Goal: Task Accomplishment & Management: Use online tool/utility

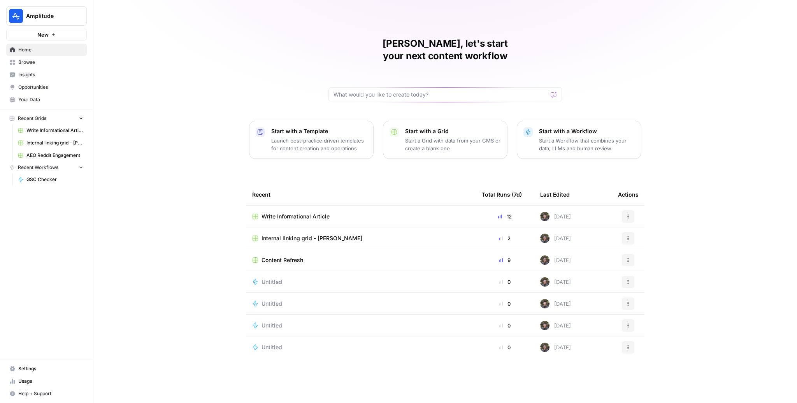
click at [306, 206] on td "Write Informational Article" at bounding box center [361, 216] width 230 height 21
click at [306, 213] on span "Write Informational Article" at bounding box center [296, 217] width 68 height 8
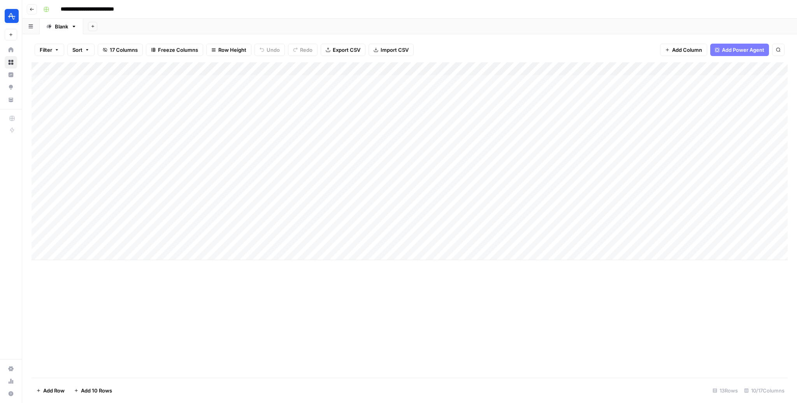
click at [33, 16] on header "**********" at bounding box center [409, 9] width 775 height 19
click at [30, 7] on icon "button" at bounding box center [32, 9] width 5 height 5
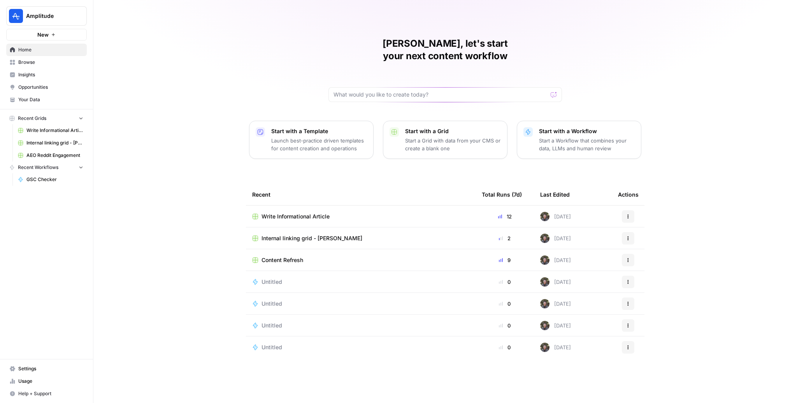
click at [317, 213] on span "Write Informational Article" at bounding box center [296, 217] width 68 height 8
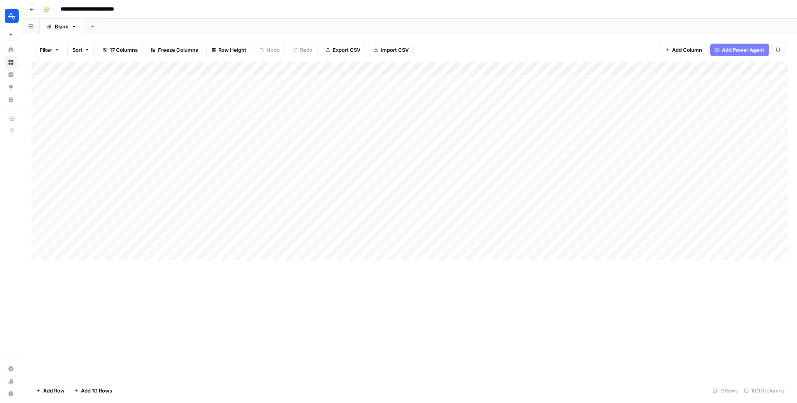
click at [33, 11] on icon "button" at bounding box center [32, 9] width 5 height 5
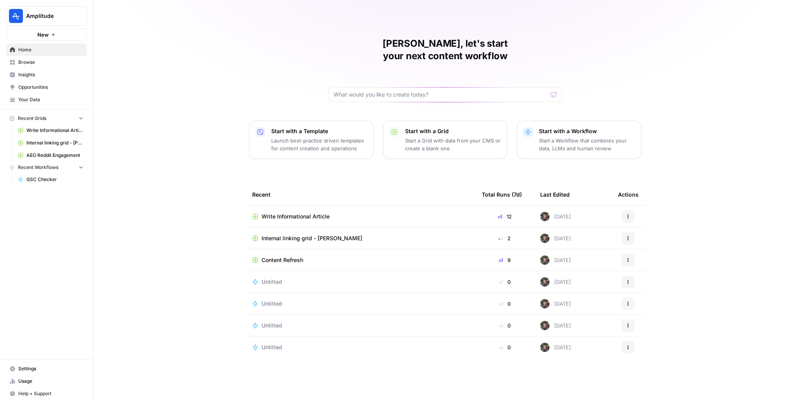
click at [627, 214] on icon "button" at bounding box center [628, 216] width 5 height 5
click at [653, 223] on span "Duplicate" at bounding box center [668, 222] width 62 height 8
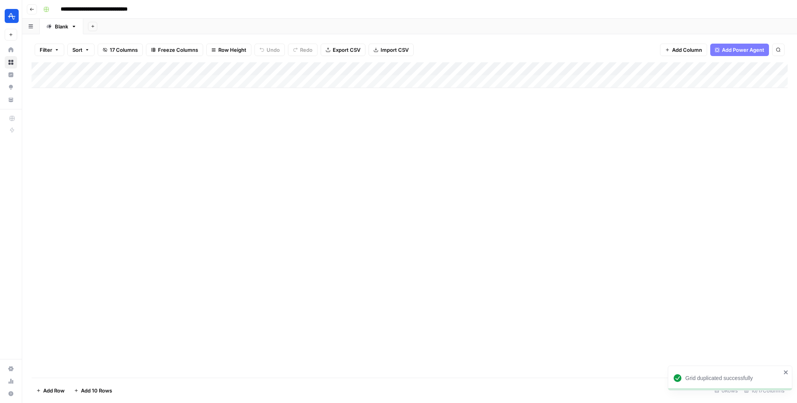
click at [84, 11] on input "**********" at bounding box center [105, 9] width 96 height 12
drag, startPoint x: 119, startPoint y: 11, endPoint x: 269, endPoint y: 8, distance: 149.1
click at [269, 8] on div "**********" at bounding box center [414, 9] width 749 height 12
type input "**********"
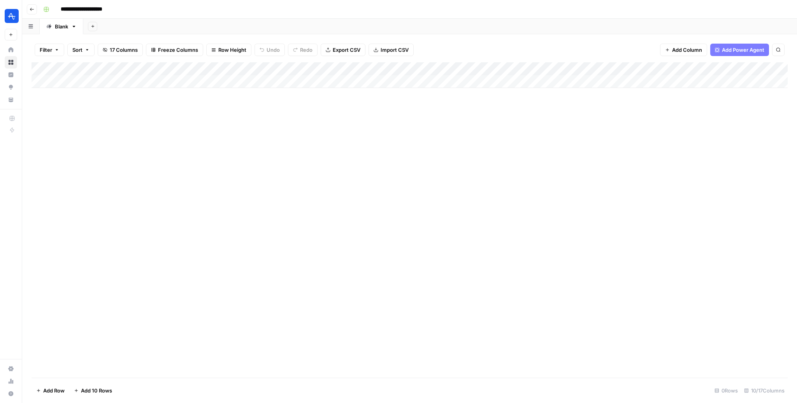
click at [337, 70] on div "Add Column" at bounding box center [410, 75] width 756 height 26
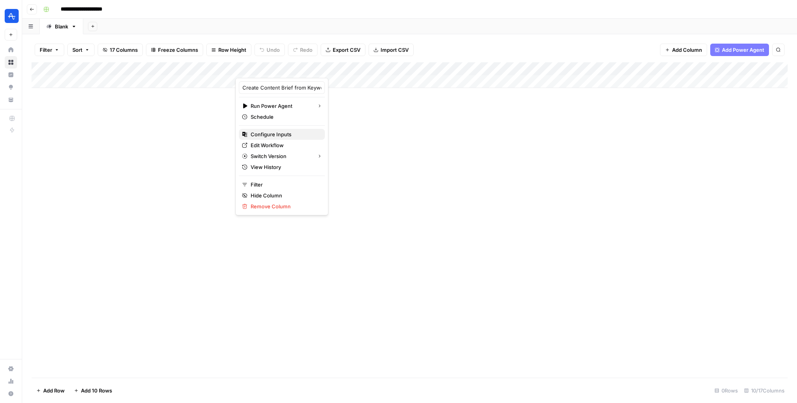
click at [280, 138] on button "Configure Inputs" at bounding box center [282, 134] width 86 height 11
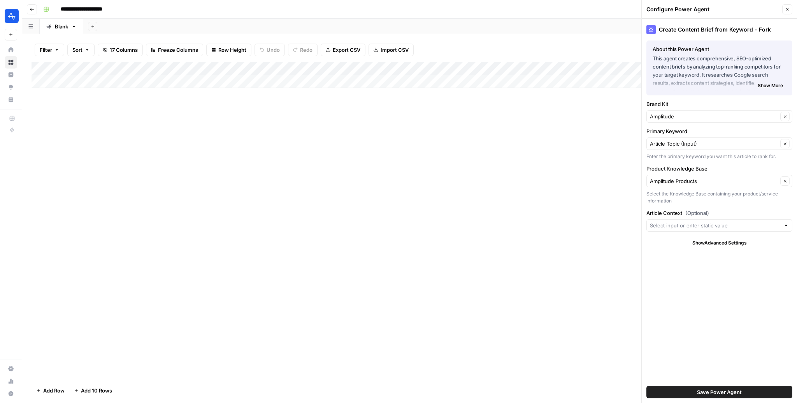
click at [337, 69] on div "Add Column" at bounding box center [410, 75] width 756 height 26
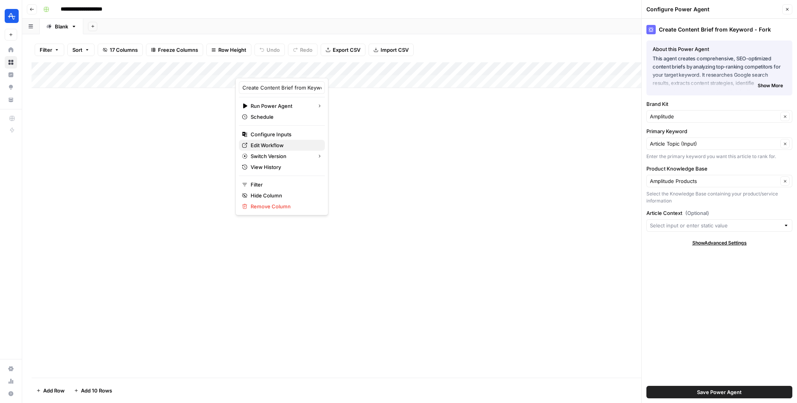
click at [280, 145] on span "Edit Workflow" at bounding box center [285, 145] width 68 height 8
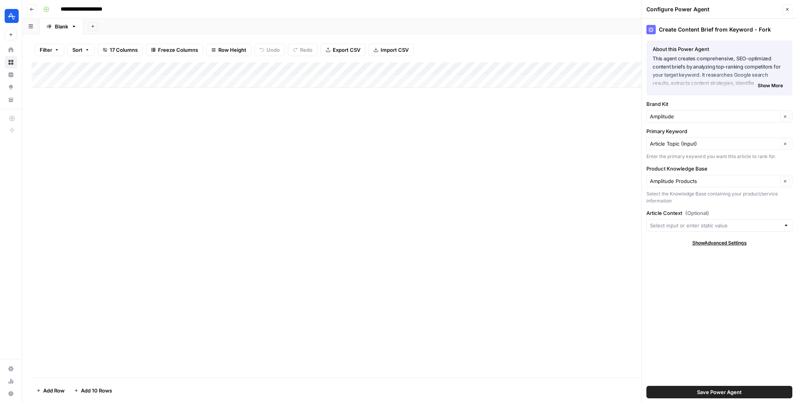
click at [474, 125] on div "Add Column" at bounding box center [410, 219] width 756 height 315
click at [499, 76] on div "Add Column" at bounding box center [410, 75] width 756 height 26
click at [335, 68] on div "Add Column" at bounding box center [410, 81] width 756 height 39
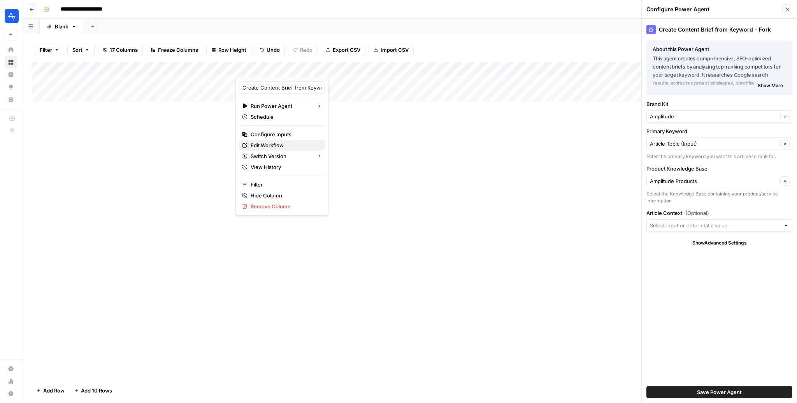
click at [271, 145] on span "Edit Workflow" at bounding box center [285, 145] width 68 height 8
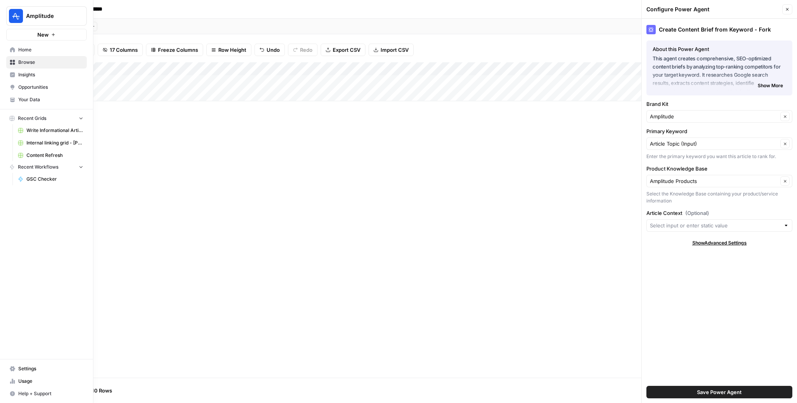
click at [9, 18] on img "Workspace: Amplitude" at bounding box center [16, 16] width 14 height 14
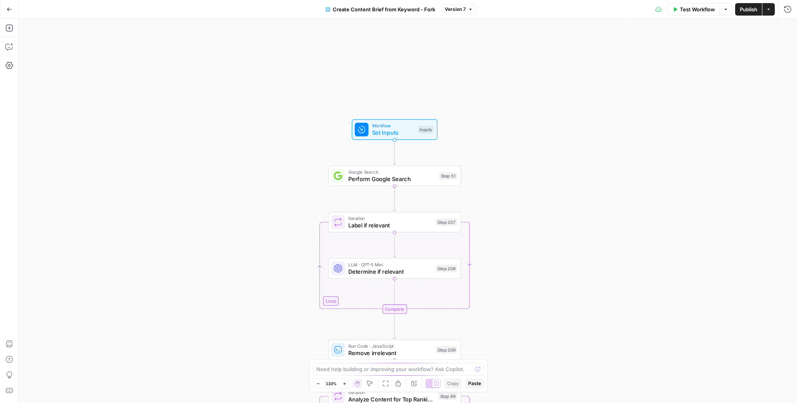
click at [524, 123] on div "Workflow Set Inputs Inputs Google Search Perform Google Search Step 51 Loop Ite…" at bounding box center [408, 211] width 778 height 384
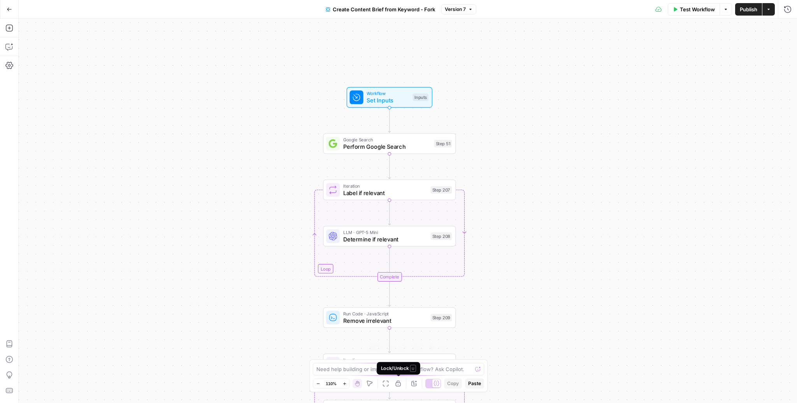
click at [400, 374] on div "Lock/Unlock U" at bounding box center [399, 368] width 44 height 12
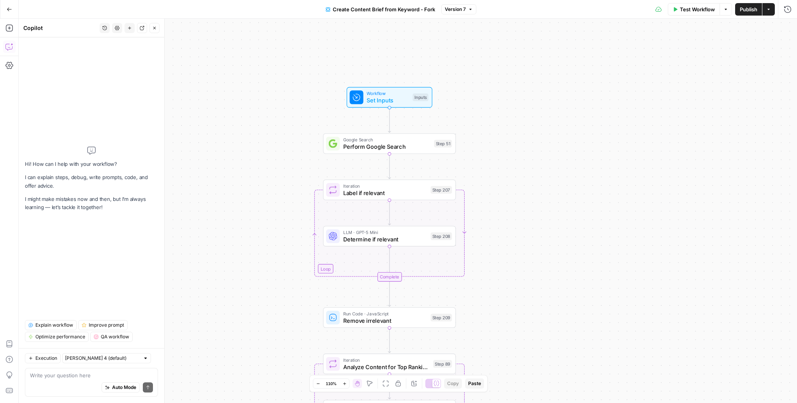
click at [496, 333] on div "Workflow Set Inputs Inputs Google Search Perform Google Search Step 51 Loop Ite…" at bounding box center [408, 211] width 778 height 384
click at [91, 375] on textarea at bounding box center [91, 375] width 123 height 8
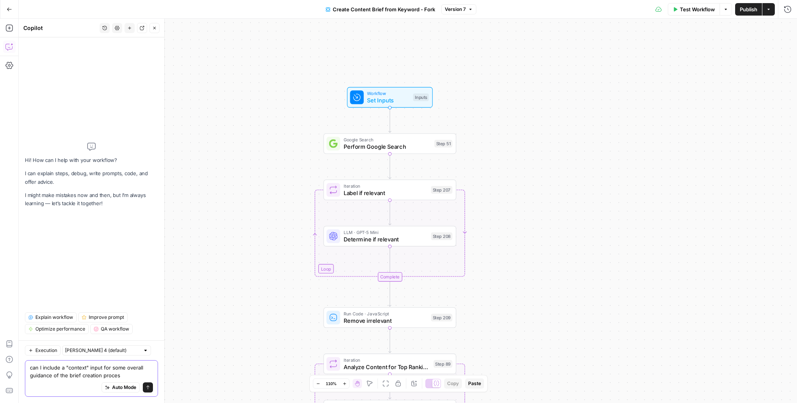
type textarea "can I include a "context" input for some overall guidance of the brief creation…"
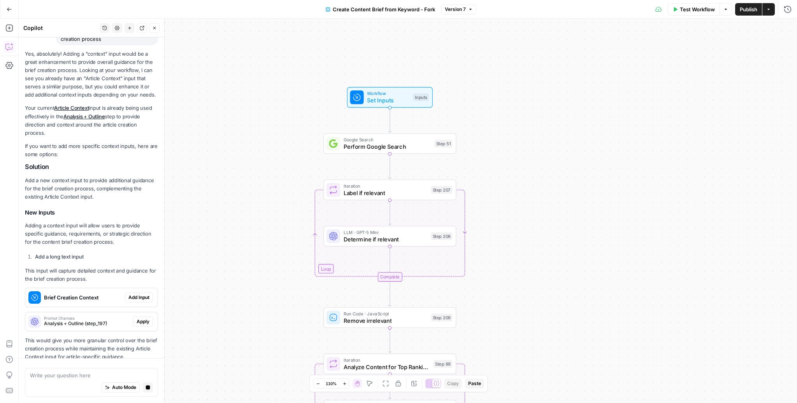
scroll to position [108, 0]
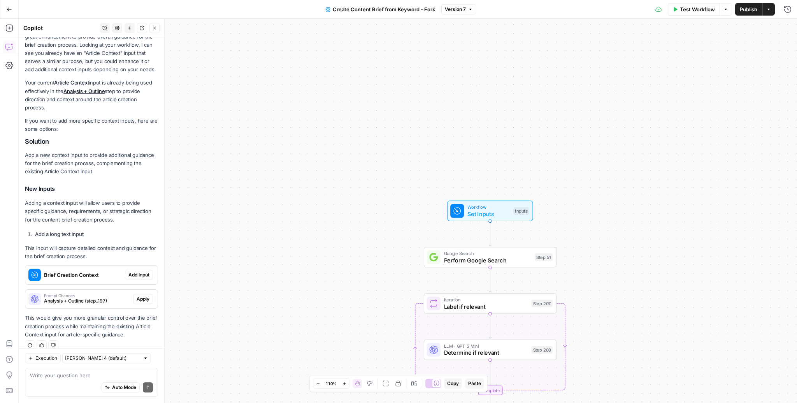
click at [95, 271] on span "Brief Creation Context" at bounding box center [83, 275] width 78 height 8
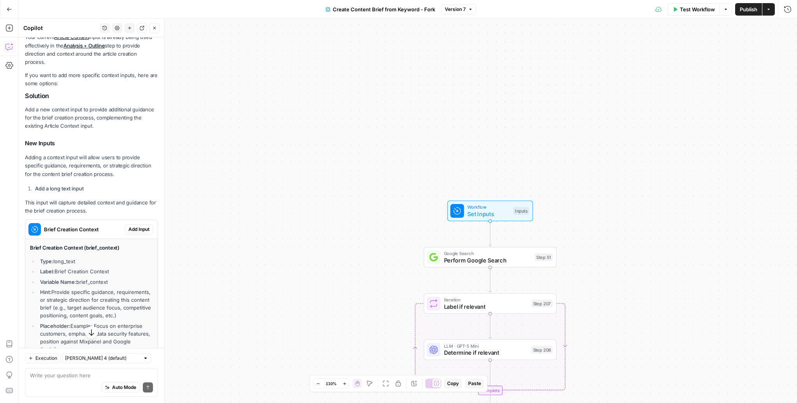
scroll to position [164, 0]
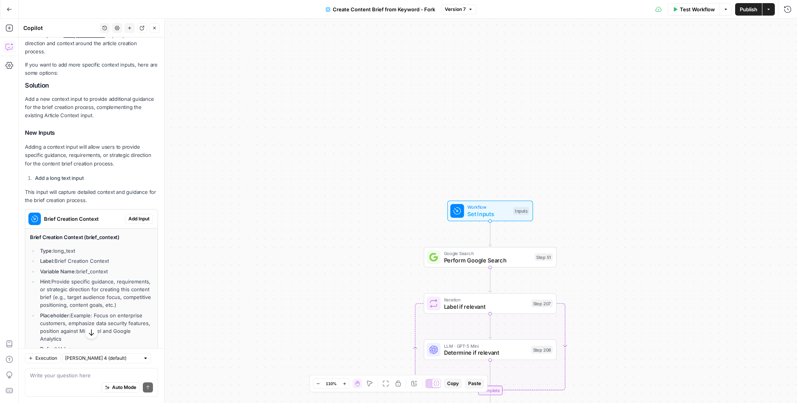
click at [137, 215] on span "Add Input" at bounding box center [138, 218] width 21 height 7
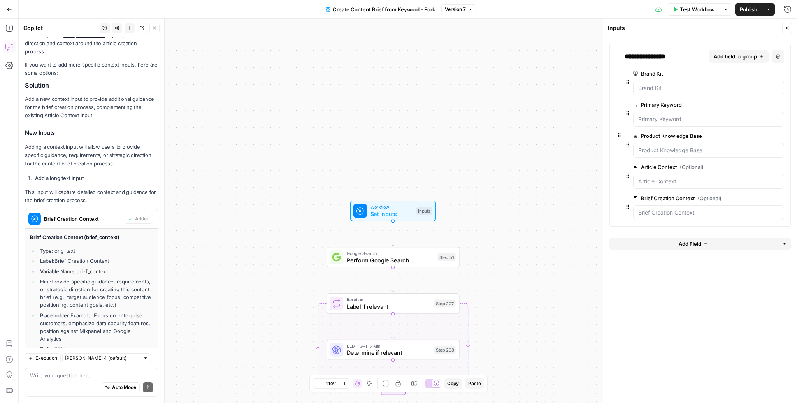
scroll to position [255, 0]
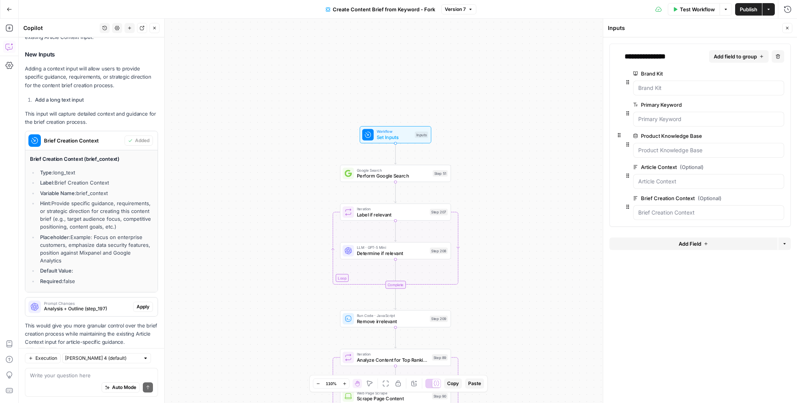
click at [113, 297] on div "Prompt Changes Analysis + Outline (step_197)" at bounding box center [79, 306] width 108 height 19
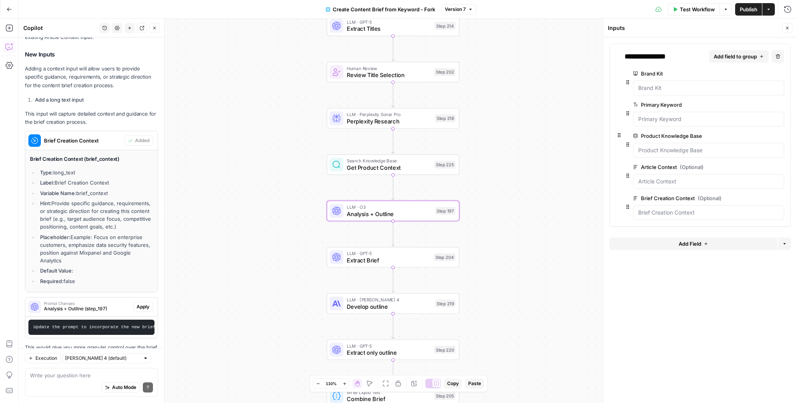
click at [106, 320] on pre "Update the prompt to incorporate the new brief context input by adding a refere…" at bounding box center [91, 327] width 126 height 15
click at [138, 303] on span "Apply" at bounding box center [143, 306] width 13 height 7
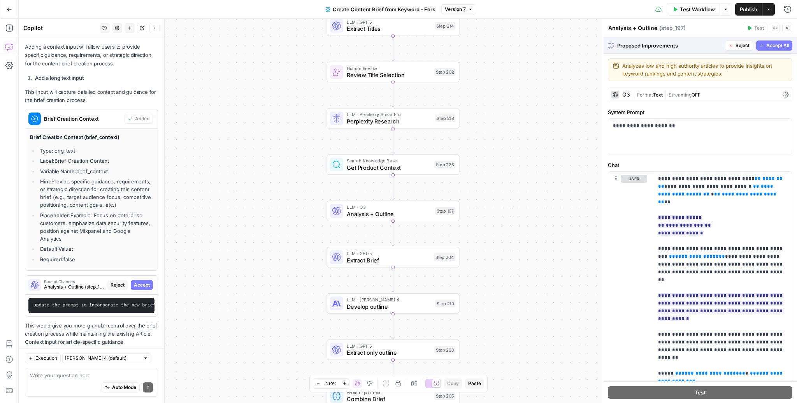
scroll to position [264, 0]
click at [141, 282] on span "Accept" at bounding box center [142, 285] width 16 height 7
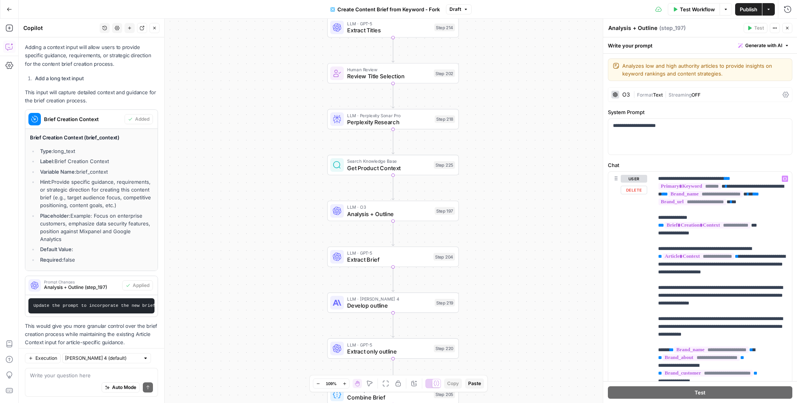
scroll to position [9, 0]
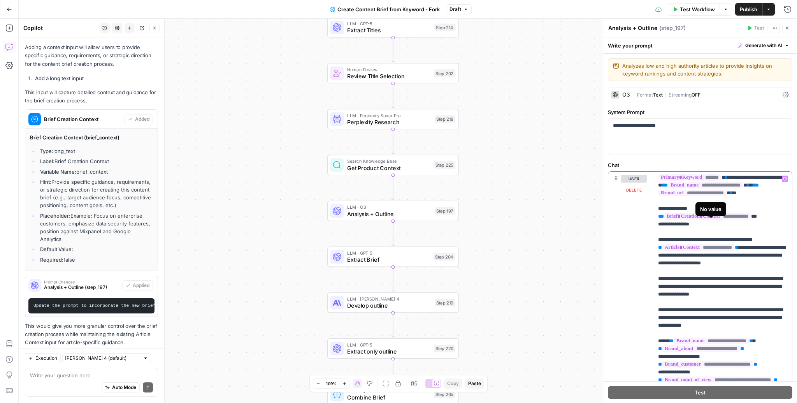
click at [716, 220] on span "**********" at bounding box center [707, 216] width 86 height 7
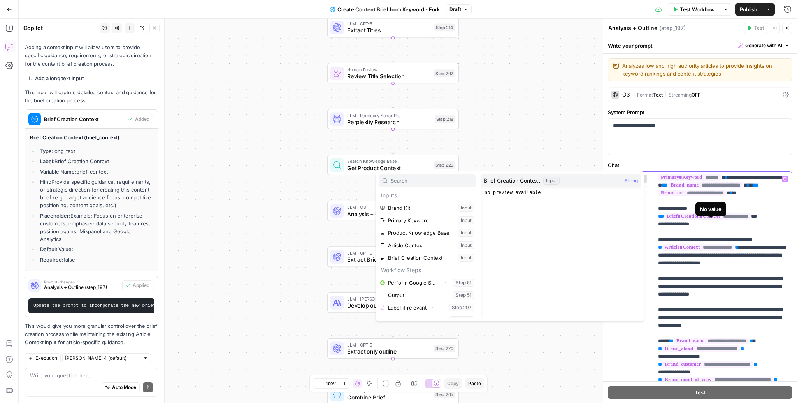
click at [716, 220] on span "**********" at bounding box center [707, 216] width 86 height 7
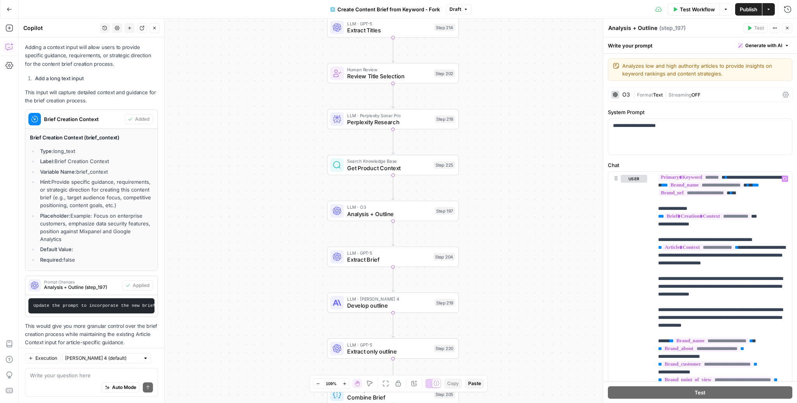
click at [504, 117] on div "Workflow Set Inputs Inputs Google Search Perform Google Search Step 51 Loop Ite…" at bounding box center [408, 211] width 778 height 384
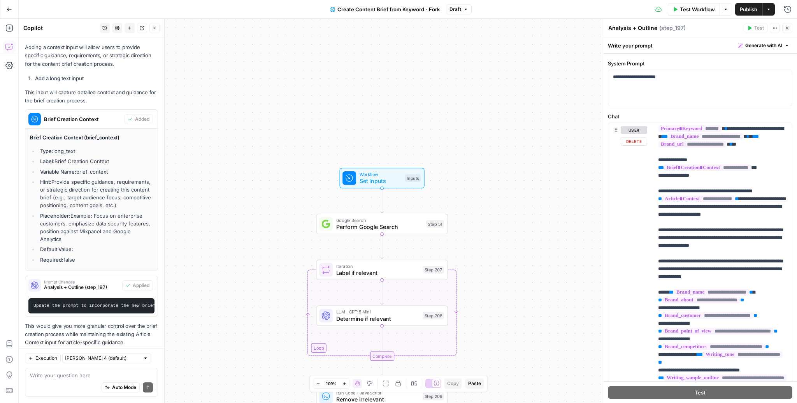
scroll to position [65, 0]
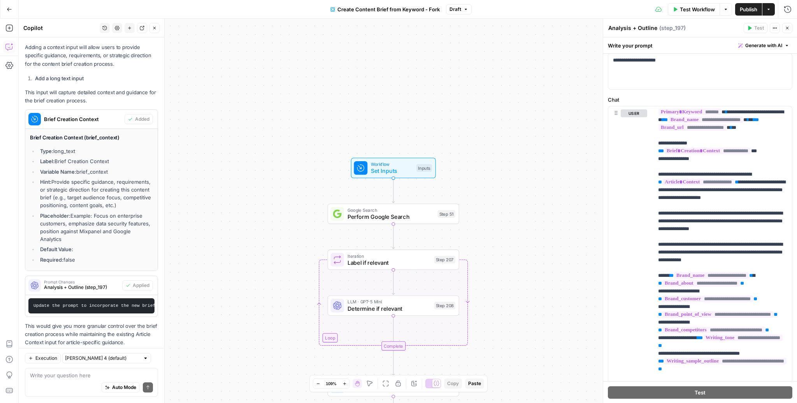
click at [9, 11] on icon "button" at bounding box center [9, 9] width 5 height 5
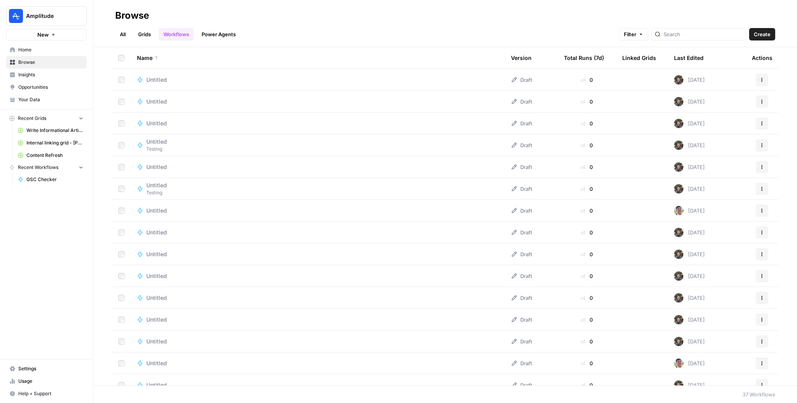
click at [144, 34] on link "Grids" at bounding box center [145, 34] width 22 height 12
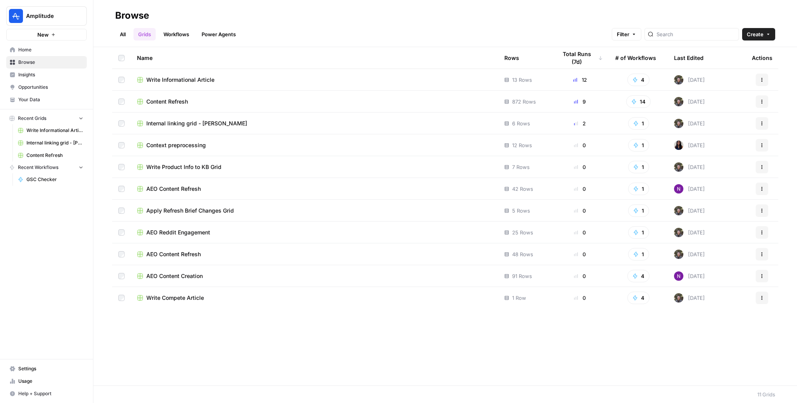
click at [124, 38] on link "All" at bounding box center [122, 34] width 15 height 12
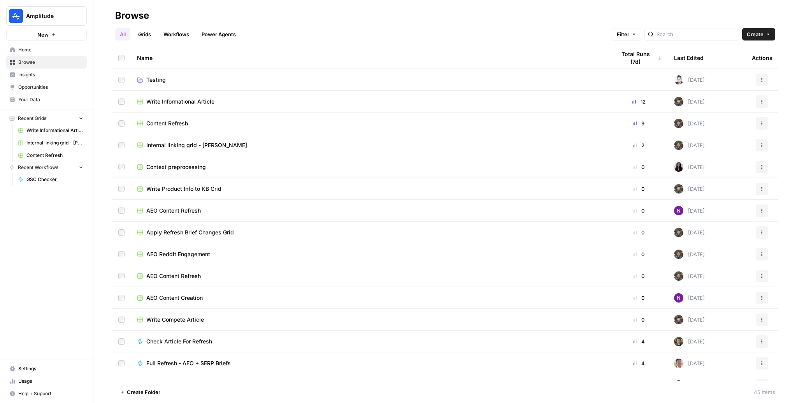
click at [44, 46] on link "Home" at bounding box center [46, 50] width 81 height 12
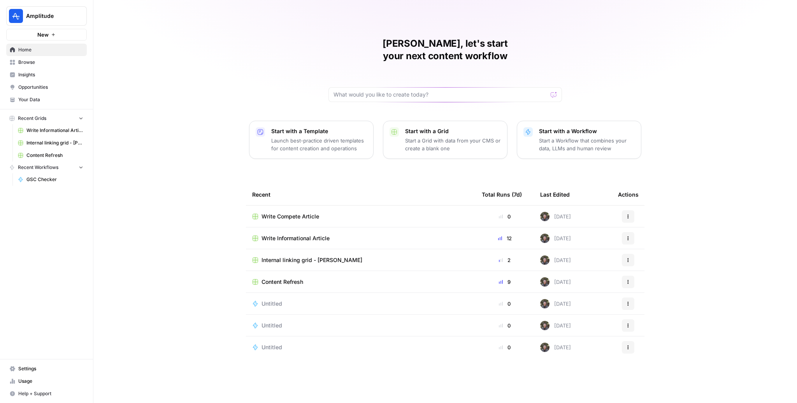
click at [297, 213] on span "Write Compete Article" at bounding box center [291, 217] width 58 height 8
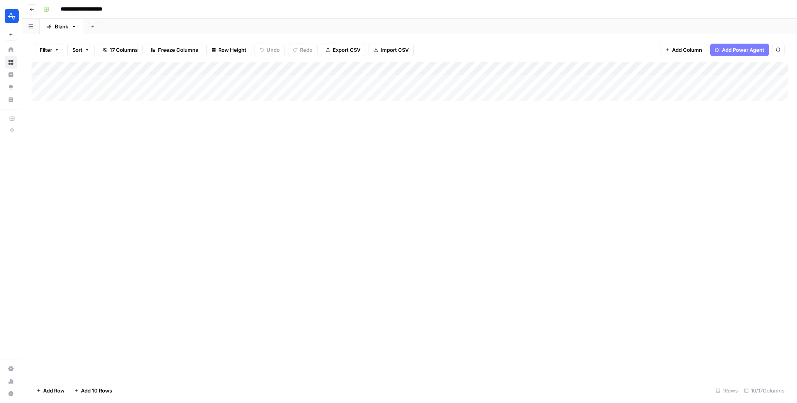
click at [228, 70] on div "Add Column" at bounding box center [410, 81] width 756 height 39
click at [226, 70] on div at bounding box center [147, 70] width 177 height 16
click at [197, 74] on div at bounding box center [147, 70] width 177 height 16
click at [196, 82] on div "Add Column" at bounding box center [410, 81] width 756 height 39
click at [193, 72] on div "Add Column" at bounding box center [410, 81] width 756 height 39
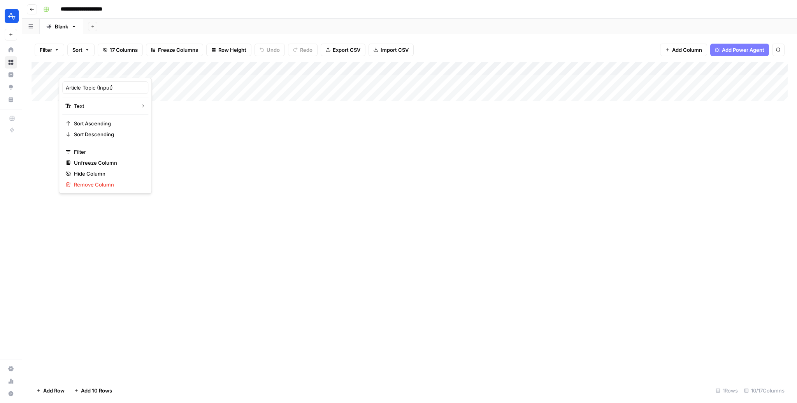
click at [232, 70] on div at bounding box center [147, 70] width 177 height 16
click at [228, 69] on div at bounding box center [147, 70] width 177 height 16
click at [206, 132] on div "Add Column" at bounding box center [410, 219] width 756 height 315
click at [229, 68] on div "Add Column" at bounding box center [410, 81] width 756 height 39
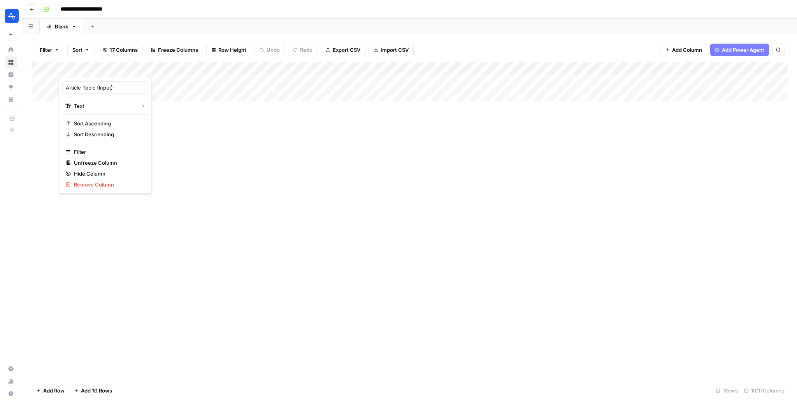
click at [290, 148] on div "Add Column" at bounding box center [410, 219] width 756 height 315
click at [683, 49] on span "Add Column" at bounding box center [687, 50] width 30 height 8
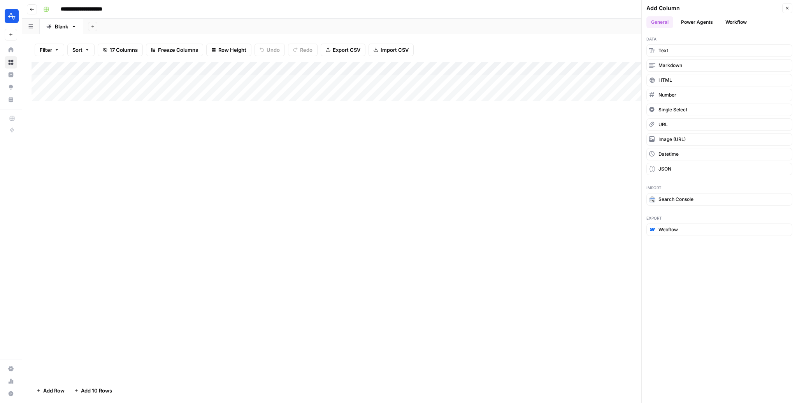
click at [359, 167] on div "Add Column" at bounding box center [410, 219] width 756 height 315
click at [336, 68] on div "Add Column" at bounding box center [410, 81] width 756 height 39
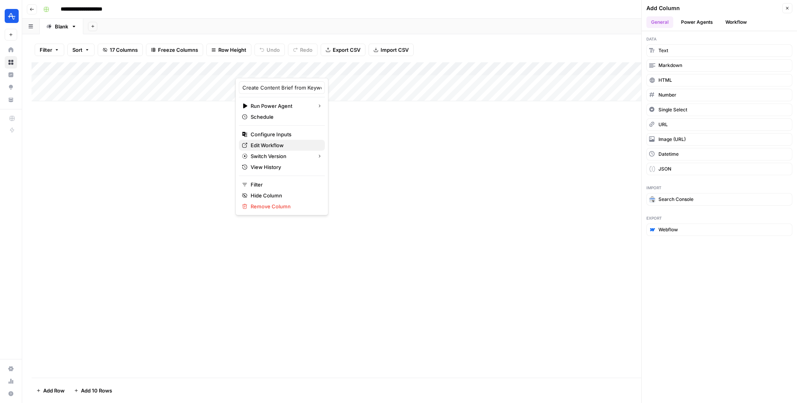
click at [271, 143] on span "Edit Workflow" at bounding box center [285, 145] width 68 height 8
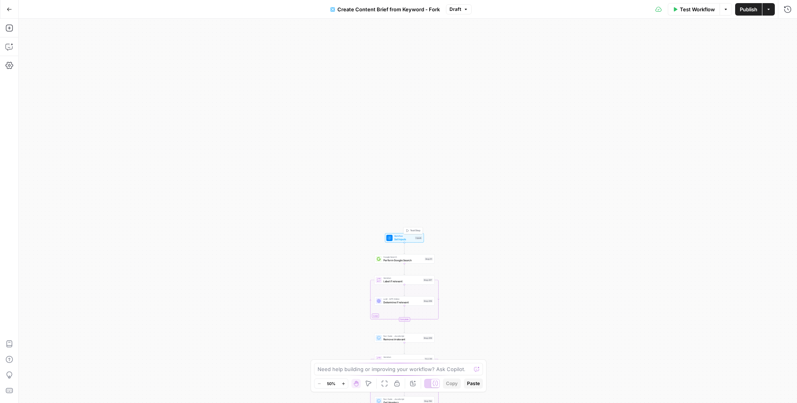
click at [403, 239] on span "Set Inputs" at bounding box center [403, 239] width 19 height 4
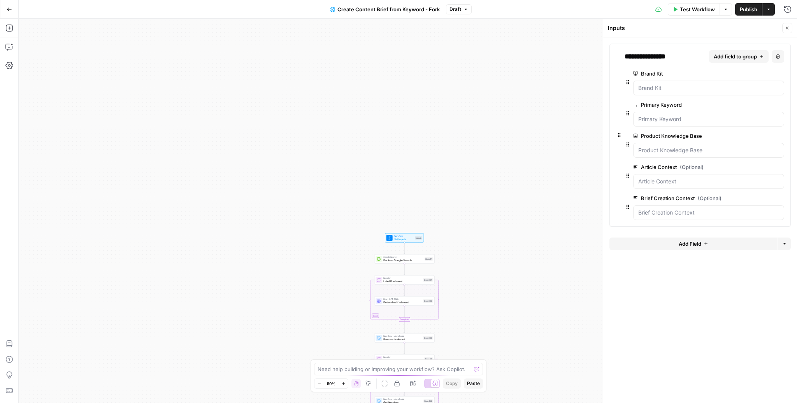
click at [768, 11] on button "Actions" at bounding box center [768, 9] width 12 height 12
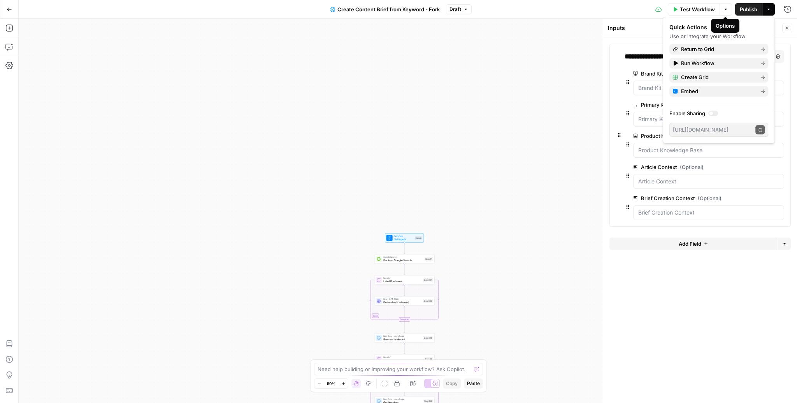
click at [724, 8] on icon "button" at bounding box center [726, 9] width 5 height 5
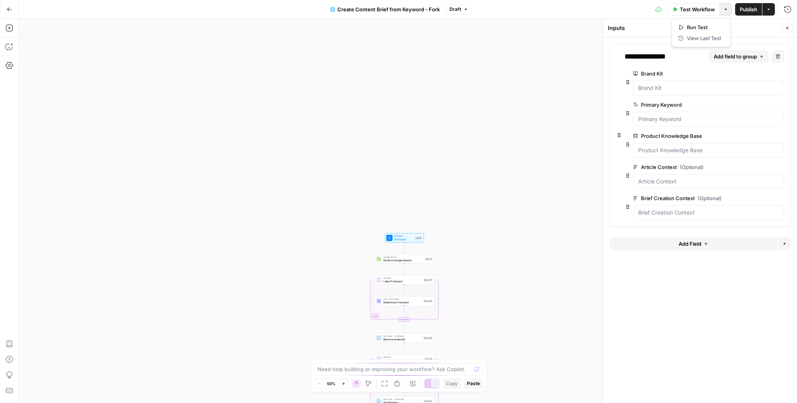
click at [724, 8] on icon "button" at bounding box center [726, 9] width 5 height 5
click at [726, 10] on icon "button" at bounding box center [726, 9] width 5 height 5
click at [743, 10] on span "Publish" at bounding box center [749, 9] width 18 height 8
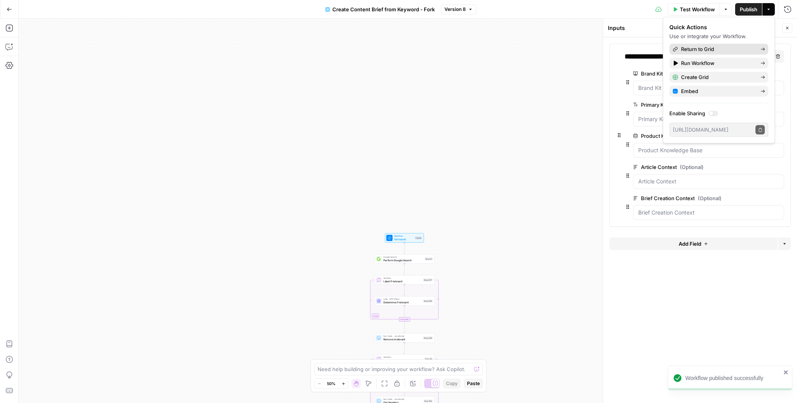
click at [698, 53] on span "Return to Grid" at bounding box center [717, 49] width 73 height 8
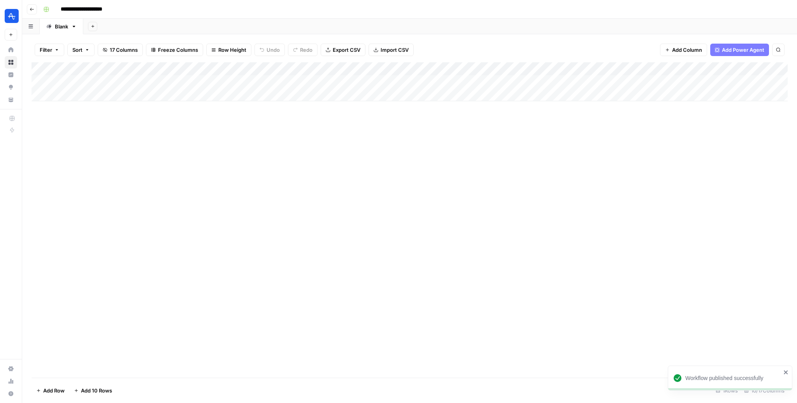
click at [202, 77] on div "Add Column" at bounding box center [410, 81] width 756 height 39
click at [264, 83] on div "Add Column" at bounding box center [410, 81] width 756 height 39
click at [336, 69] on div "Add Column" at bounding box center [410, 81] width 756 height 39
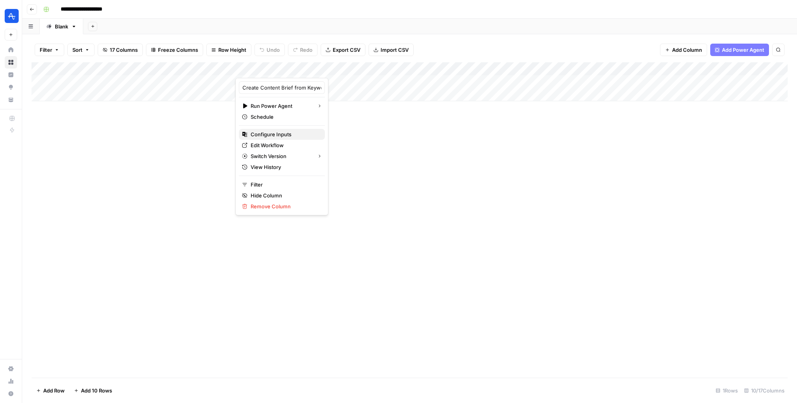
click at [268, 139] on button "Configure Inputs" at bounding box center [282, 134] width 86 height 11
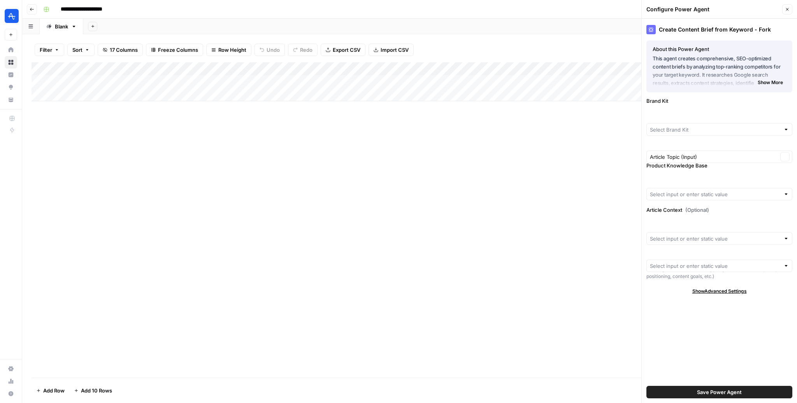
type input "Amplitude Products"
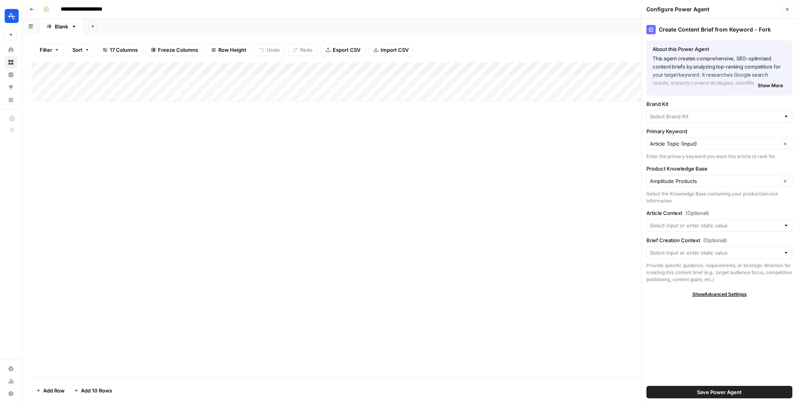
type input "Amplitude"
click at [715, 256] on div at bounding box center [719, 252] width 146 height 12
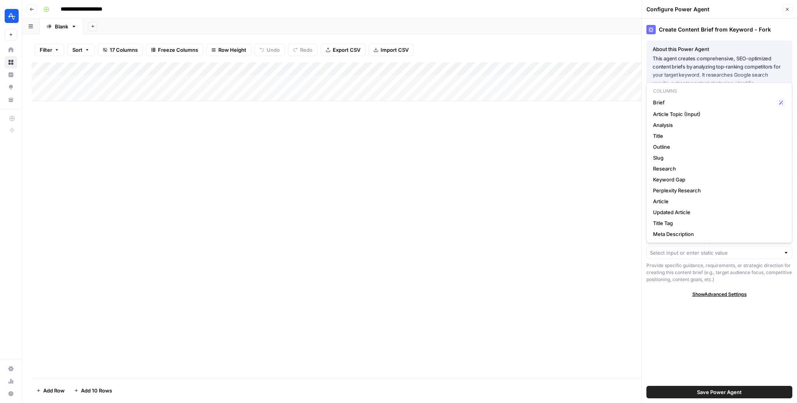
click at [545, 200] on div "Add Column" at bounding box center [410, 219] width 756 height 315
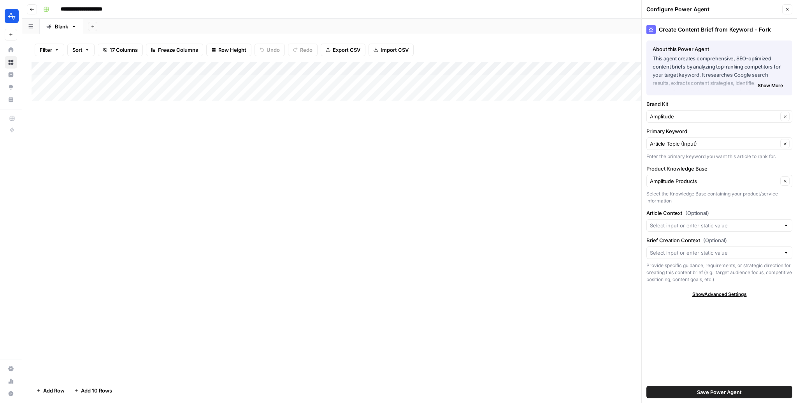
click at [787, 9] on icon "button" at bounding box center [787, 9] width 5 height 5
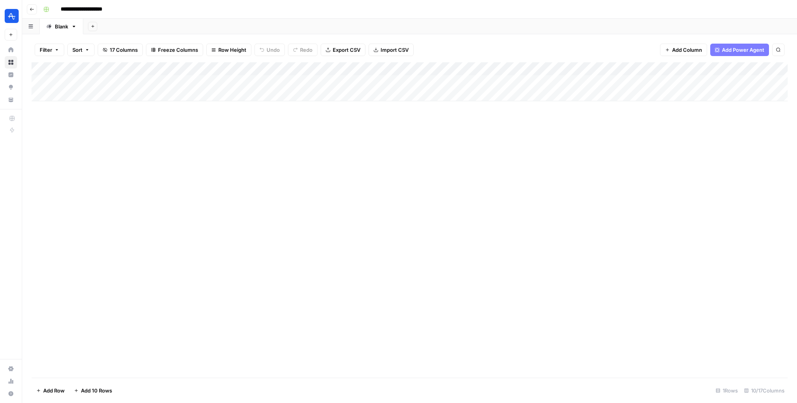
click at [685, 51] on span "Add Column" at bounding box center [687, 50] width 30 height 8
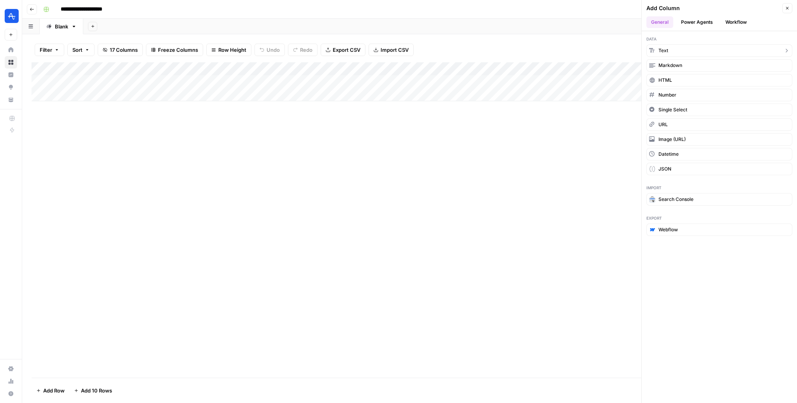
click at [676, 49] on button "Text" at bounding box center [719, 50] width 146 height 12
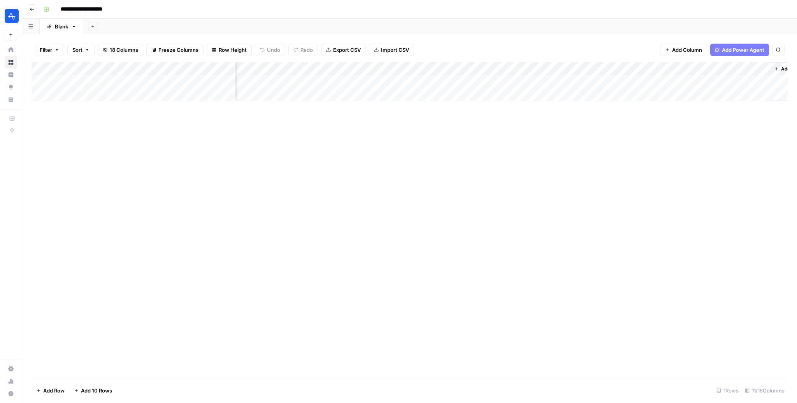
scroll to position [0, 510]
drag, startPoint x: 676, startPoint y: 66, endPoint x: 167, endPoint y: 75, distance: 508.8
click at [167, 75] on div "Add Column" at bounding box center [410, 81] width 756 height 39
drag, startPoint x: 119, startPoint y: 67, endPoint x: 338, endPoint y: 68, distance: 219.5
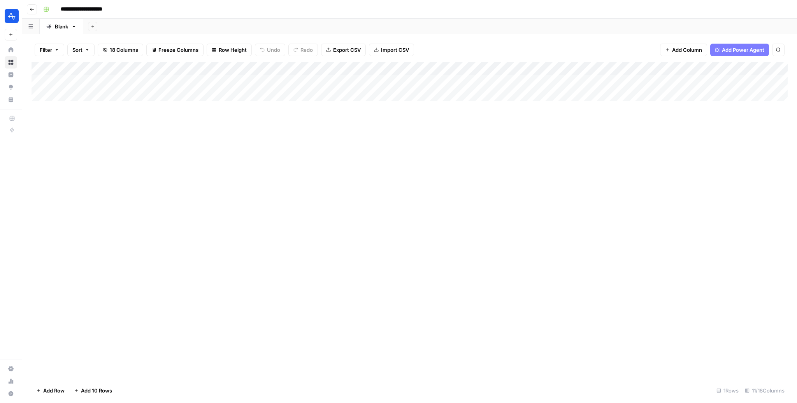
click at [338, 68] on div "Add Column" at bounding box center [410, 81] width 756 height 39
click at [224, 134] on div "Add Column" at bounding box center [410, 219] width 756 height 315
click at [446, 67] on div "Add Column" at bounding box center [410, 81] width 756 height 39
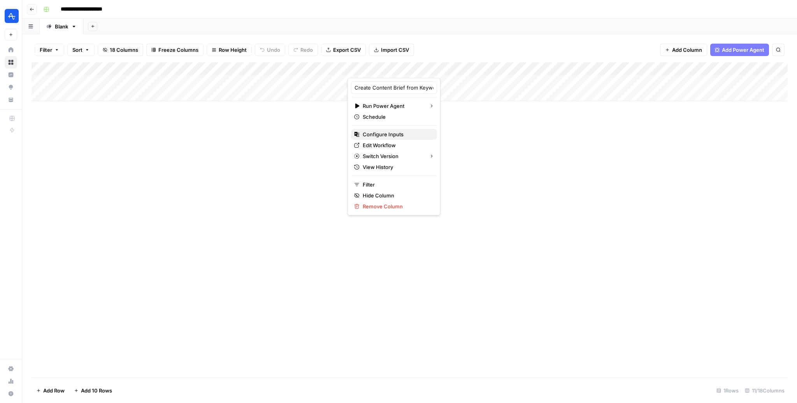
click at [390, 135] on span "Configure Inputs" at bounding box center [397, 134] width 68 height 8
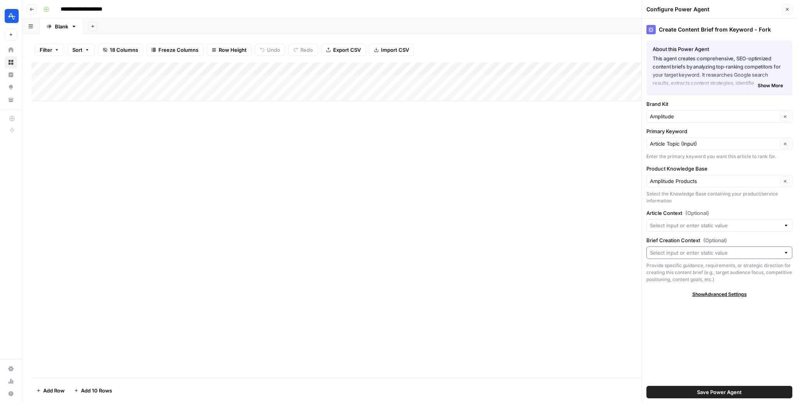
click at [699, 251] on input "Brief Creation Context (Optional)" at bounding box center [715, 253] width 130 height 8
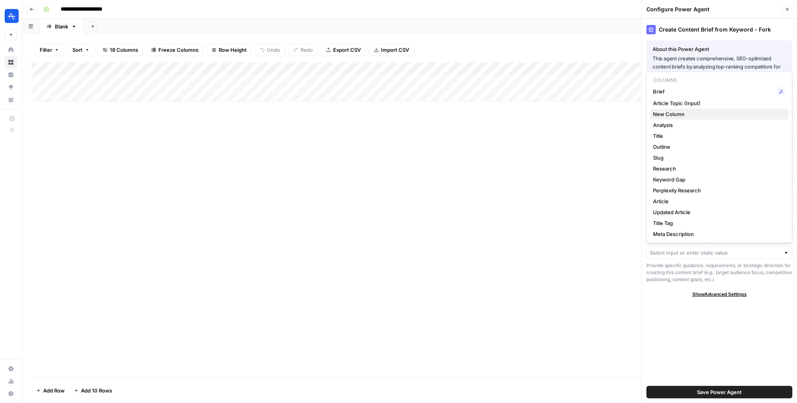
click at [692, 112] on span "New Column" at bounding box center [718, 114] width 130 height 8
type input "New Column"
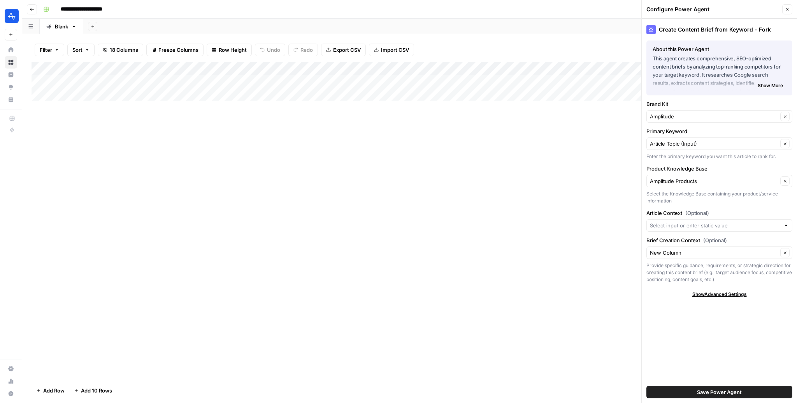
click at [281, 64] on div "Add Column" at bounding box center [410, 81] width 756 height 39
click at [270, 87] on input "New Column" at bounding box center [281, 88] width 79 height 8
type input "Article Context (Optional)"
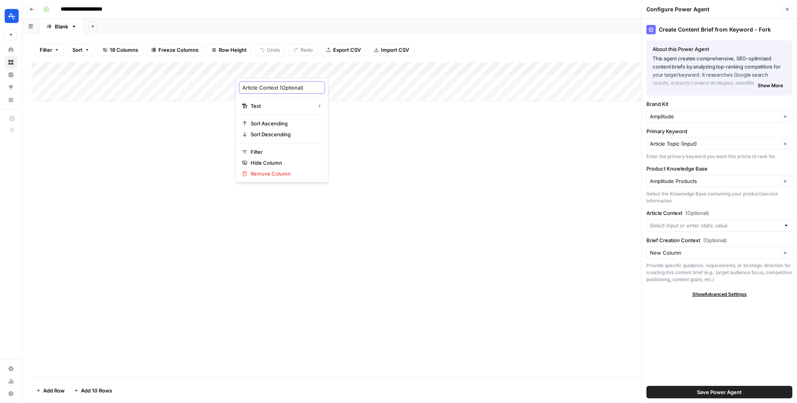
scroll to position [0, 2]
type input "Article Context (Optional)"
click at [451, 69] on div "Add Column" at bounding box center [410, 81] width 756 height 39
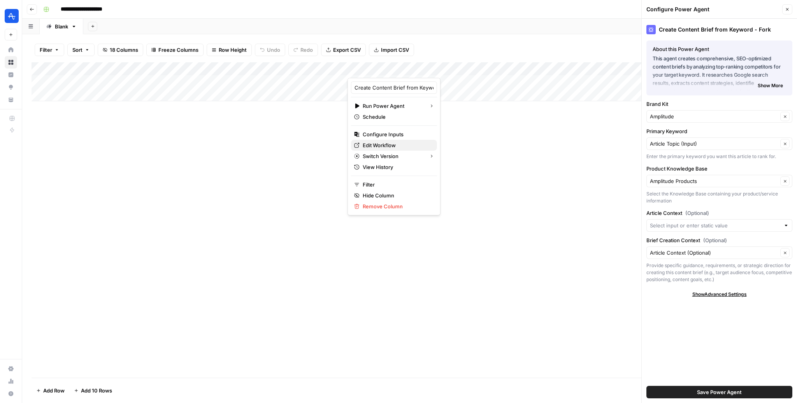
click at [386, 144] on span "Edit Workflow" at bounding box center [397, 145] width 68 height 8
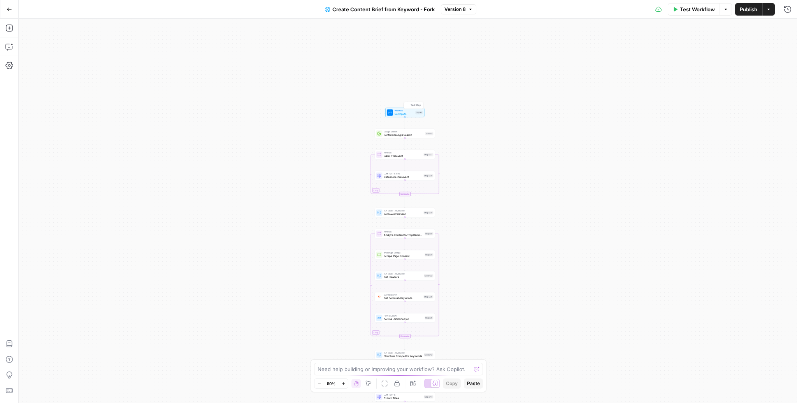
click at [399, 114] on span "Set Inputs" at bounding box center [404, 114] width 19 height 4
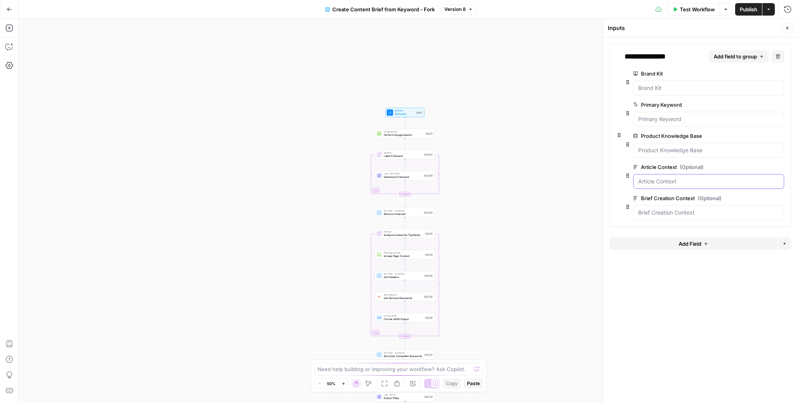
click at [706, 177] on Context "Article Context (Optional)" at bounding box center [708, 181] width 141 height 8
click at [696, 207] on div at bounding box center [708, 212] width 151 height 15
click at [697, 184] on div at bounding box center [708, 181] width 151 height 15
click at [395, 369] on textarea at bounding box center [394, 369] width 153 height 8
type textarea "what's the difference between the article context and the brief creation contex…"
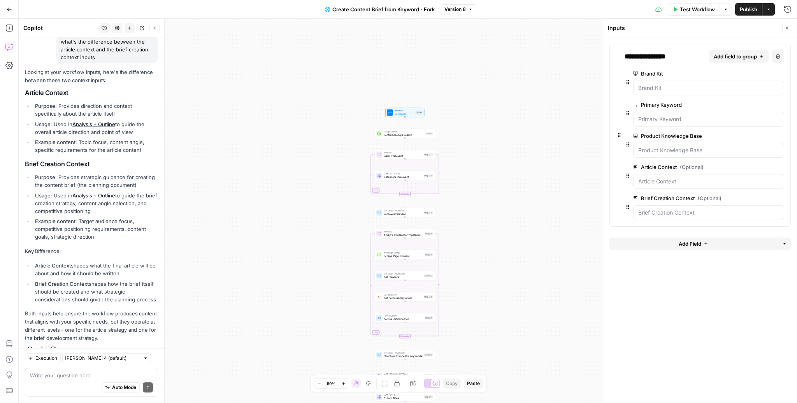
scroll to position [76, 0]
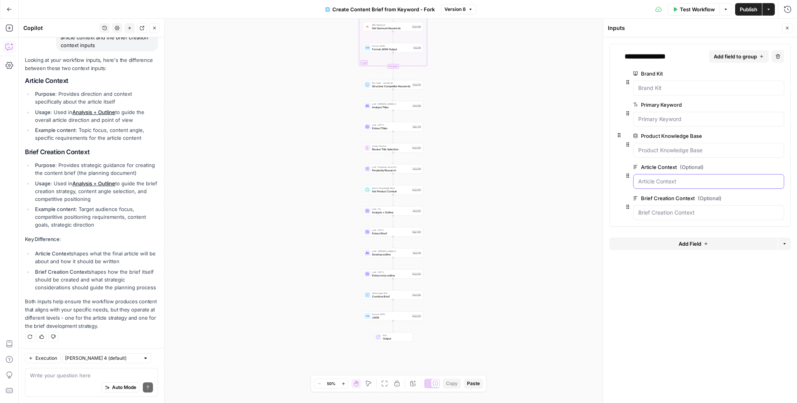
click at [696, 181] on Context "Article Context (Optional)" at bounding box center [708, 181] width 141 height 8
click at [757, 164] on span "edit field" at bounding box center [755, 167] width 17 height 6
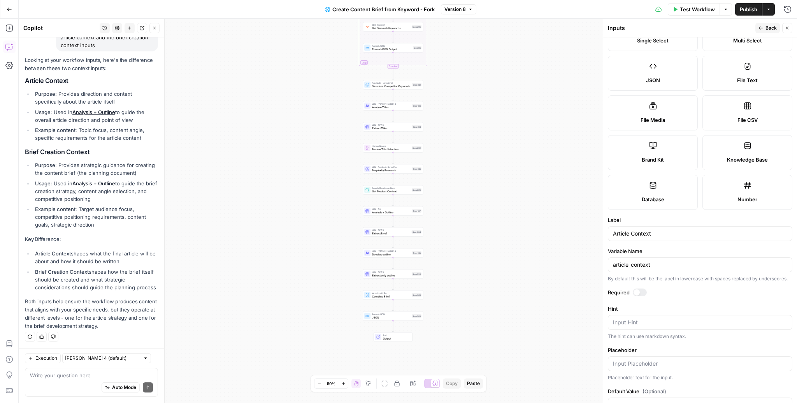
scroll to position [114, 0]
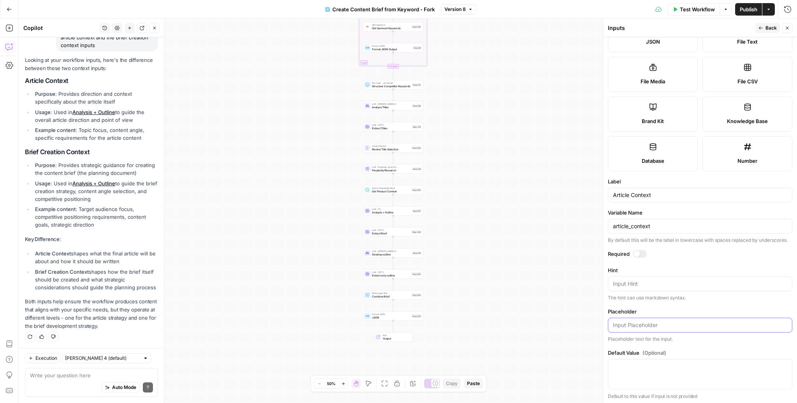
click at [654, 323] on input "Placeholder" at bounding box center [700, 325] width 174 height 8
click at [83, 249] on li "Article Context shapes what the final article will be about and how it should b…" at bounding box center [95, 257] width 125 height 16
drag, startPoint x: 83, startPoint y: 249, endPoint x: 115, endPoint y: 263, distance: 34.6
click at [115, 263] on li "Article Context shapes what the final article will be about and how it should b…" at bounding box center [95, 257] width 125 height 16
copy li "shapes what the final article will be about and how it should be written"
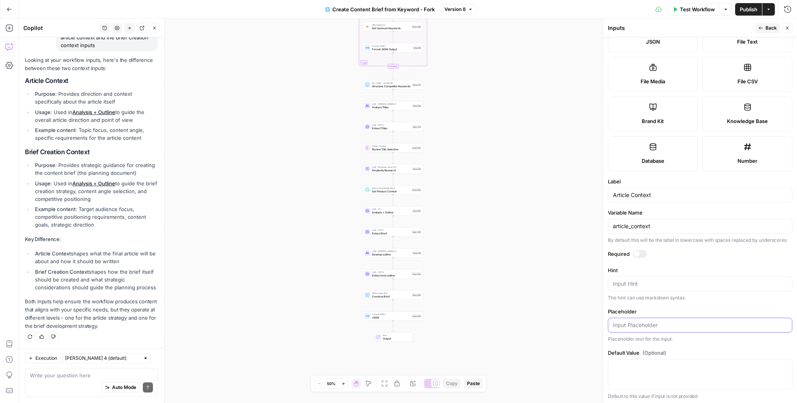
click at [655, 321] on input "Placeholder" at bounding box center [700, 325] width 174 height 8
click at [636, 281] on textarea "Hint" at bounding box center [700, 284] width 174 height 8
paste textarea "shapes what the final article will be about and how it should be written"
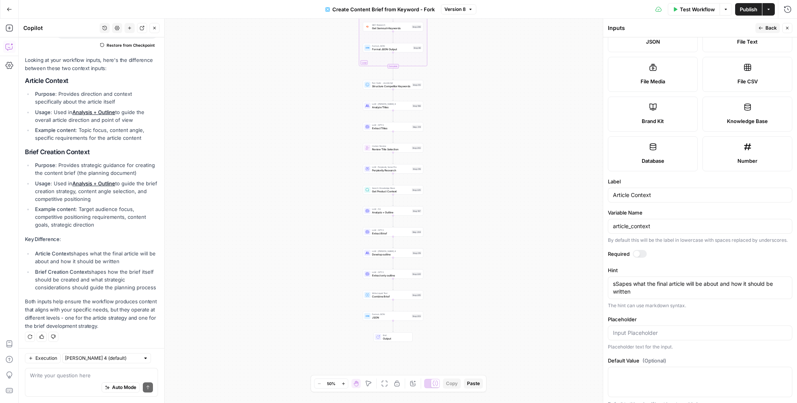
click at [97, 270] on li "Brief Creation Context shapes how the brief itself should be created and what s…" at bounding box center [95, 279] width 125 height 23
drag, startPoint x: 97, startPoint y: 270, endPoint x: 148, endPoint y: 286, distance: 52.9
click at [148, 286] on li "Brief Creation Context shapes how the brief itself should be created and what s…" at bounding box center [95, 279] width 125 height 23
copy li "shapes how the brief itself should be created and what strategic considerations…"
click at [620, 286] on textarea "sSapes what the final article will be about and how it should be written" at bounding box center [700, 288] width 174 height 16
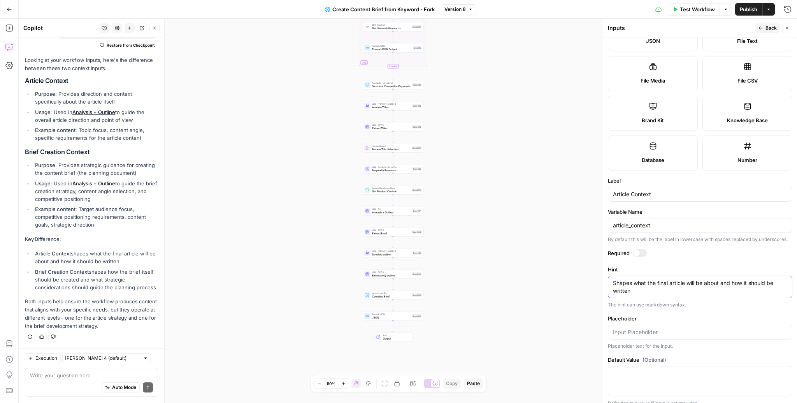
scroll to position [114, 0]
type textarea "Shapes what the final article will be about and how it should be written"
click at [767, 28] on span "Back" at bounding box center [771, 28] width 11 height 7
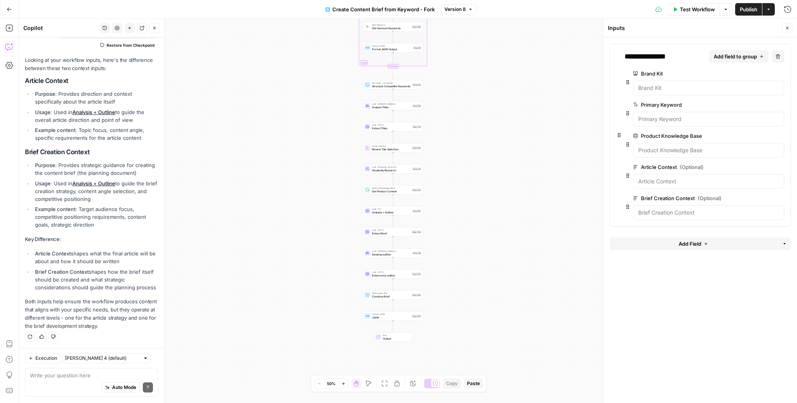
click at [754, 196] on span "edit field" at bounding box center [755, 198] width 17 height 6
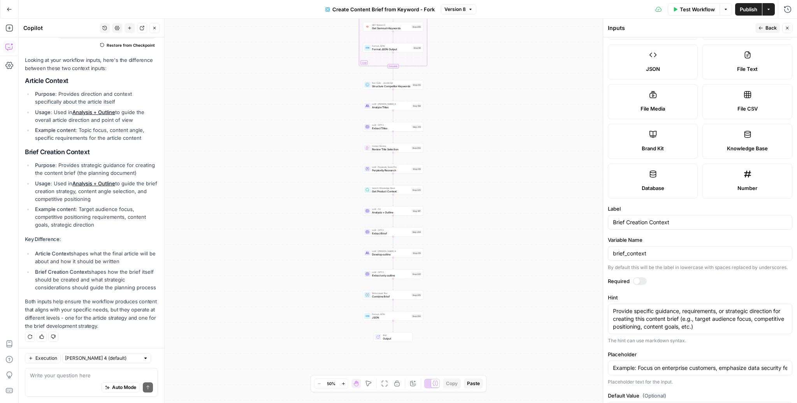
scroll to position [67, 0]
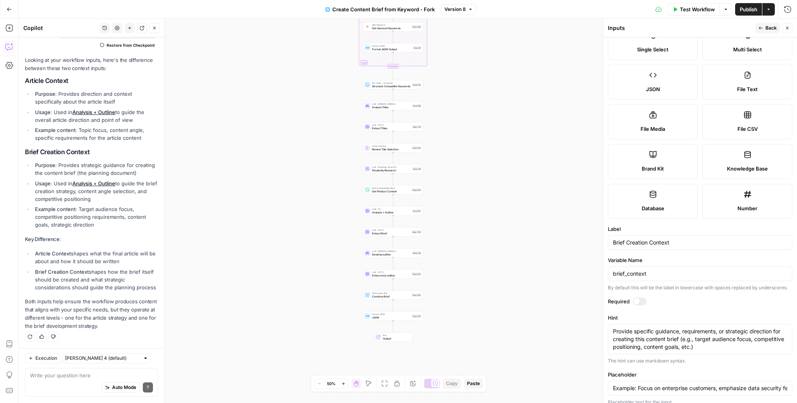
click at [771, 25] on span "Back" at bounding box center [771, 28] width 11 height 7
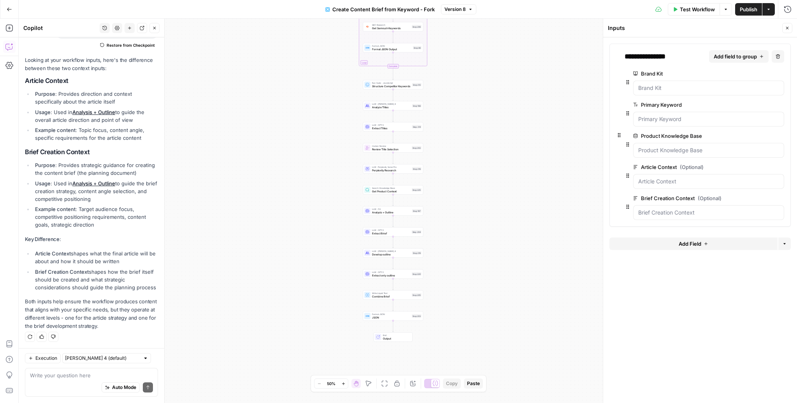
click at [785, 28] on icon "button" at bounding box center [787, 28] width 5 height 5
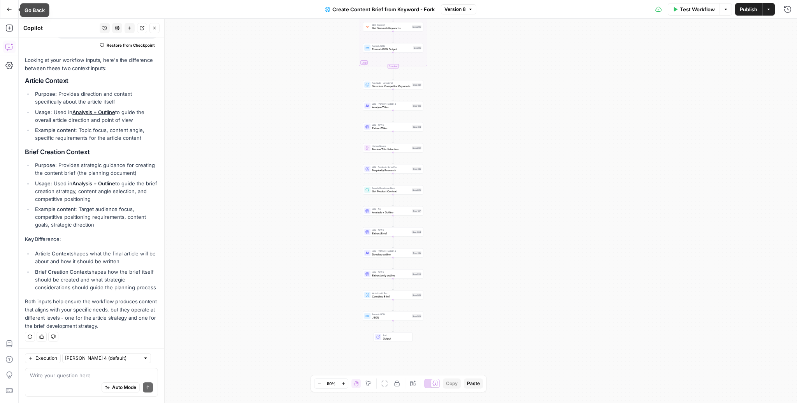
click at [12, 9] on button "Go Back" at bounding box center [9, 9] width 14 height 14
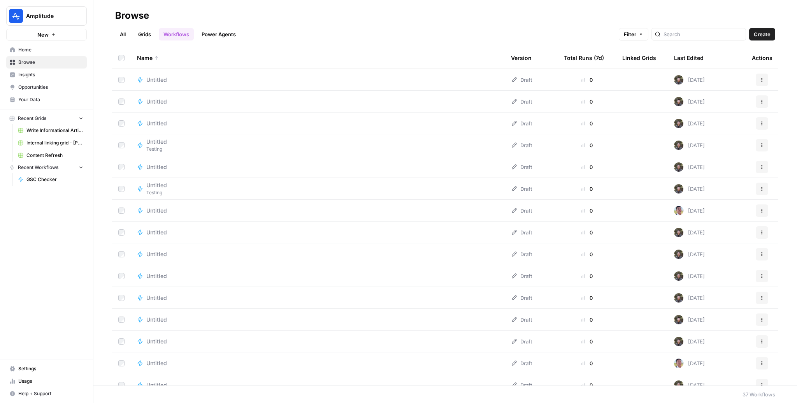
click at [144, 27] on div "All Grids Workflows Power Agents Filter Create" at bounding box center [445, 31] width 660 height 19
click at [144, 31] on link "Grids" at bounding box center [145, 34] width 22 height 12
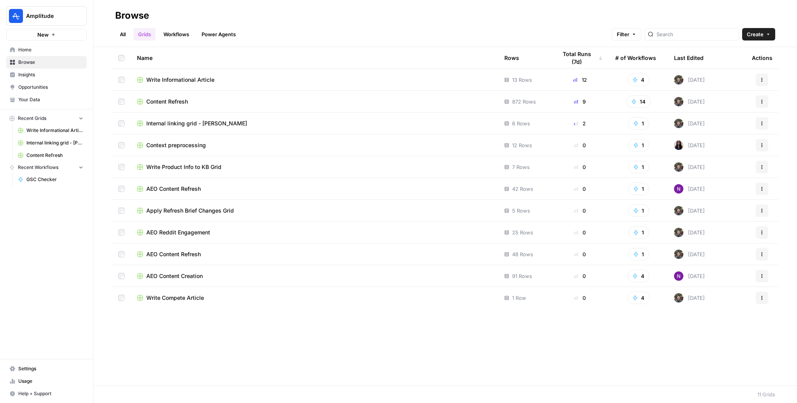
click at [122, 32] on link "All" at bounding box center [122, 34] width 15 height 12
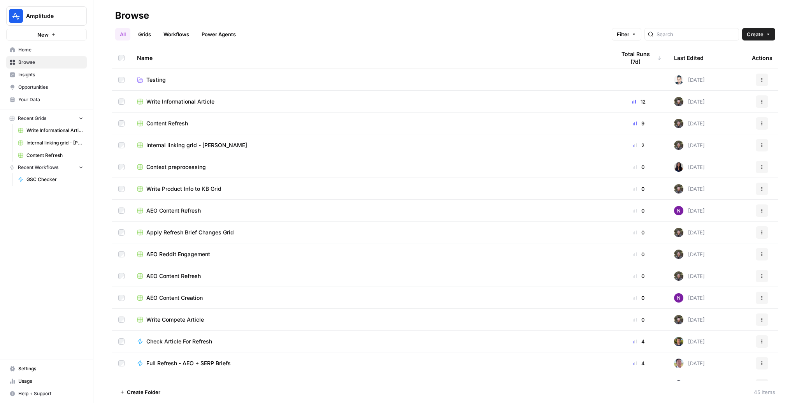
click at [32, 54] on link "Home" at bounding box center [46, 50] width 81 height 12
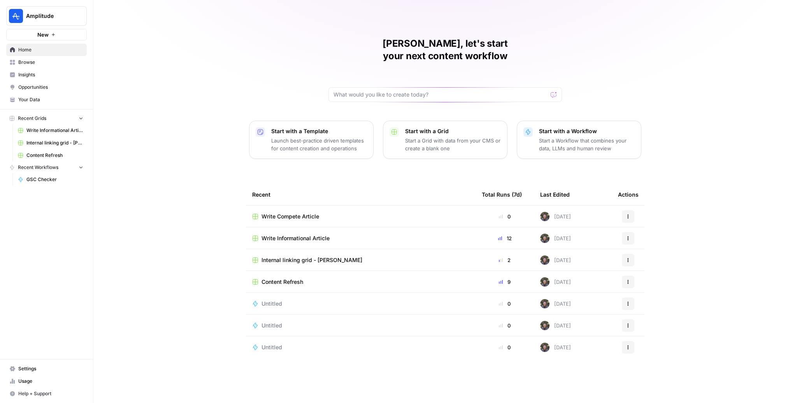
click at [627, 214] on icon "button" at bounding box center [628, 216] width 5 height 5
click at [309, 213] on span "Write Compete Article" at bounding box center [291, 217] width 58 height 8
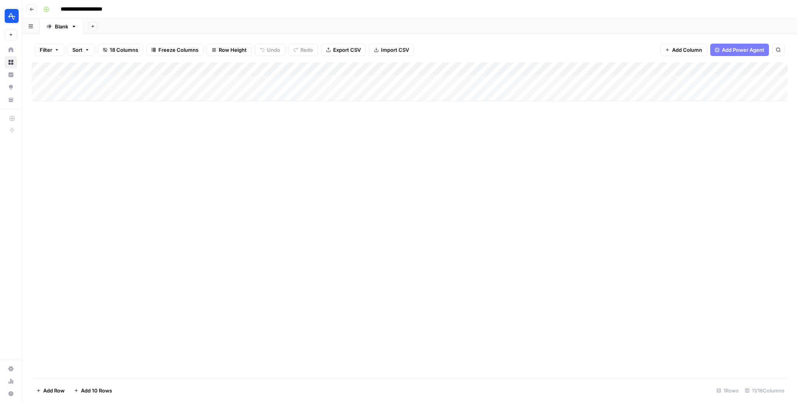
click at [142, 82] on div "Add Column" at bounding box center [410, 81] width 756 height 39
click at [265, 81] on div "Add Column" at bounding box center [410, 81] width 756 height 39
click at [692, 49] on span "Add Column" at bounding box center [687, 50] width 30 height 8
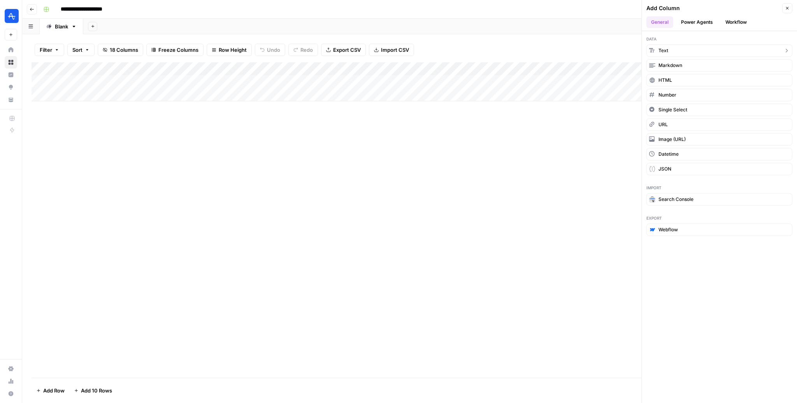
click at [670, 50] on button "Text" at bounding box center [719, 50] width 146 height 12
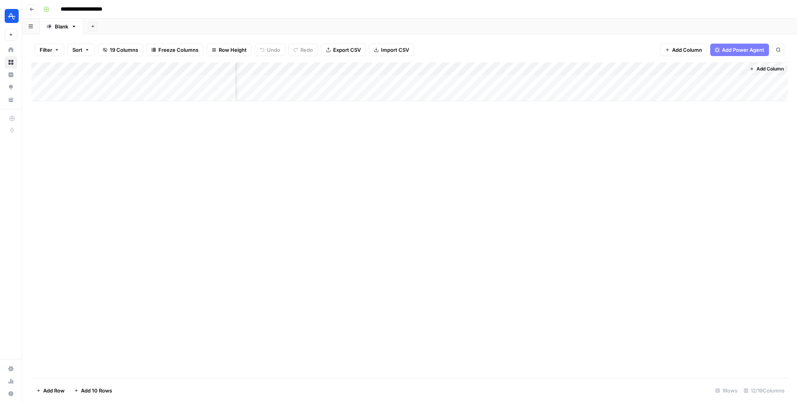
scroll to position [0, 622]
drag, startPoint x: 673, startPoint y: 67, endPoint x: 147, endPoint y: 70, distance: 525.8
click at [147, 70] on div "Add Column" at bounding box center [410, 81] width 756 height 39
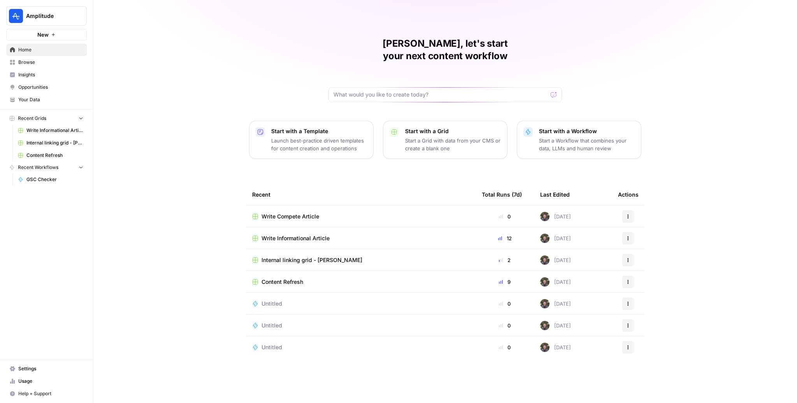
click at [302, 213] on span "Write Compete Article" at bounding box center [291, 217] width 58 height 8
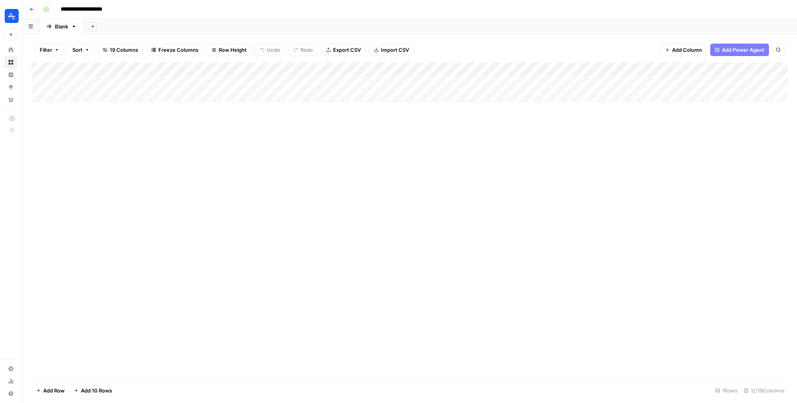
drag, startPoint x: 98, startPoint y: 69, endPoint x: 386, endPoint y: 68, distance: 288.0
click at [386, 68] on div "Add Column" at bounding box center [410, 81] width 756 height 39
click at [375, 69] on div "Add Column" at bounding box center [410, 81] width 756 height 39
click at [374, 86] on input "New Column" at bounding box center [394, 88] width 79 height 8
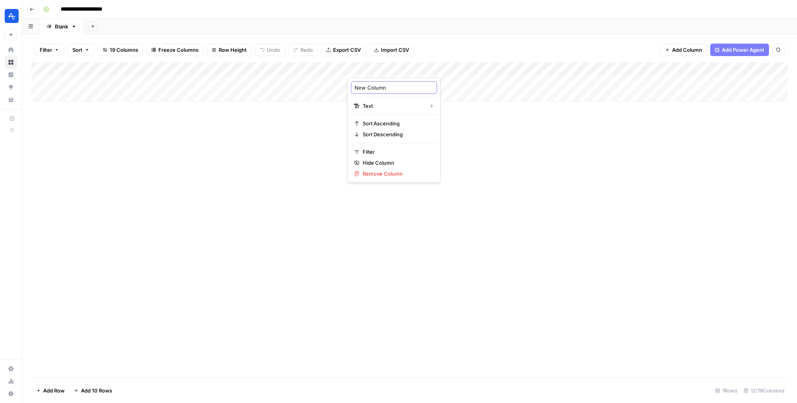
click at [374, 86] on input "New Column" at bounding box center [394, 88] width 79 height 8
type input "Article Brief Context (Optional)"
click at [460, 135] on div "Add Column" at bounding box center [410, 219] width 756 height 315
click at [399, 69] on div "Add Column" at bounding box center [410, 81] width 756 height 39
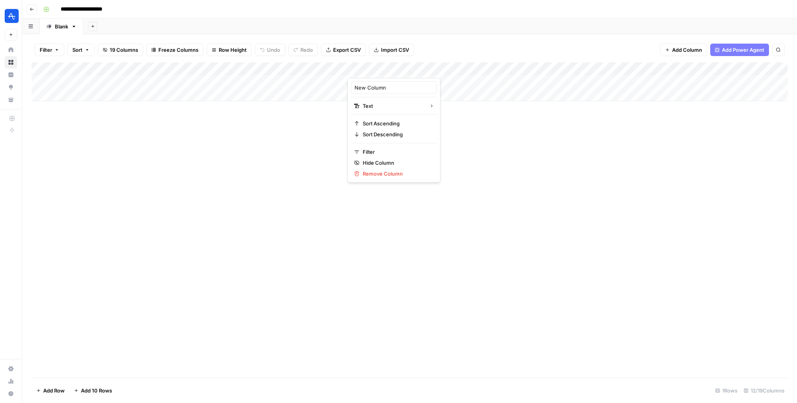
click at [389, 83] on div "New Column" at bounding box center [394, 87] width 86 height 12
click at [389, 83] on div "Add Column" at bounding box center [410, 81] width 756 height 39
click at [391, 70] on div "Add Column" at bounding box center [410, 81] width 756 height 39
click at [391, 70] on div at bounding box center [404, 70] width 112 height 16
click at [385, 90] on input "New Column" at bounding box center [394, 88] width 79 height 8
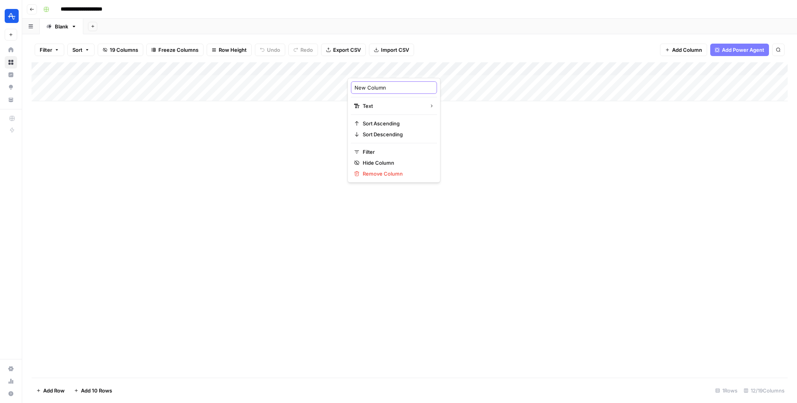
click at [385, 90] on input "New Column" at bounding box center [394, 88] width 79 height 8
type input "Article Brief Context (Optional)"
click at [562, 68] on div "Add Column" at bounding box center [410, 81] width 756 height 39
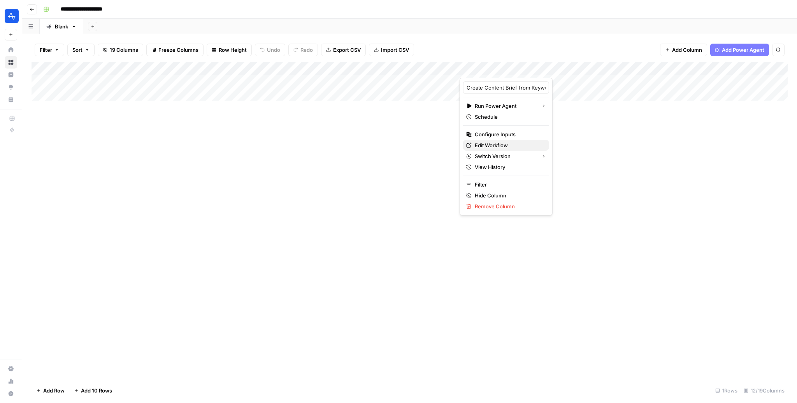
click at [496, 146] on span "Edit Workflow" at bounding box center [509, 145] width 68 height 8
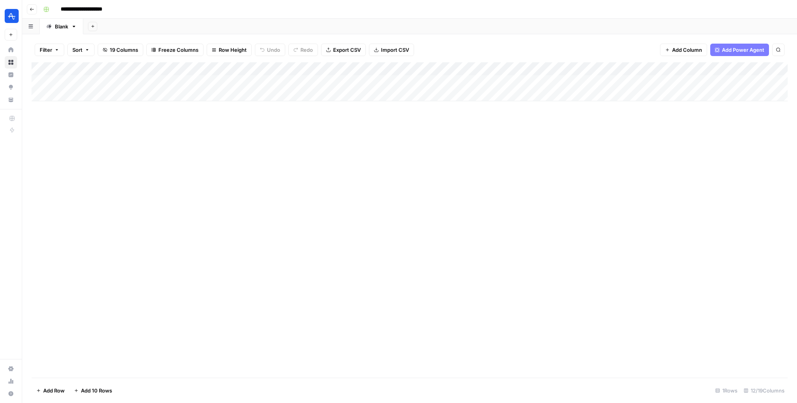
click at [562, 70] on div "Add Column" at bounding box center [410, 81] width 756 height 39
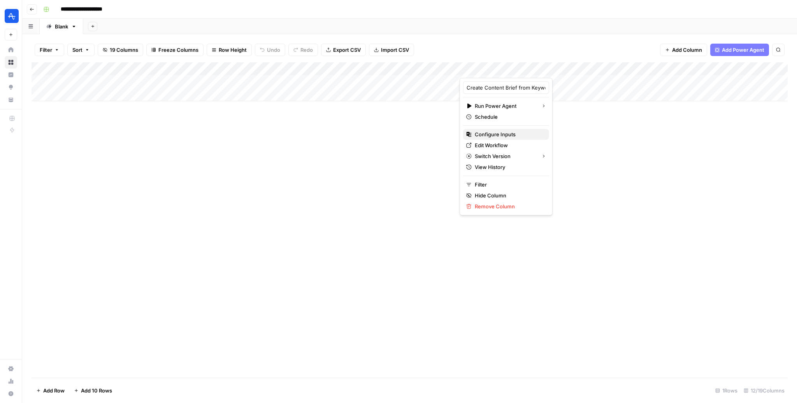
click at [497, 134] on span "Configure Inputs" at bounding box center [509, 134] width 68 height 8
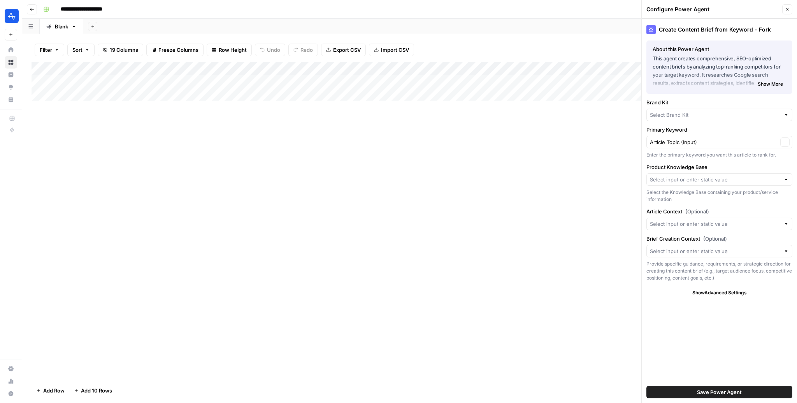
type input "Amplitude"
type input "Amplitude Products"
click at [713, 253] on input "Brief Creation Context (Optional)" at bounding box center [715, 253] width 130 height 8
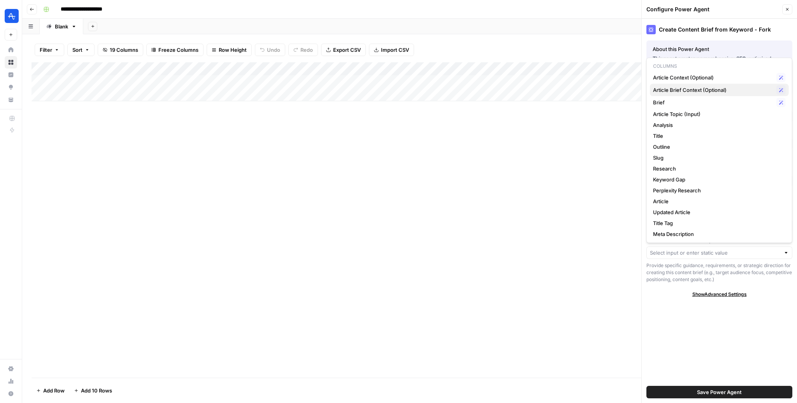
click at [687, 88] on span "Article Brief Context (Optional)" at bounding box center [713, 90] width 120 height 8
type input "Article Brief Context (Optional)"
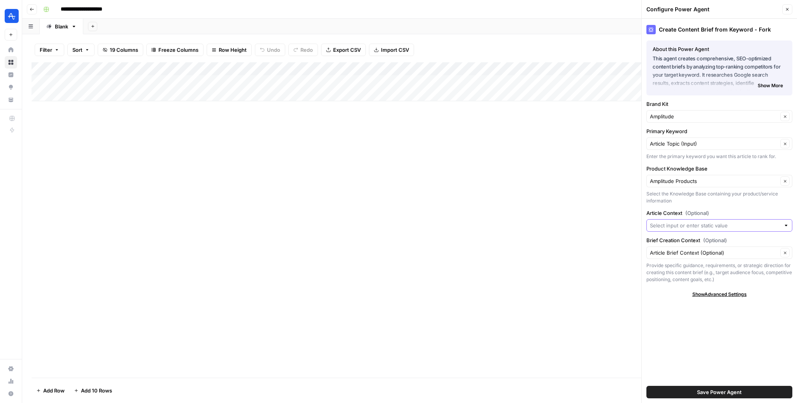
click at [729, 225] on input "Article Context (Optional)" at bounding box center [715, 225] width 130 height 8
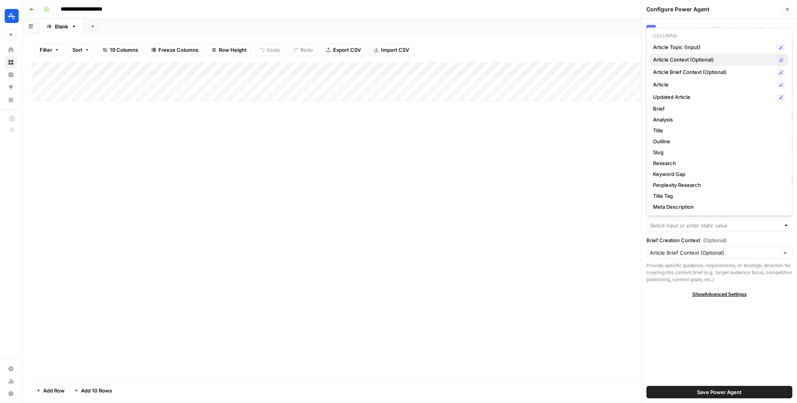
click at [693, 56] on span "Article Context (Optional)" at bounding box center [713, 60] width 120 height 8
type input "Article Context (Optional)"
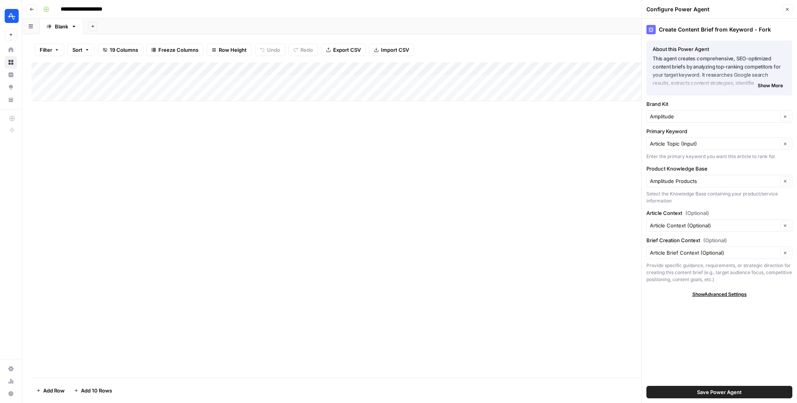
click at [726, 388] on span "Save Power Agent" at bounding box center [719, 392] width 45 height 8
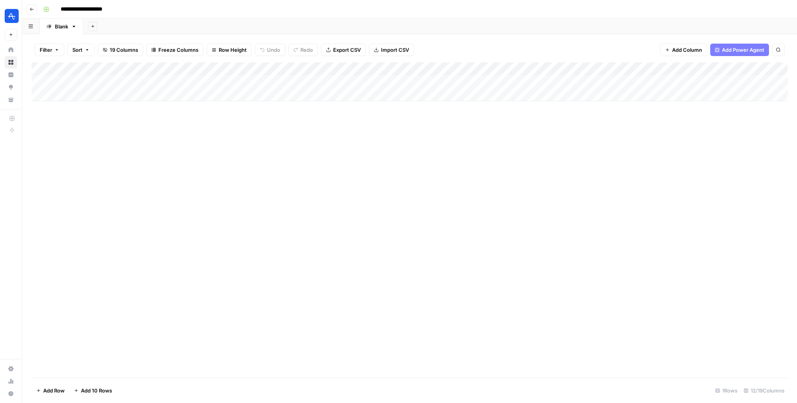
click at [560, 67] on div "Add Column" at bounding box center [410, 81] width 756 height 39
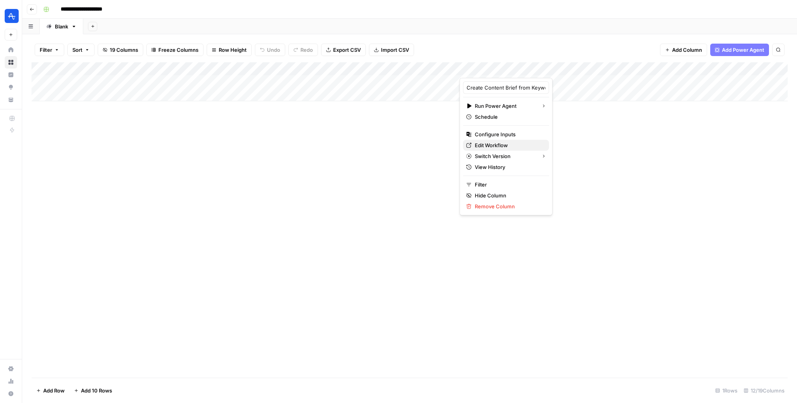
click at [495, 142] on span "Edit Workflow" at bounding box center [509, 145] width 68 height 8
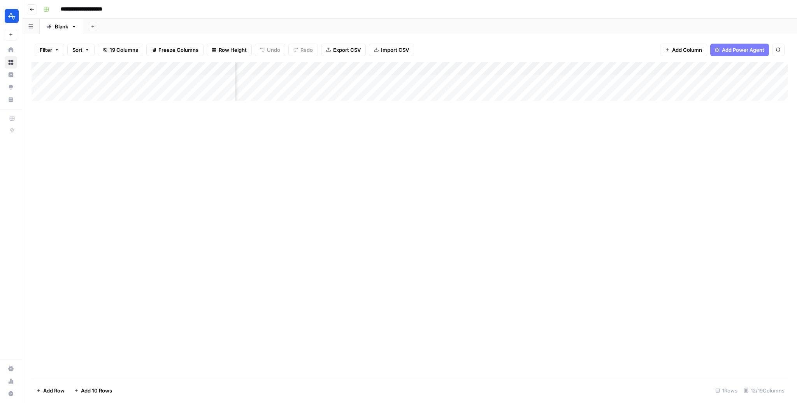
scroll to position [0, 94]
click at [671, 69] on div "Add Column" at bounding box center [410, 81] width 756 height 39
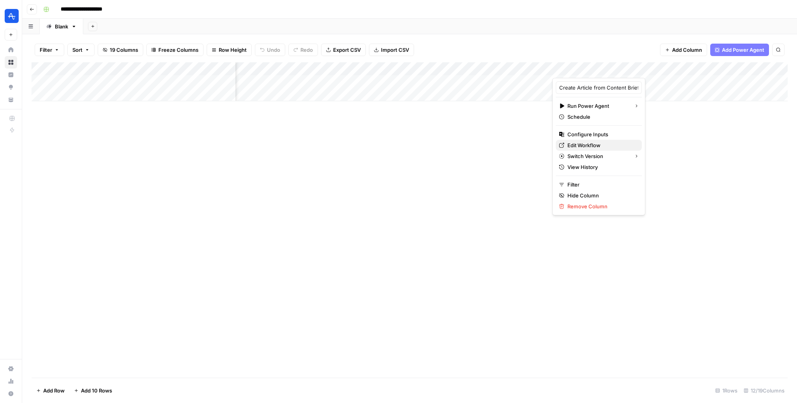
click at [593, 143] on span "Edit Workflow" at bounding box center [601, 145] width 68 height 8
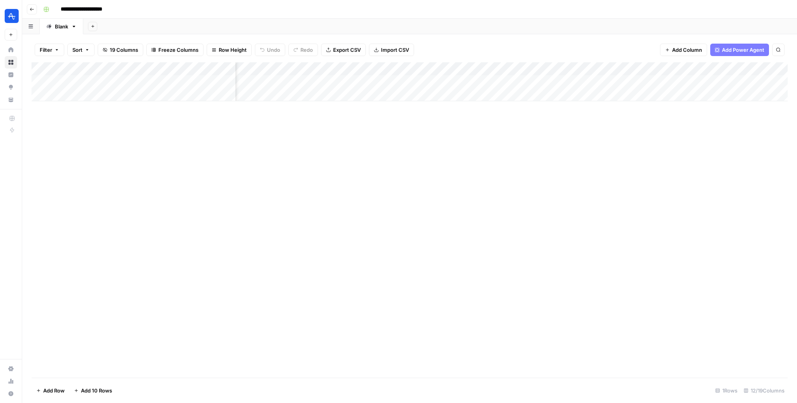
scroll to position [0, 536]
click at [675, 68] on div "Add Column" at bounding box center [410, 81] width 756 height 39
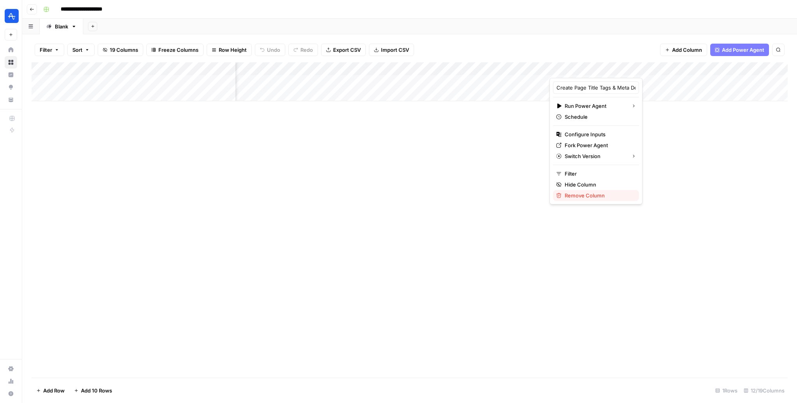
click at [583, 193] on span "Remove Column" at bounding box center [599, 195] width 68 height 8
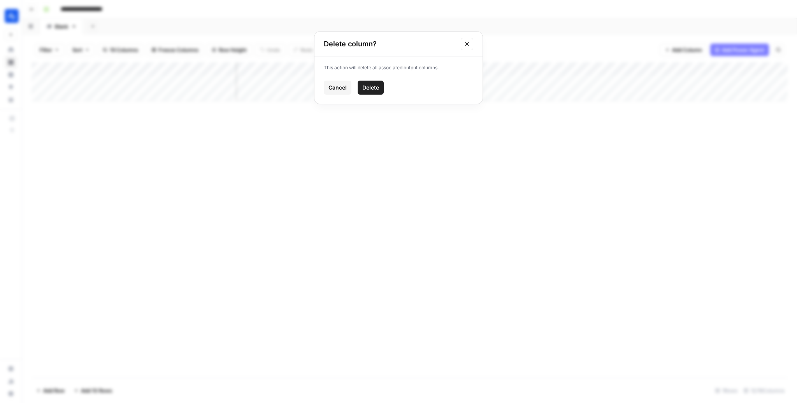
click at [369, 87] on span "Delete" at bounding box center [370, 88] width 17 height 8
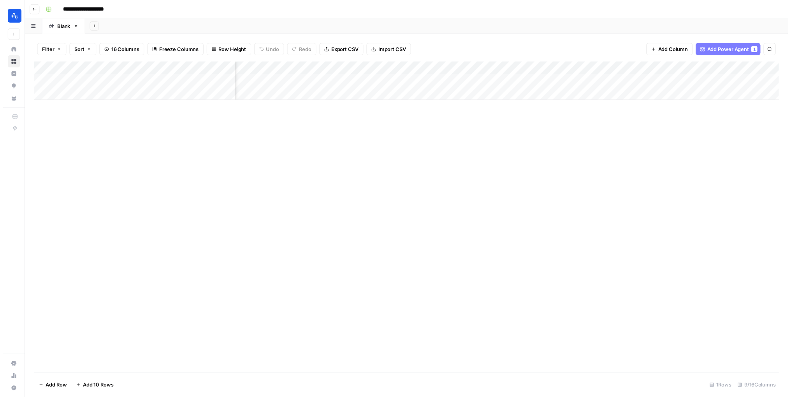
scroll to position [0, 143]
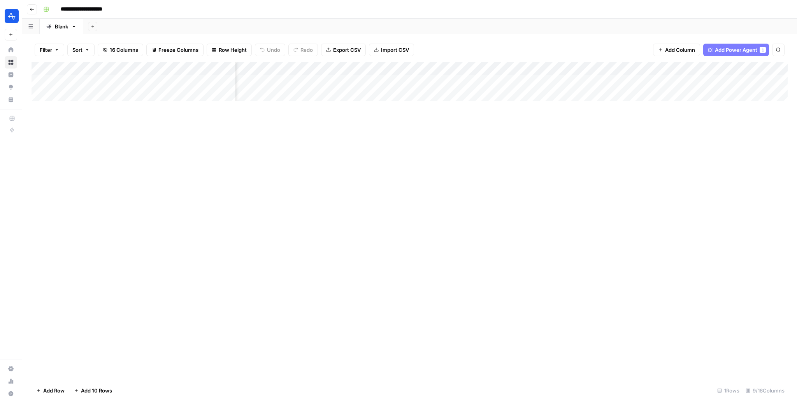
click at [624, 68] on div "Add Column" at bounding box center [410, 81] width 756 height 39
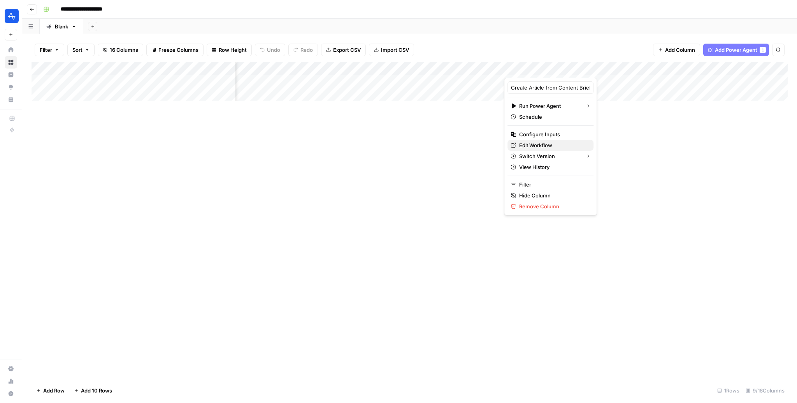
click at [542, 142] on span "Edit Workflow" at bounding box center [553, 145] width 68 height 8
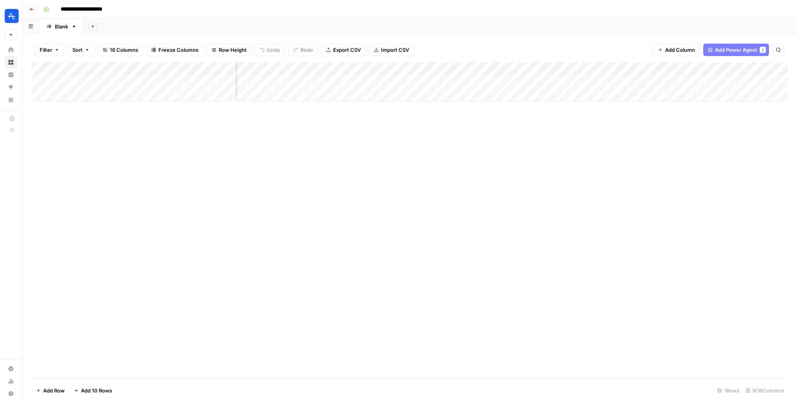
scroll to position [0, 341]
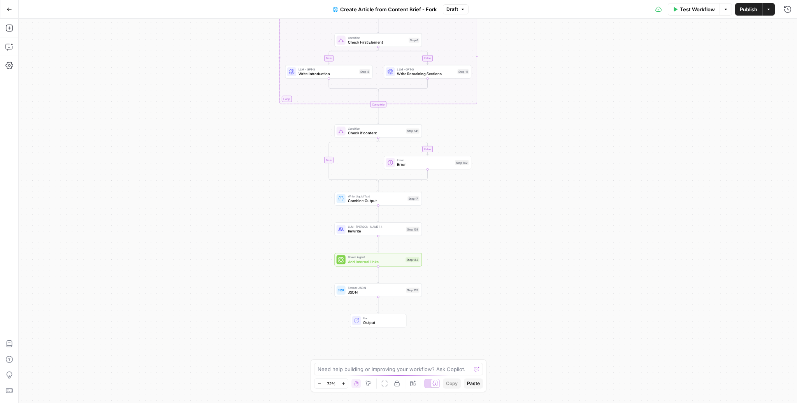
click at [9, 11] on icon "button" at bounding box center [9, 9] width 5 height 5
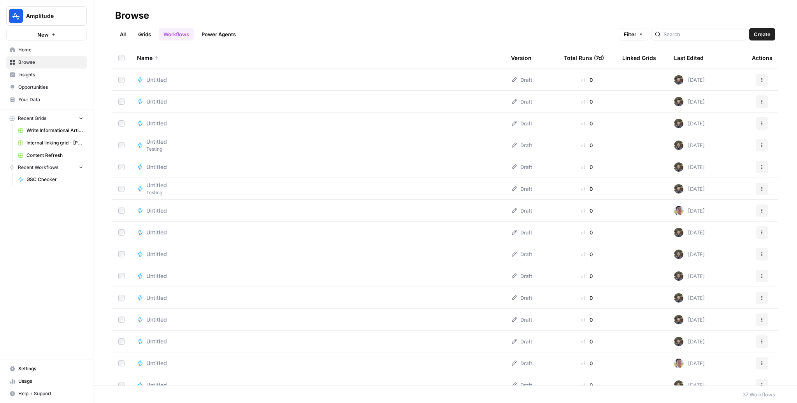
click at [121, 31] on link "All" at bounding box center [122, 34] width 15 height 12
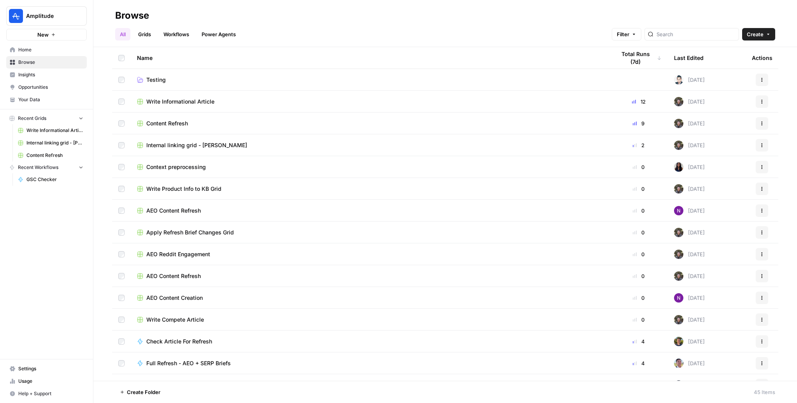
click at [38, 51] on span "Home" at bounding box center [50, 49] width 65 height 7
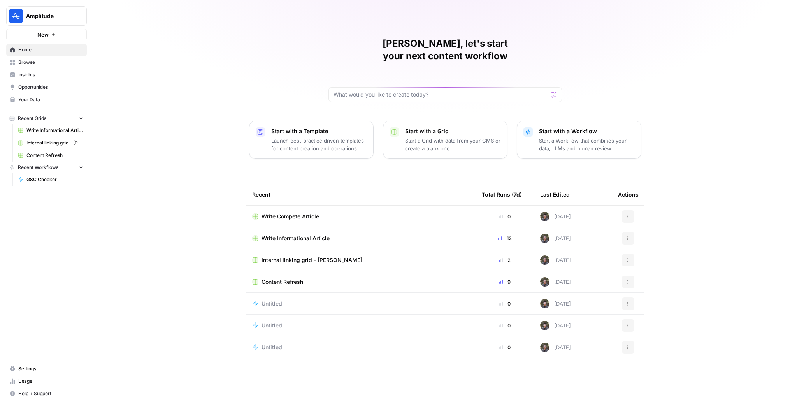
click at [630, 210] on button "Actions" at bounding box center [628, 216] width 12 height 12
click at [291, 213] on span "Write Compete Article" at bounding box center [291, 217] width 58 height 8
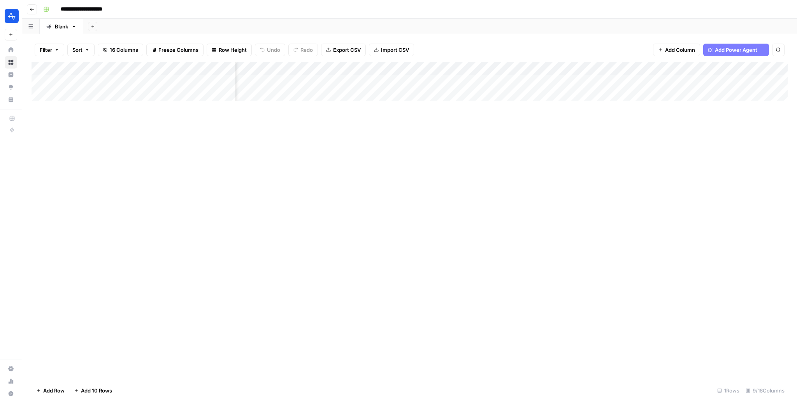
scroll to position [0, 341]
click at [657, 69] on div "Add Column" at bounding box center [410, 81] width 756 height 39
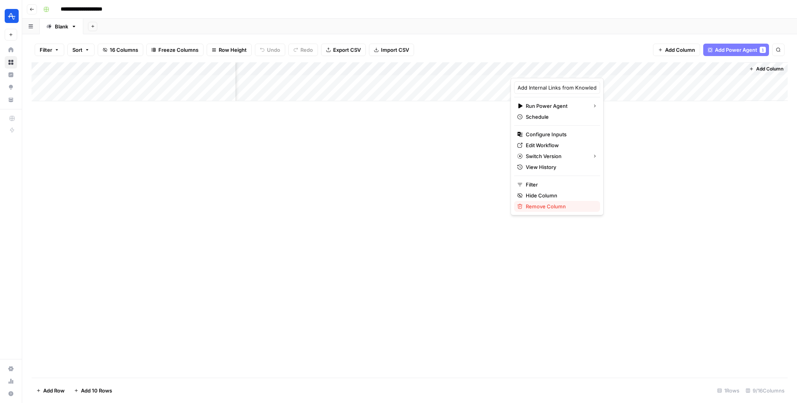
click at [551, 206] on span "Remove Column" at bounding box center [560, 206] width 68 height 8
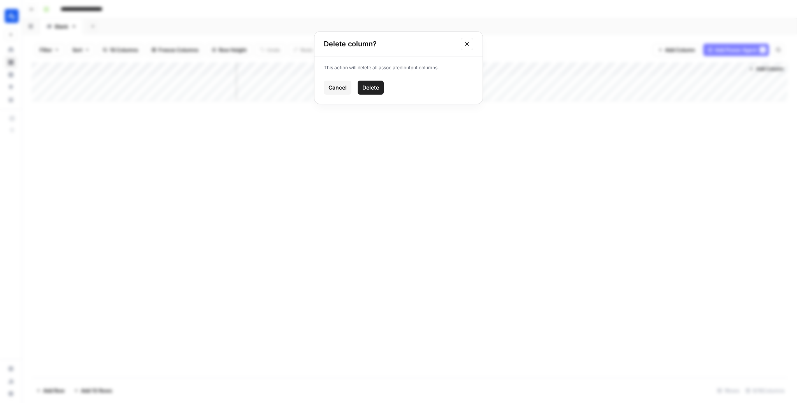
click at [368, 81] on button "Delete" at bounding box center [371, 88] width 26 height 14
click at [655, 69] on div "Add Column" at bounding box center [410, 81] width 756 height 39
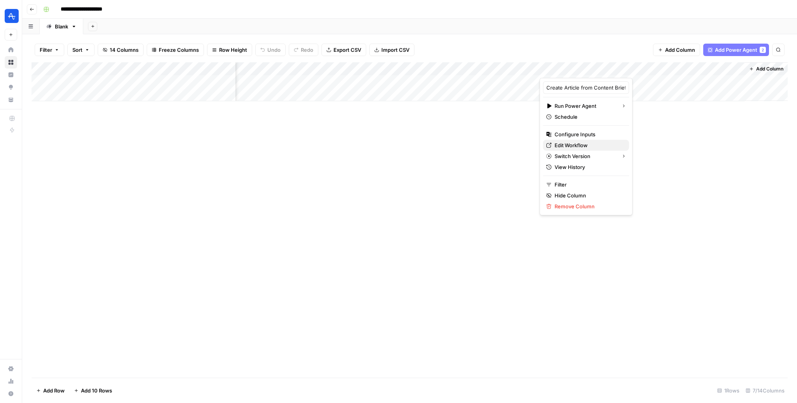
click at [577, 146] on span "Edit Workflow" at bounding box center [589, 145] width 68 height 8
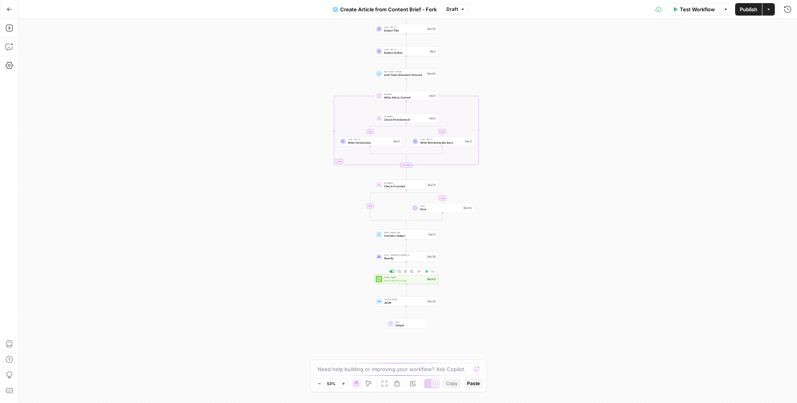
click at [411, 282] on span "Add Internal Links" at bounding box center [404, 280] width 41 height 4
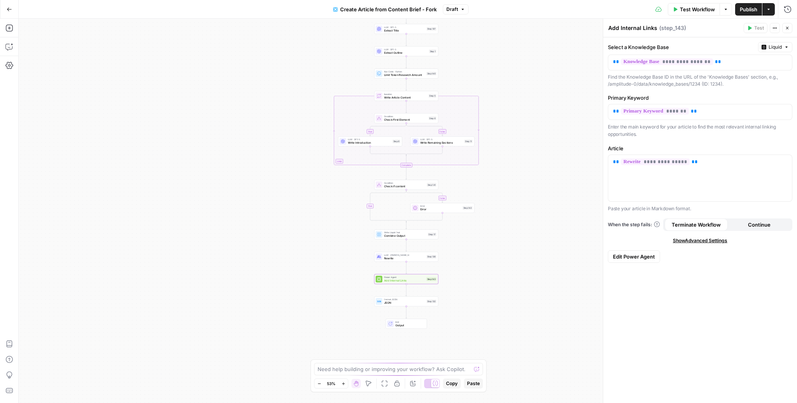
click at [652, 260] on button "Edit Power Agent" at bounding box center [634, 256] width 52 height 12
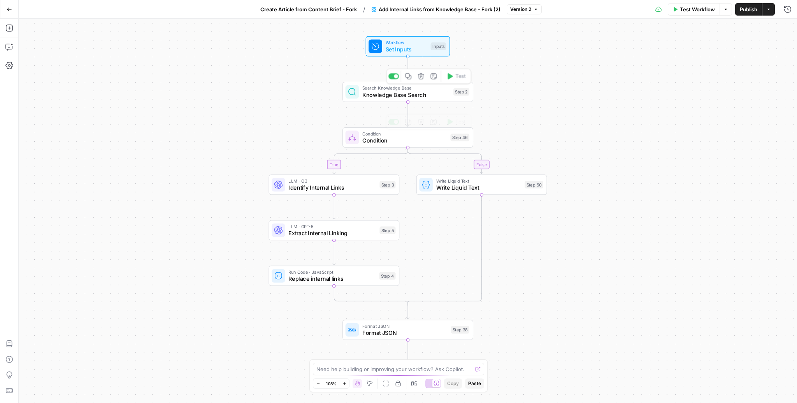
click at [415, 95] on span "Knowledge Base Search" at bounding box center [406, 95] width 88 height 9
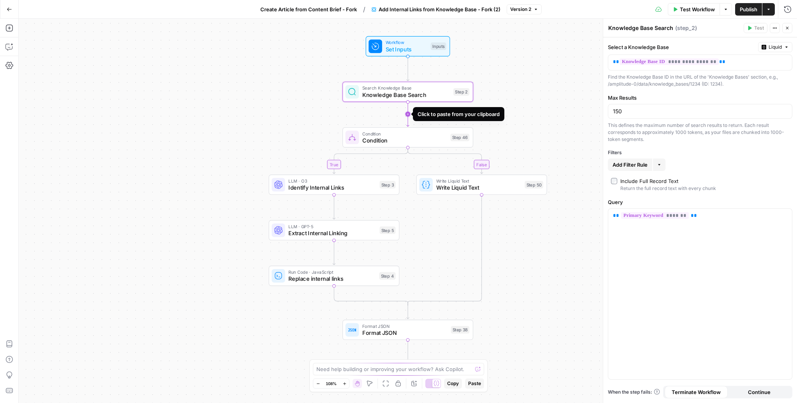
click at [409, 115] on icon "Edge from step_2 to step_46" at bounding box center [408, 114] width 3 height 25
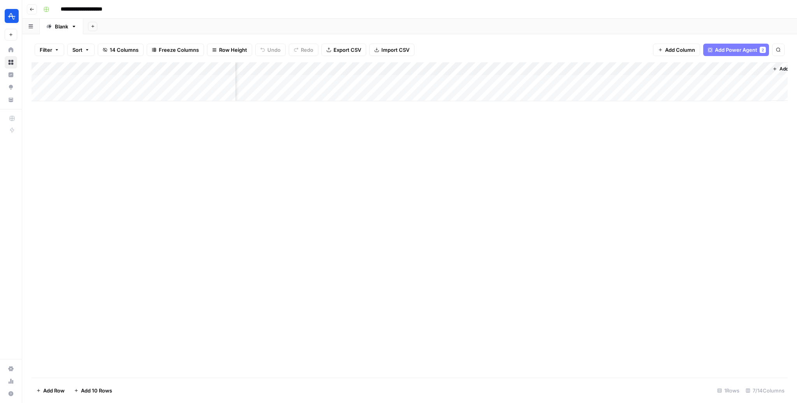
scroll to position [0, 107]
click at [657, 70] on div "Add Column" at bounding box center [410, 81] width 756 height 39
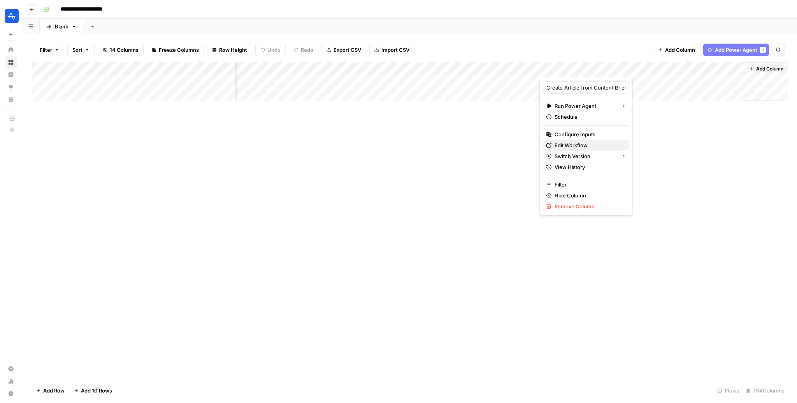
click at [573, 147] on span "Edit Workflow" at bounding box center [589, 145] width 68 height 8
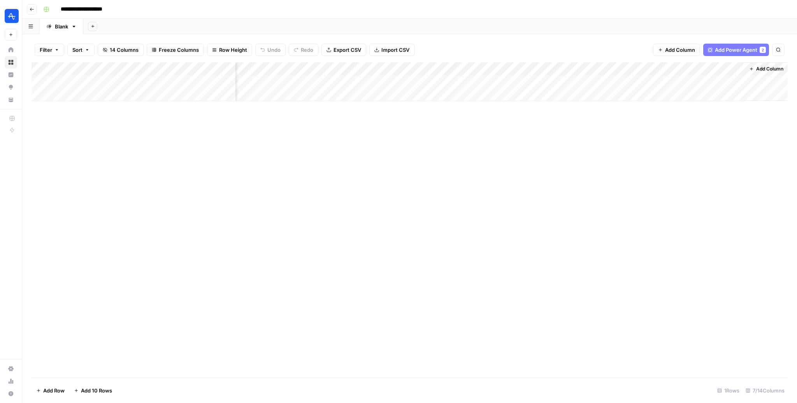
click at [34, 7] on button "Go back" at bounding box center [32, 9] width 10 height 10
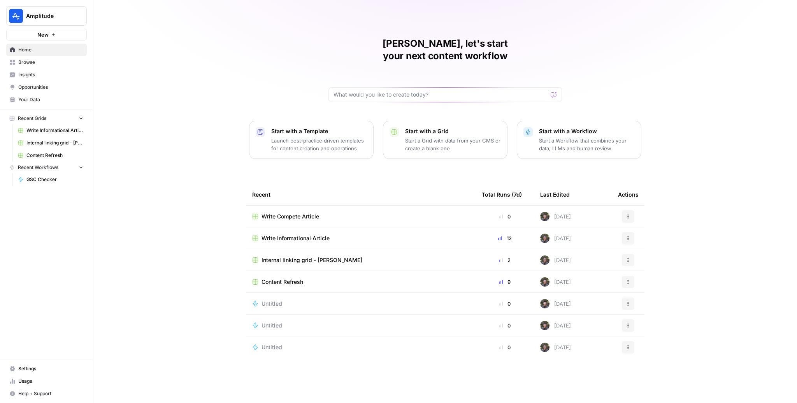
click at [300, 234] on span "Write Informational Article" at bounding box center [296, 238] width 68 height 8
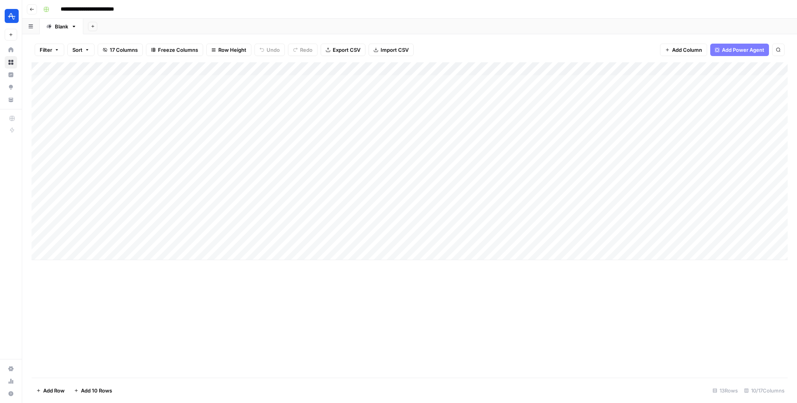
click at [541, 69] on div "Add Column" at bounding box center [410, 161] width 756 height 198
click at [453, 143] on span "Edit Workflow" at bounding box center [472, 145] width 68 height 8
click at [33, 7] on icon "button" at bounding box center [32, 9] width 5 height 5
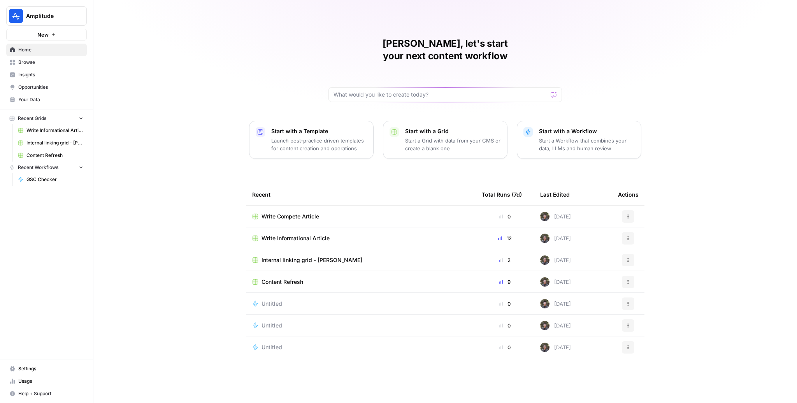
click at [285, 213] on span "Write Compete Article" at bounding box center [291, 217] width 58 height 8
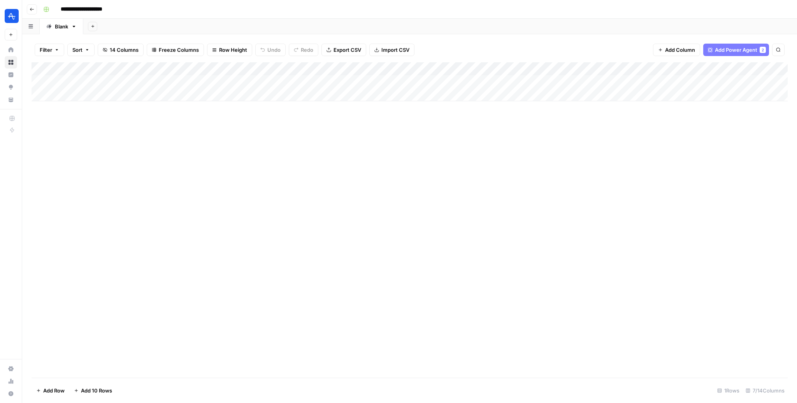
click at [560, 67] on div "Add Column" at bounding box center [410, 81] width 756 height 39
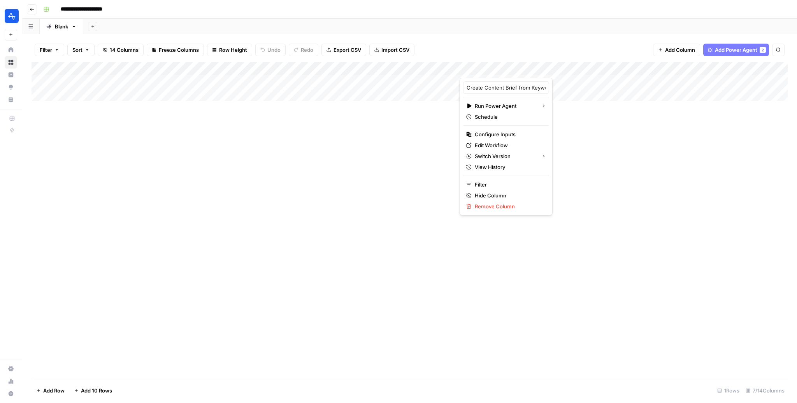
click at [509, 70] on div at bounding box center [519, 70] width 118 height 16
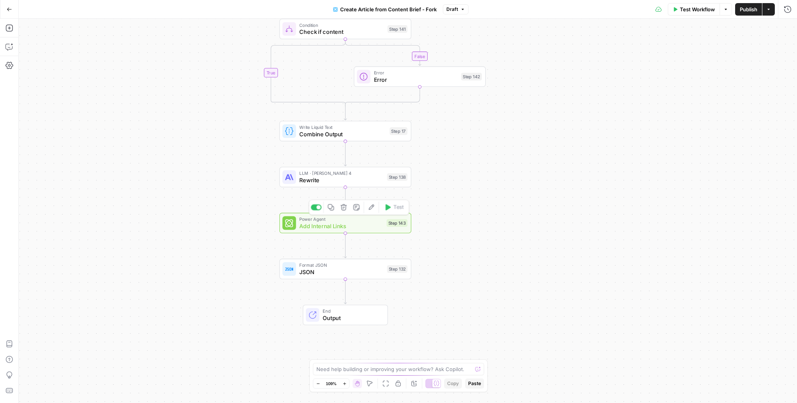
click at [344, 219] on span "Power Agent" at bounding box center [341, 219] width 84 height 7
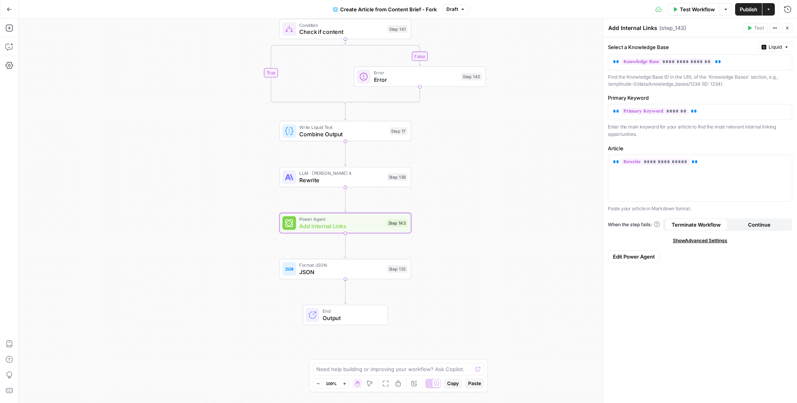
click at [635, 256] on span "Edit Power Agent" at bounding box center [634, 257] width 42 height 8
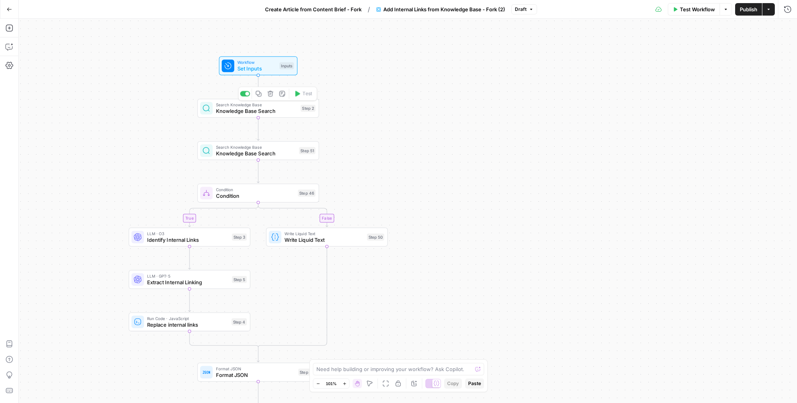
click at [249, 115] on div "Search Knowledge Base Knowledge Base Search Step 2 Copy step Delete step Add No…" at bounding box center [258, 108] width 122 height 19
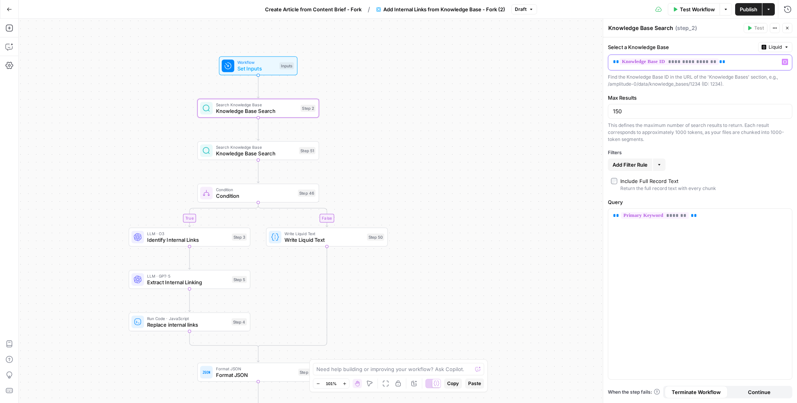
click at [741, 58] on p "**********" at bounding box center [694, 62] width 162 height 8
click at [253, 67] on span "Set Inputs" at bounding box center [256, 69] width 39 height 8
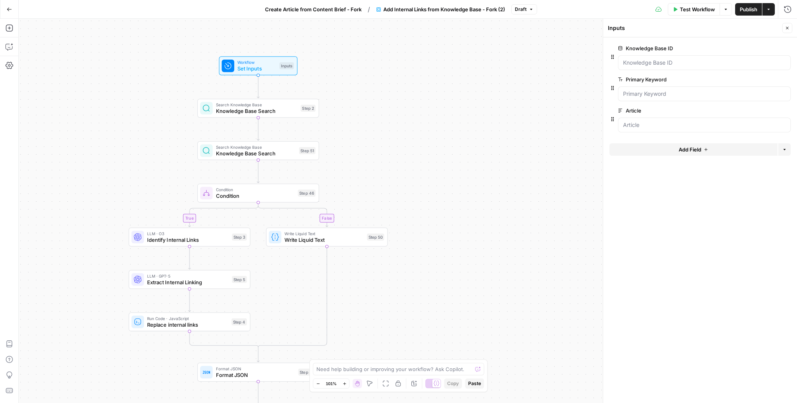
click at [699, 148] on span "Add Field" at bounding box center [690, 150] width 23 height 8
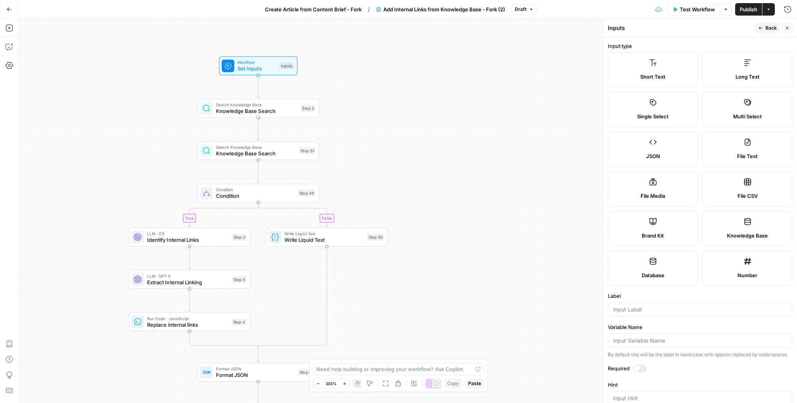
click at [737, 229] on label "Knowledge Base" at bounding box center [748, 228] width 90 height 35
click at [683, 312] on input "Label" at bounding box center [700, 310] width 174 height 8
type input "L"
type input "KB - Compete"
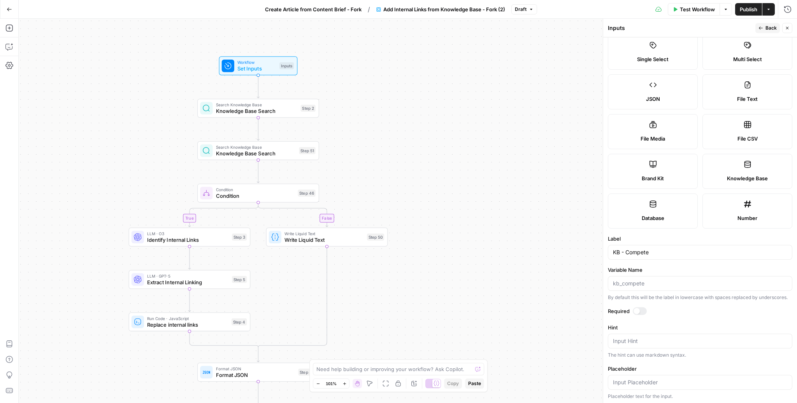
click at [767, 31] on span "Back" at bounding box center [771, 28] width 11 height 7
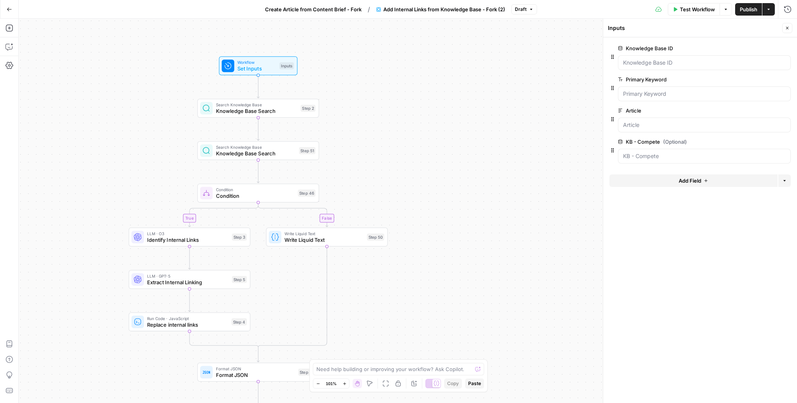
click at [686, 183] on span "Add Field" at bounding box center [690, 181] width 23 height 8
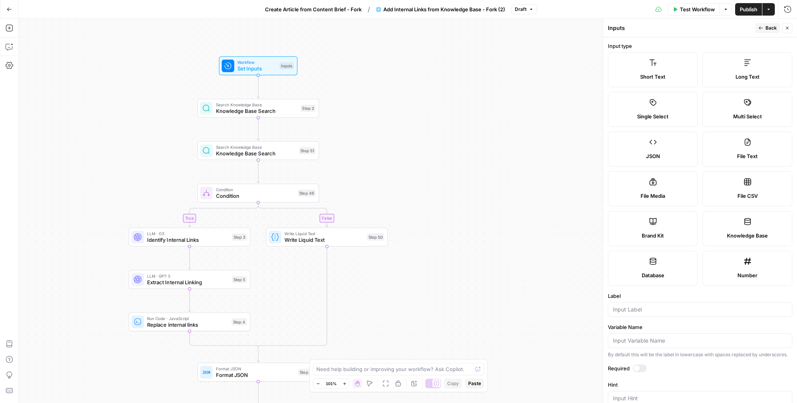
click at [751, 243] on label "Knowledge Base" at bounding box center [748, 228] width 90 height 35
click at [682, 307] on input "Label" at bounding box center [700, 310] width 174 height 8
type input "KB - Explore"
click at [765, 25] on button "Back" at bounding box center [767, 28] width 25 height 10
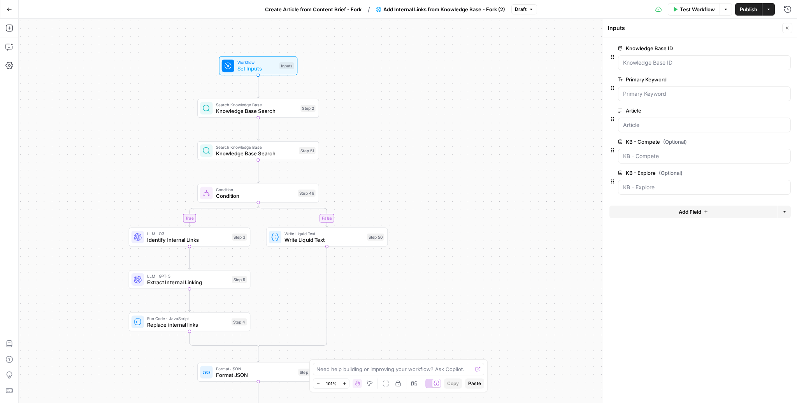
click at [266, 113] on span "Knowledge Base Search" at bounding box center [257, 111] width 82 height 8
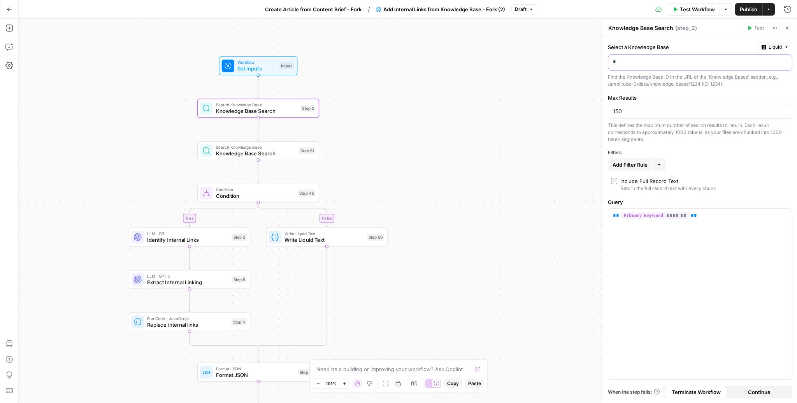
click at [653, 69] on div "*" at bounding box center [693, 62] width 171 height 15
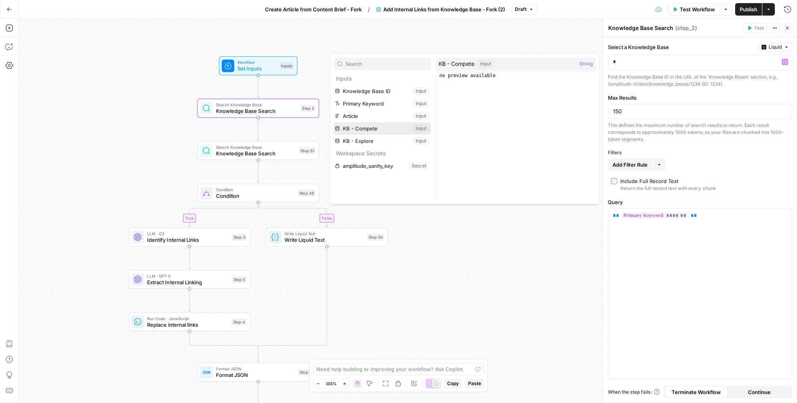
click at [350, 127] on button "Select variable KB - Compete" at bounding box center [382, 128] width 97 height 12
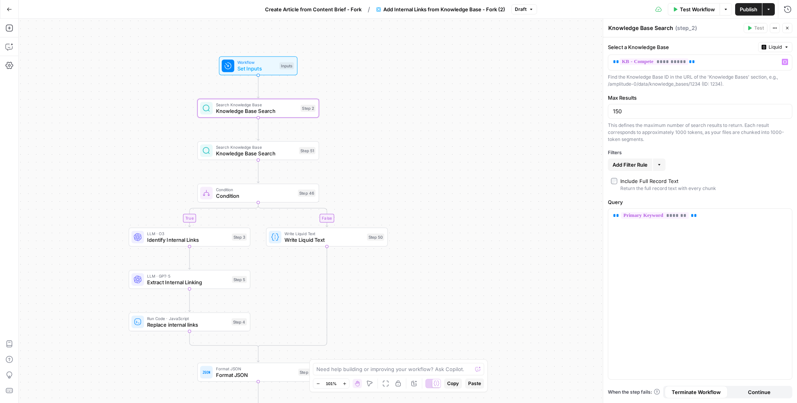
click at [663, 26] on textarea "Knowledge Base Search" at bounding box center [640, 28] width 65 height 8
click at [776, 28] on icon "button" at bounding box center [776, 28] width 1 height 1
click at [744, 46] on span "Add Note" at bounding box center [751, 45] width 37 height 8
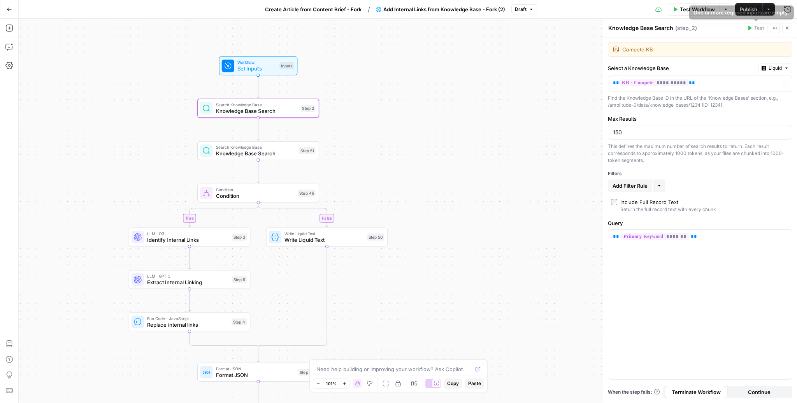
type textarea "Compete KB"
click at [699, 302] on div "** ******* **" at bounding box center [700, 304] width 184 height 149
click at [331, 139] on div "true false Workflow Set Inputs Inputs Search Knowledge Base Knowledge Base Sear…" at bounding box center [408, 211] width 778 height 384
click at [287, 154] on span "Knowledge Base Search" at bounding box center [256, 153] width 80 height 8
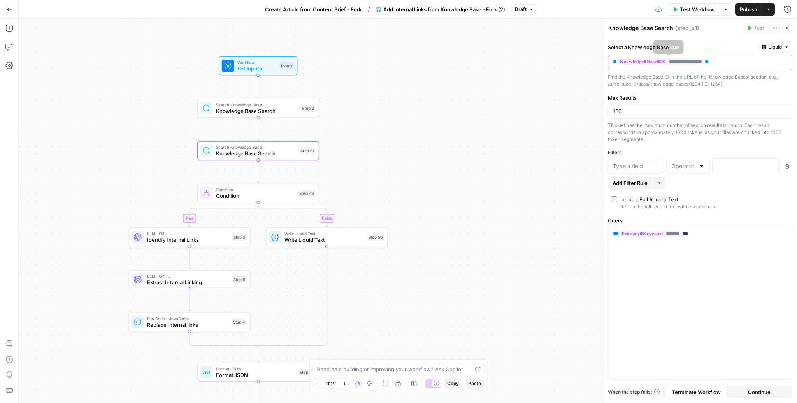
click at [733, 64] on p "**********" at bounding box center [694, 62] width 162 height 8
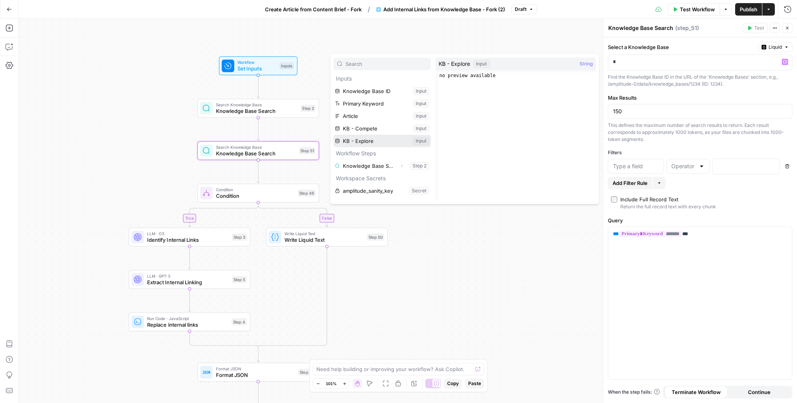
click at [376, 137] on button "Select variable KB - Explore" at bounding box center [382, 141] width 97 height 12
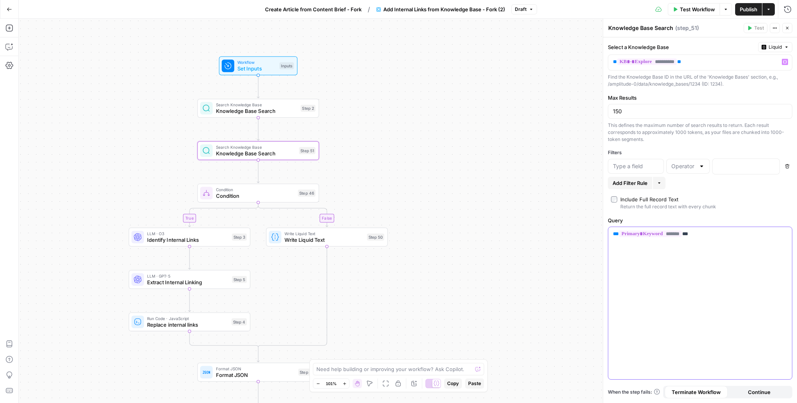
click at [701, 300] on div "** ******* **" at bounding box center [700, 303] width 184 height 153
click at [436, 112] on div "true false Workflow Set Inputs Inputs Search Knowledge Base Knowledge Base Sear…" at bounding box center [408, 211] width 778 height 384
click at [258, 111] on span "Knowledge Base Search" at bounding box center [257, 111] width 82 height 8
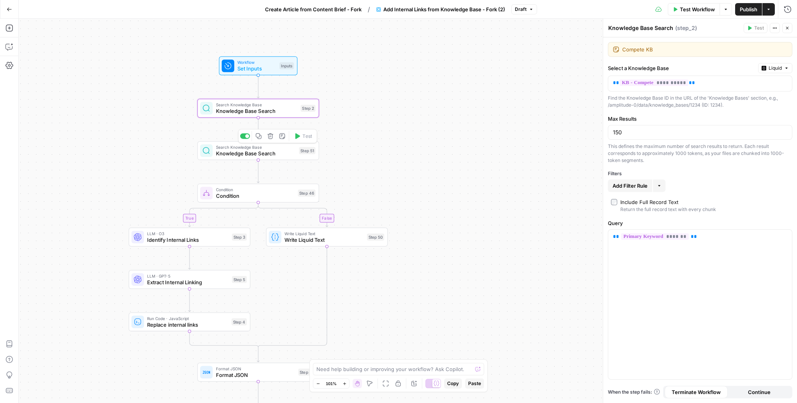
click at [259, 153] on span "Knowledge Base Search" at bounding box center [256, 153] width 80 height 8
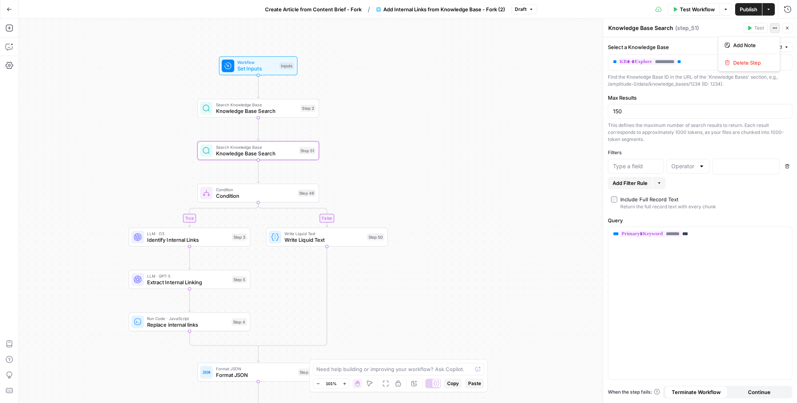
click at [776, 26] on icon "button" at bounding box center [775, 28] width 5 height 5
click at [748, 42] on span "Add Note" at bounding box center [751, 45] width 37 height 8
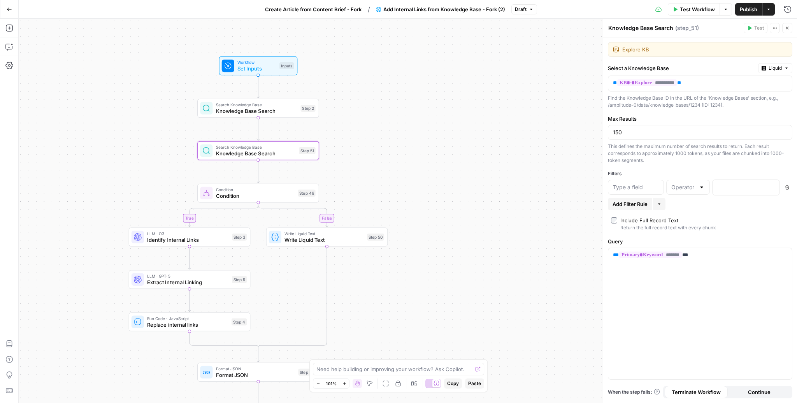
type textarea "Explore KB"
click at [492, 159] on div "true false Workflow Set Inputs Inputs Search Knowledge Base Knowledge Base Sear…" at bounding box center [408, 211] width 778 height 384
click at [191, 239] on span "Identify Internal Links" at bounding box center [188, 240] width 82 height 8
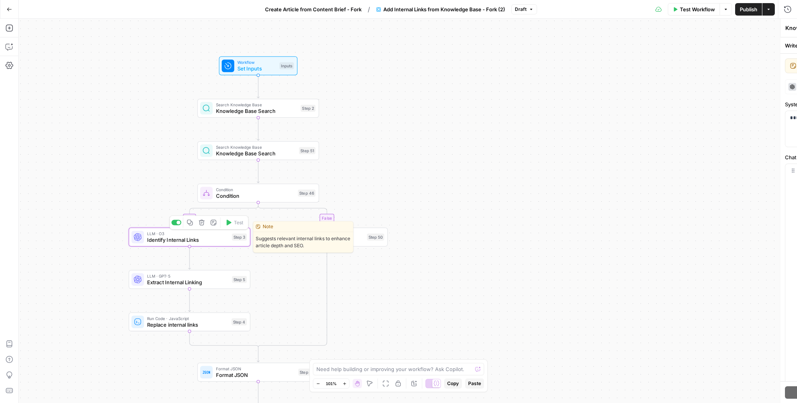
type textarea "Identify Internal Links"
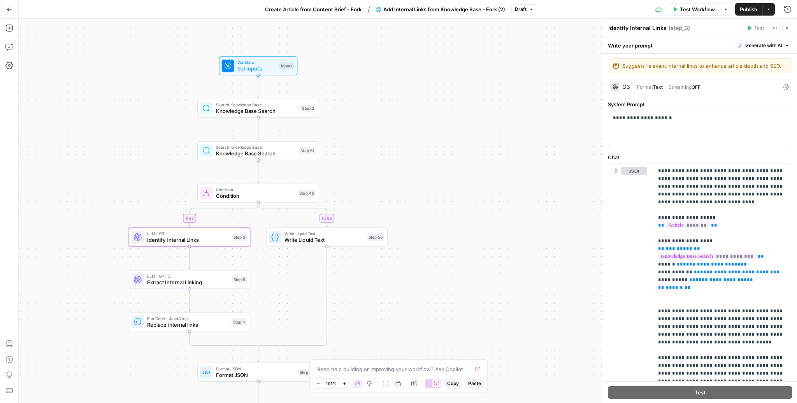
scroll to position [17, 0]
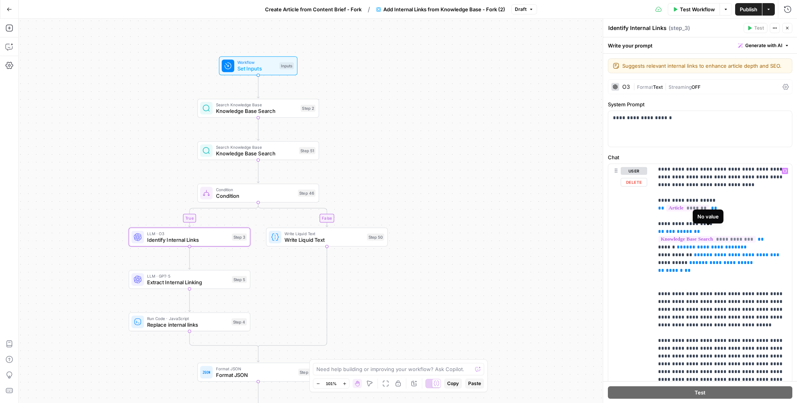
click at [741, 236] on span "**********" at bounding box center [707, 239] width 97 height 7
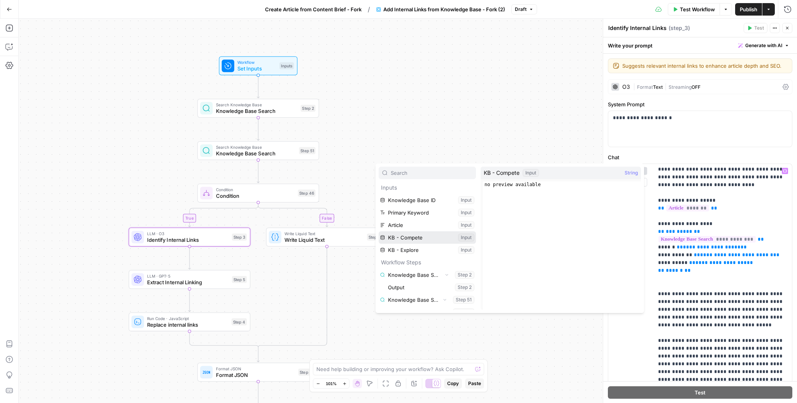
click at [413, 239] on button "Select variable KB - Compete" at bounding box center [427, 237] width 97 height 12
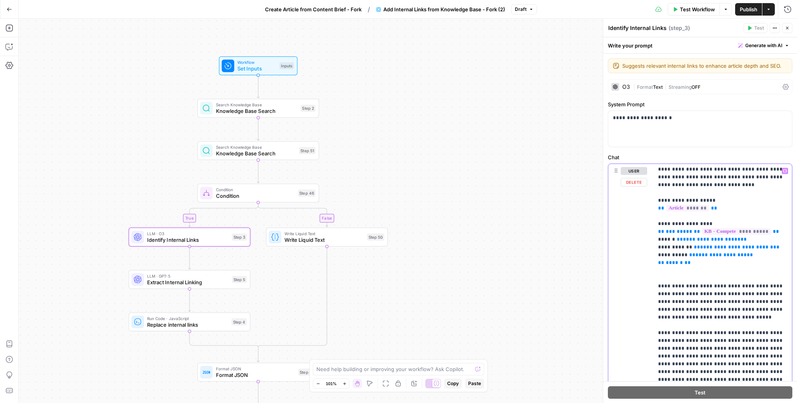
click at [701, 254] on p "**********" at bounding box center [723, 356] width 130 height 413
click at [244, 153] on span "Knowledge Base Search" at bounding box center [256, 153] width 80 height 8
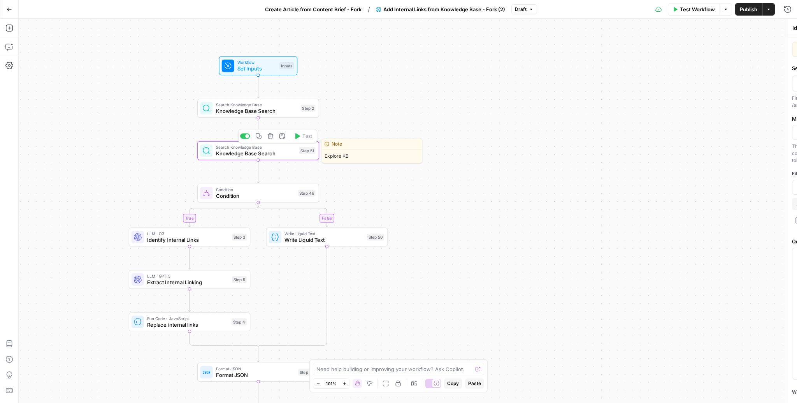
type textarea "Knowledge Base Search"
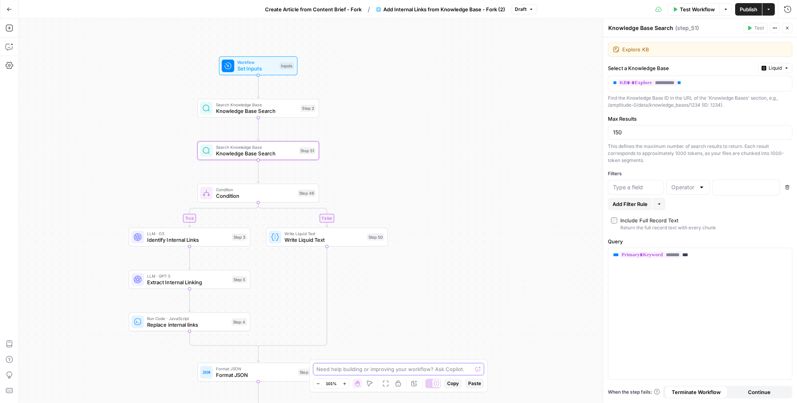
click at [358, 371] on textarea at bounding box center [394, 369] width 156 height 8
type textarea "can you have step 3 reference step 51's knowledge base?"
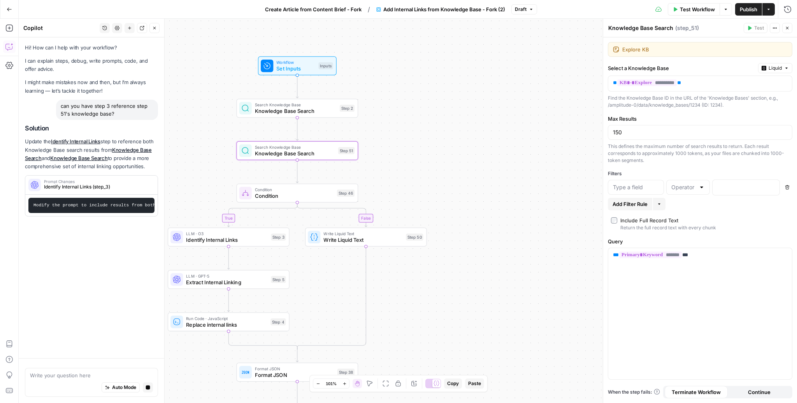
click at [98, 189] on span "Identify Internal Links (step_3)" at bounding box center [97, 186] width 106 height 7
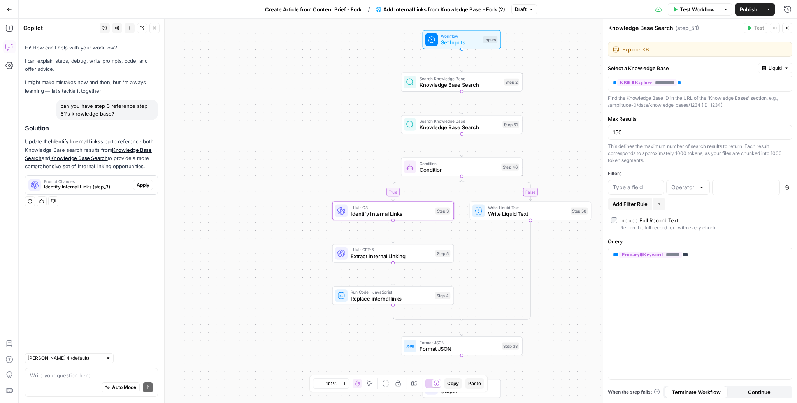
click at [145, 186] on span "Apply" at bounding box center [143, 184] width 13 height 7
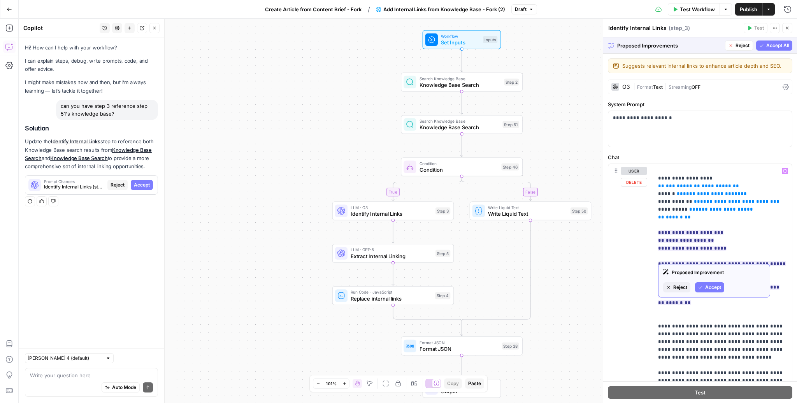
scroll to position [75, 0]
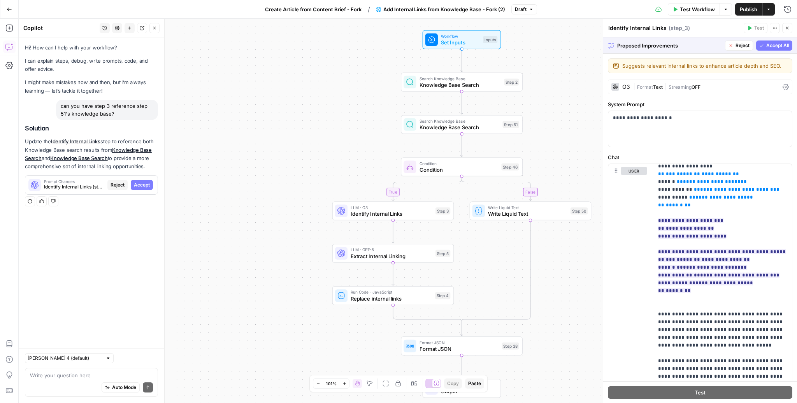
click at [768, 42] on span "Accept All" at bounding box center [777, 45] width 23 height 7
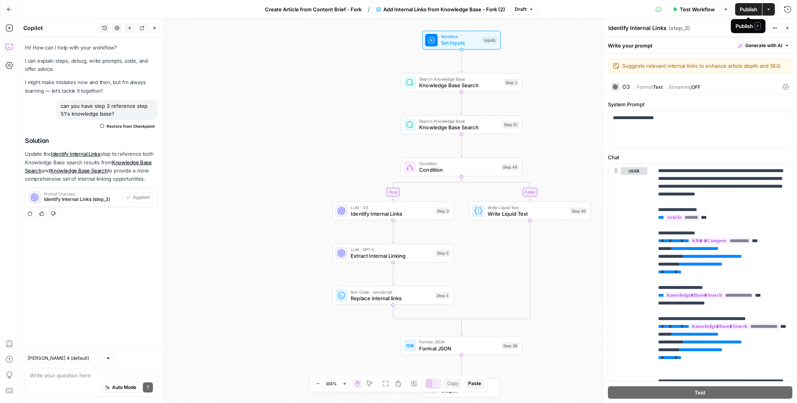
click at [745, 8] on span "Publish" at bounding box center [749, 9] width 18 height 8
click at [324, 8] on span "Create Article from Content Brief - Fork" at bounding box center [308, 9] width 97 height 8
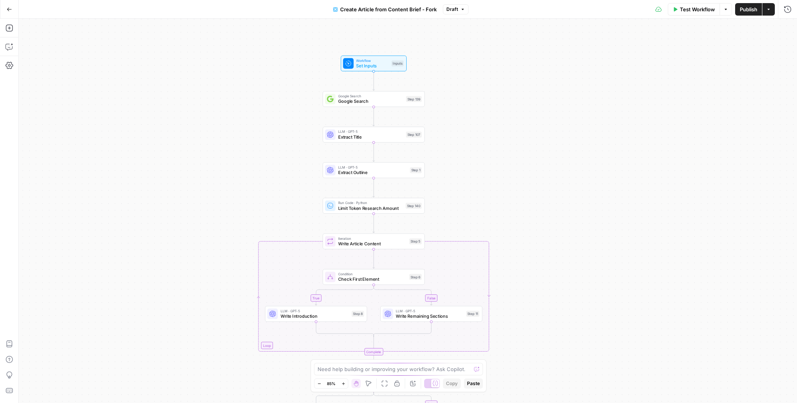
click at [365, 8] on span "Create Article from Content Brief - Fork" at bounding box center [388, 9] width 97 height 8
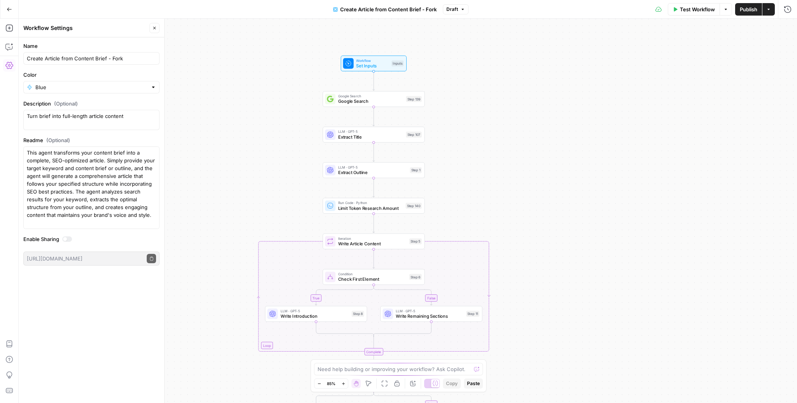
click at [744, 9] on span "Publish" at bounding box center [749, 9] width 18 height 8
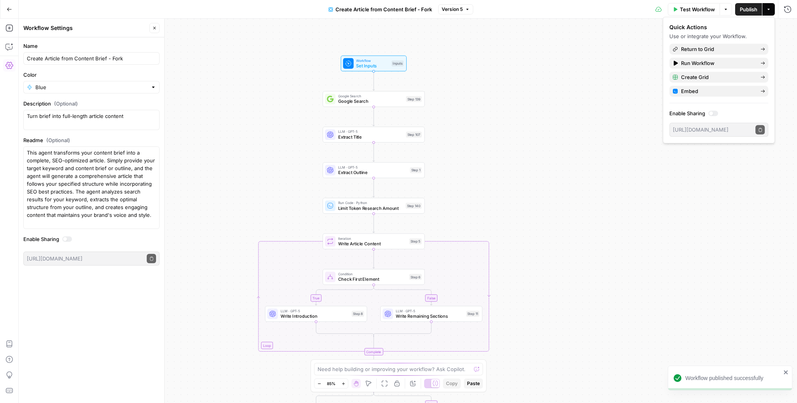
click at [710, 56] on div "Quick Actions Use or integrate your Workflow. Return to Grid Run Workflow Creat…" at bounding box center [718, 79] width 99 height 113
click at [710, 51] on span "Return to Grid" at bounding box center [717, 49] width 73 height 8
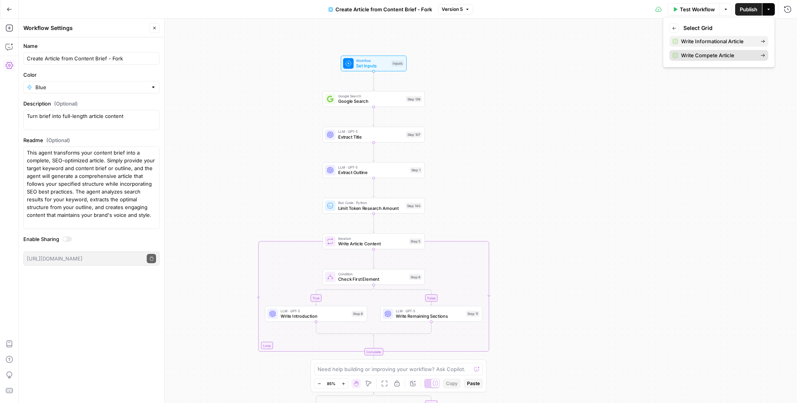
click at [704, 55] on span "Write Compete Article" at bounding box center [717, 55] width 73 height 8
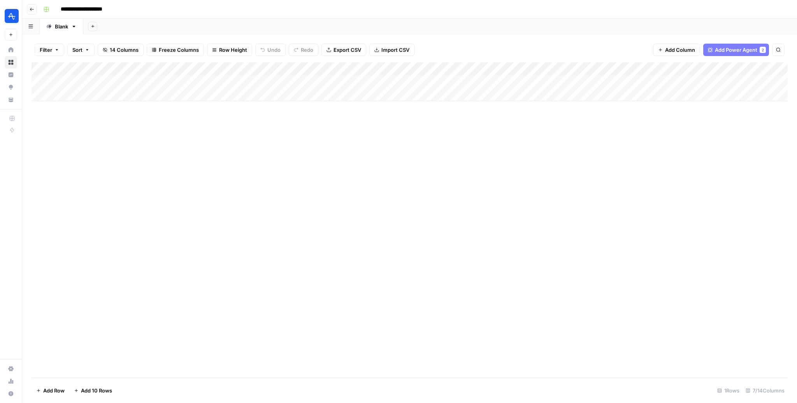
click at [309, 160] on div "Add Column" at bounding box center [410, 219] width 756 height 315
click at [561, 69] on div "Add Column" at bounding box center [410, 81] width 756 height 39
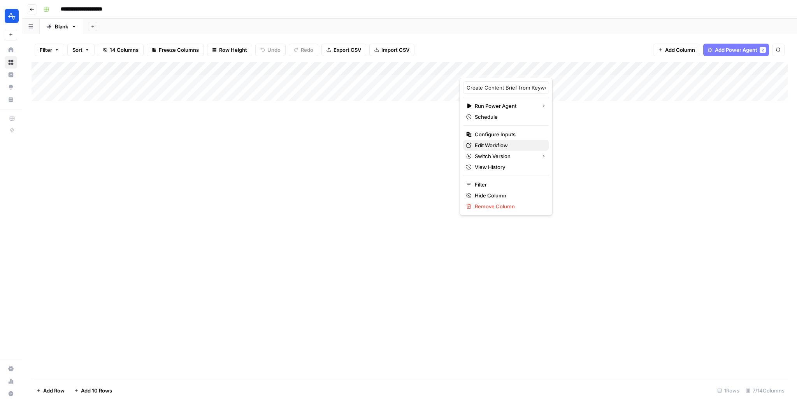
click at [513, 146] on span "Edit Workflow" at bounding box center [509, 145] width 68 height 8
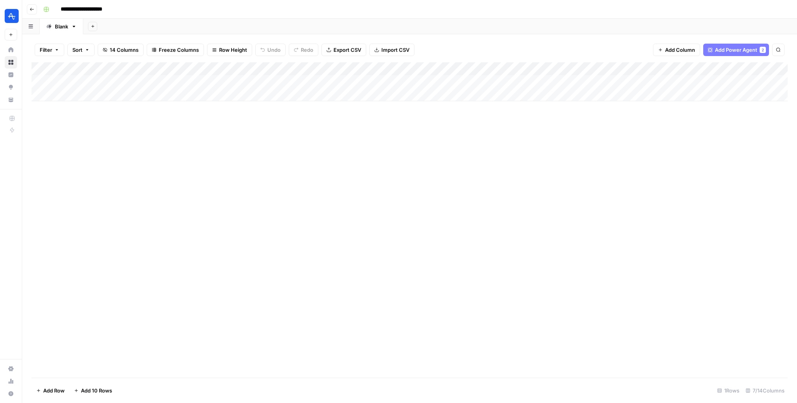
click at [133, 81] on div "Add Column" at bounding box center [410, 81] width 756 height 39
click at [133, 81] on body "**********" at bounding box center [398, 201] width 797 height 403
type textarea "**********"
click at [265, 80] on div "Add Column" at bounding box center [410, 81] width 756 height 39
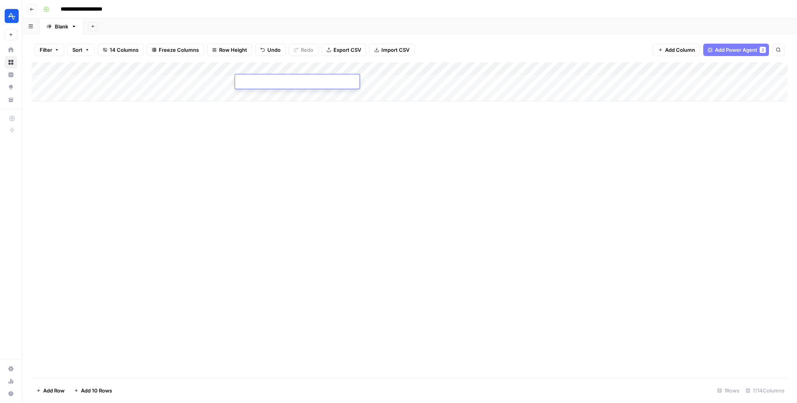
click at [381, 84] on div "Add Column" at bounding box center [410, 81] width 756 height 39
type textarea "**********"
click at [77, 87] on div "Add Column" at bounding box center [410, 81] width 756 height 39
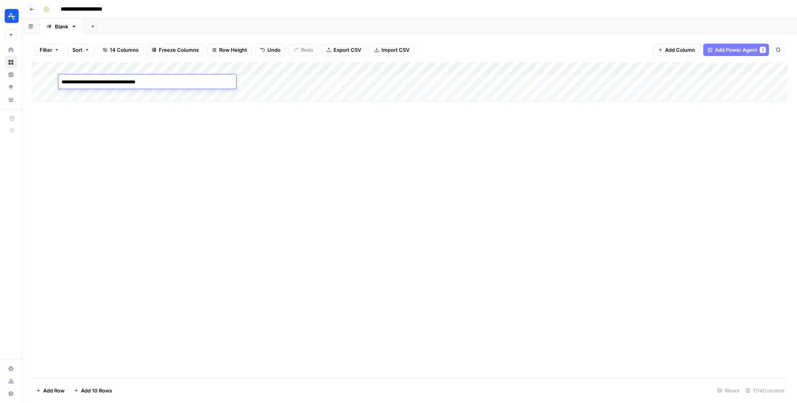
click at [70, 81] on textarea "**********" at bounding box center [147, 82] width 178 height 11
type textarea "**********"
click at [439, 82] on div "Add Column" at bounding box center [410, 81] width 756 height 39
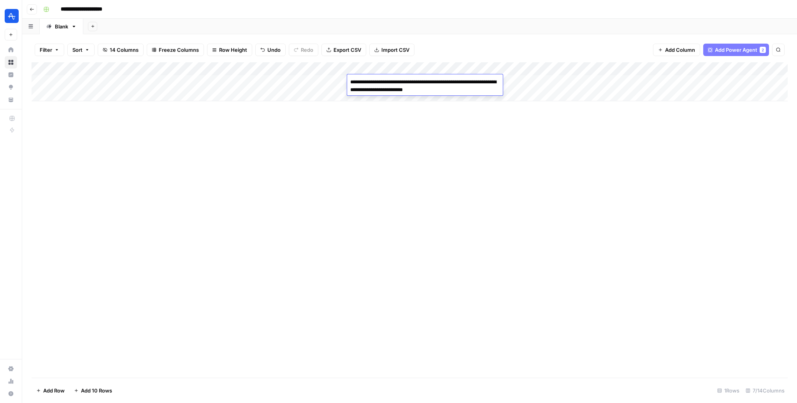
type textarea "**********"
drag, startPoint x: 413, startPoint y: 66, endPoint x: 304, endPoint y: 66, distance: 109.4
click at [304, 66] on div "Add Column" at bounding box center [410, 81] width 756 height 39
click at [312, 81] on div "Add Column" at bounding box center [410, 81] width 756 height 39
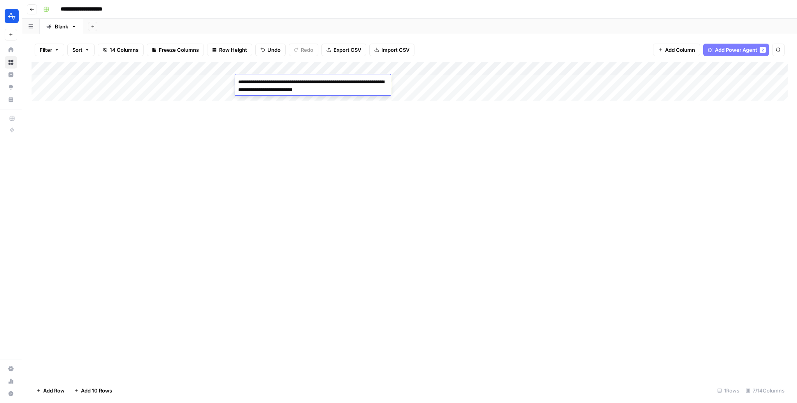
click at [372, 142] on div "Add Column" at bounding box center [410, 219] width 756 height 315
click at [334, 82] on div "Add Column" at bounding box center [410, 81] width 756 height 39
click at [336, 87] on textarea "**********" at bounding box center [313, 86] width 156 height 19
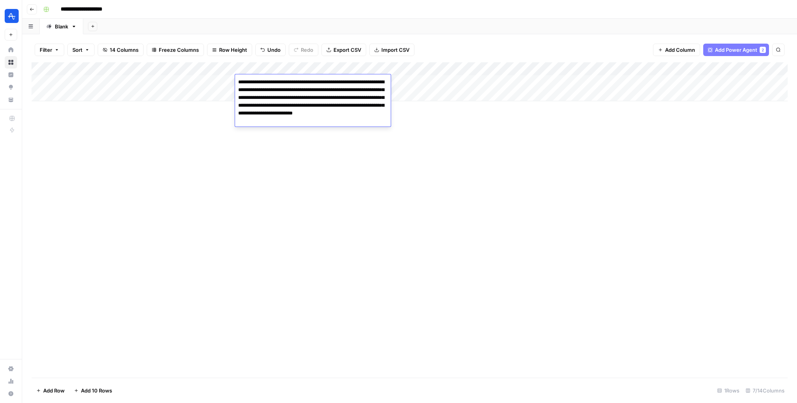
type textarea "**********"
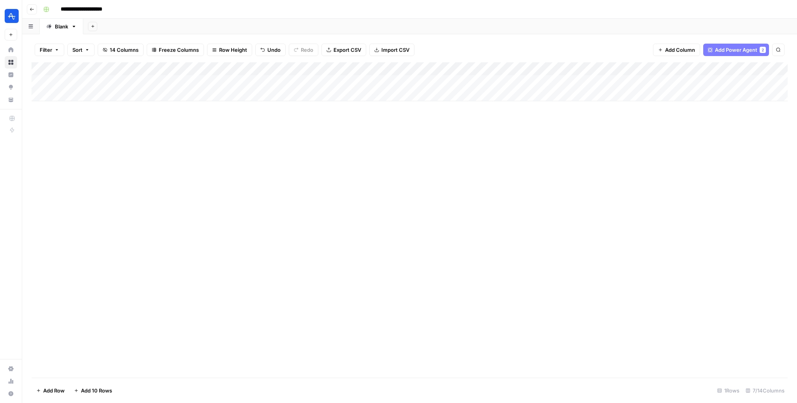
click at [471, 148] on div "Add Column" at bounding box center [410, 219] width 756 height 315
click at [51, 83] on div "Add Column" at bounding box center [410, 81] width 756 height 39
click at [121, 95] on div "Add Column" at bounding box center [410, 81] width 756 height 39
type textarea "**********"
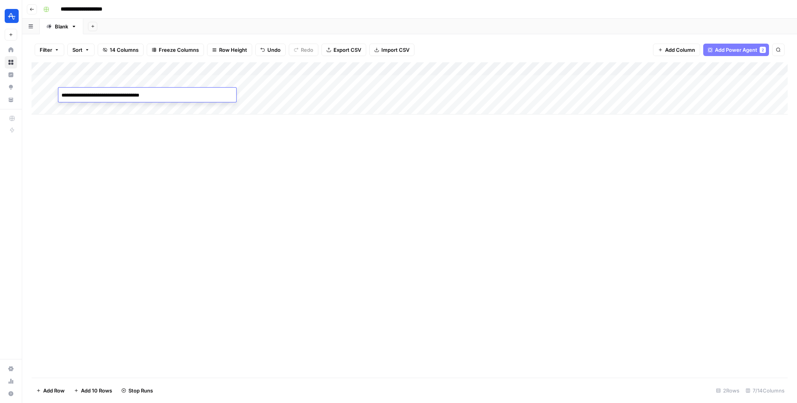
click at [260, 81] on div "Add Column" at bounding box center [410, 88] width 756 height 52
click at [369, 92] on div "Add Column" at bounding box center [410, 88] width 756 height 52
type textarea "**********"
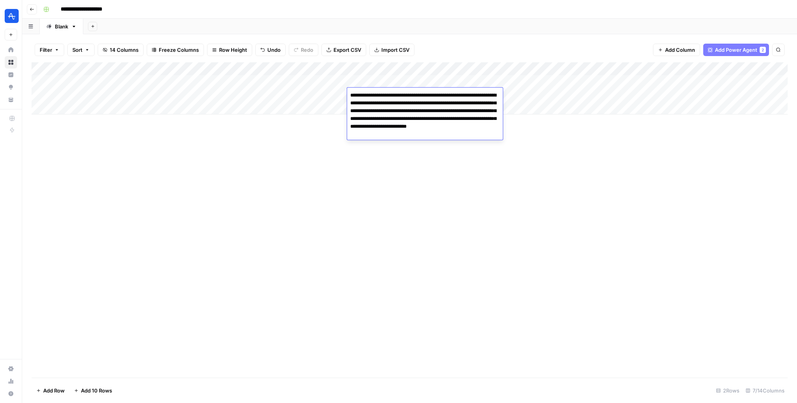
click at [367, 189] on div "Add Column" at bounding box center [410, 219] width 756 height 315
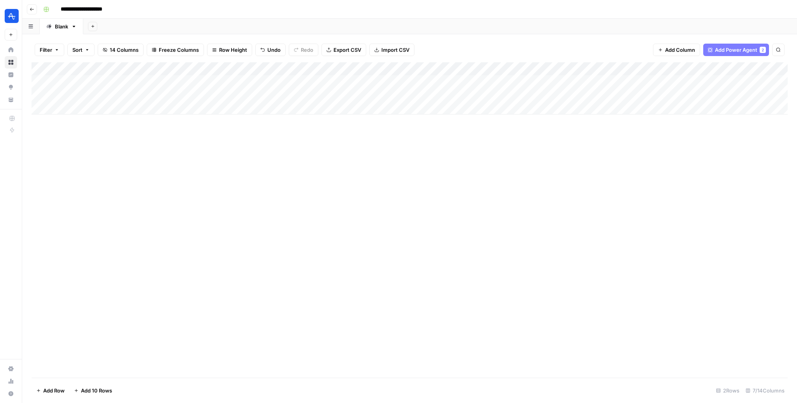
click at [379, 98] on div "Add Column" at bounding box center [410, 88] width 756 height 52
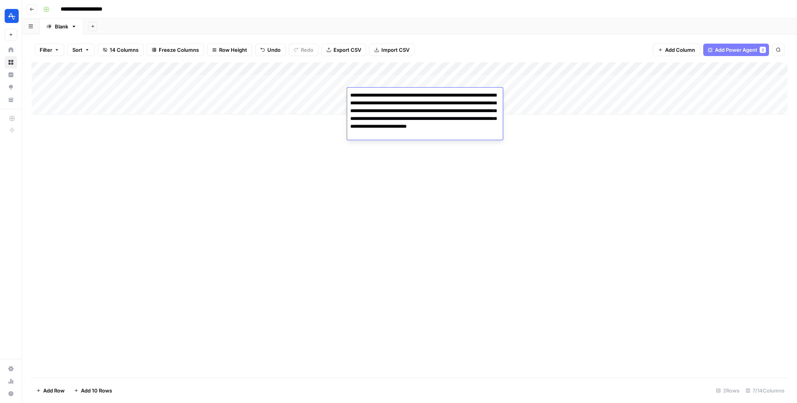
type textarea "**********"
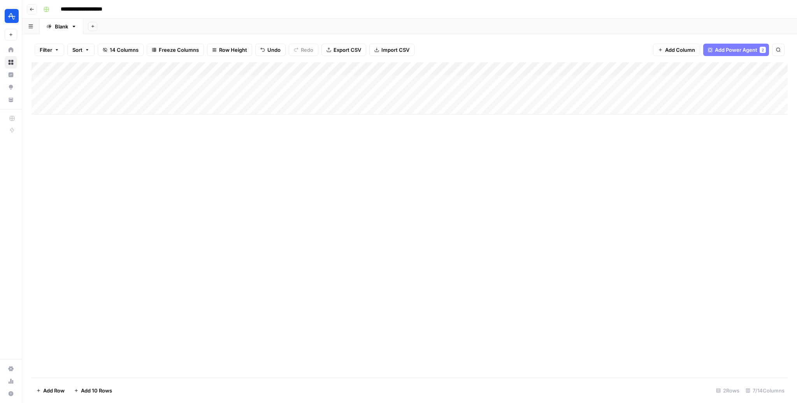
click at [285, 147] on div "Add Column" at bounding box center [410, 219] width 756 height 315
click at [50, 95] on div "Add Column" at bounding box center [410, 88] width 756 height 52
click at [351, 163] on div "Add Column" at bounding box center [410, 219] width 756 height 315
click at [571, 79] on div "Add Column" at bounding box center [410, 88] width 756 height 52
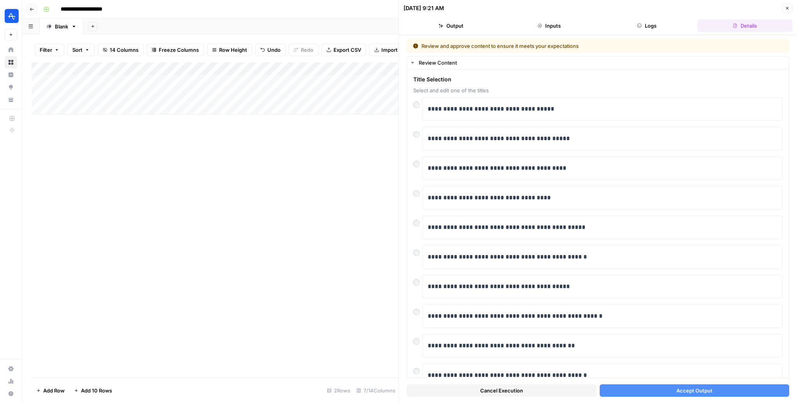
click at [655, 390] on button "Accept Output" at bounding box center [695, 390] width 190 height 12
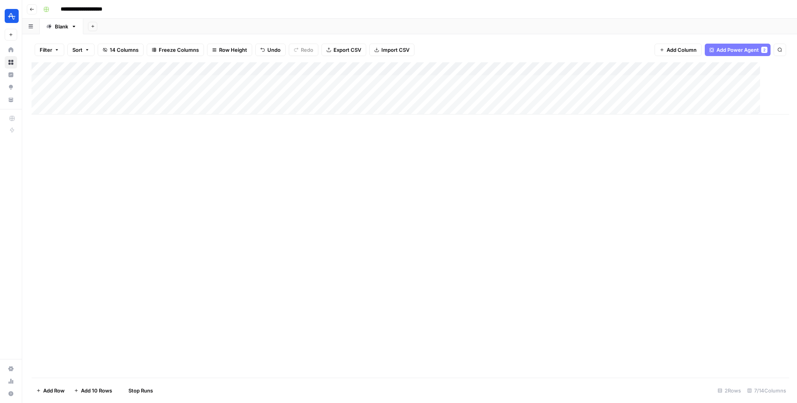
click at [360, 160] on div "Add Column" at bounding box center [411, 219] width 758 height 315
click at [569, 95] on div "Add Column" at bounding box center [410, 88] width 756 height 52
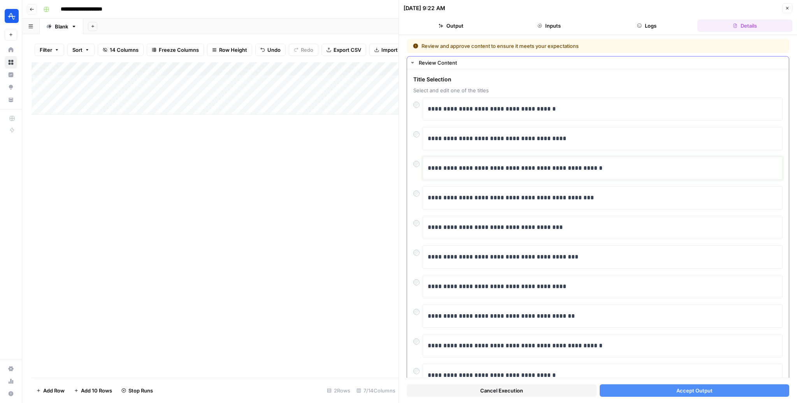
click at [466, 165] on p "**********" at bounding box center [603, 168] width 350 height 10
click at [659, 389] on button "Accept Output" at bounding box center [695, 390] width 190 height 12
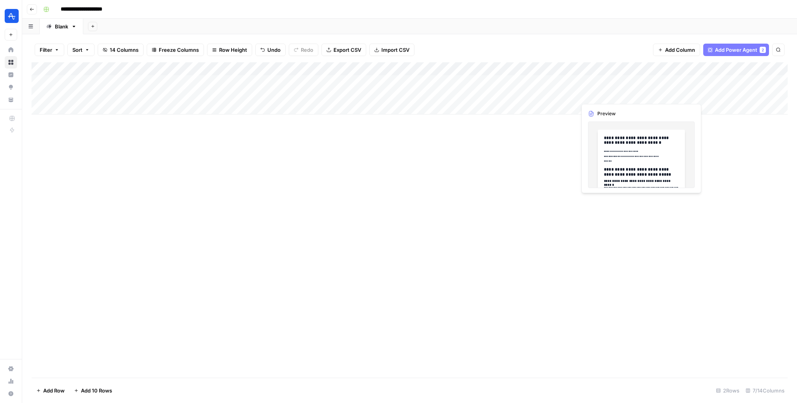
click at [632, 95] on div "Add Column" at bounding box center [410, 88] width 756 height 52
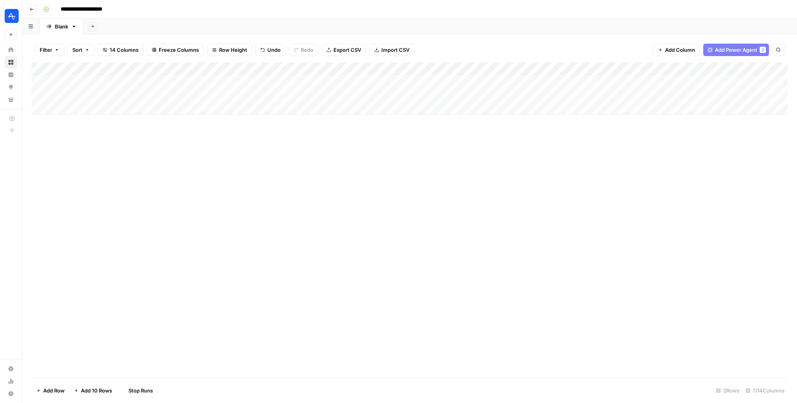
click at [637, 94] on div "Add Column" at bounding box center [410, 88] width 756 height 52
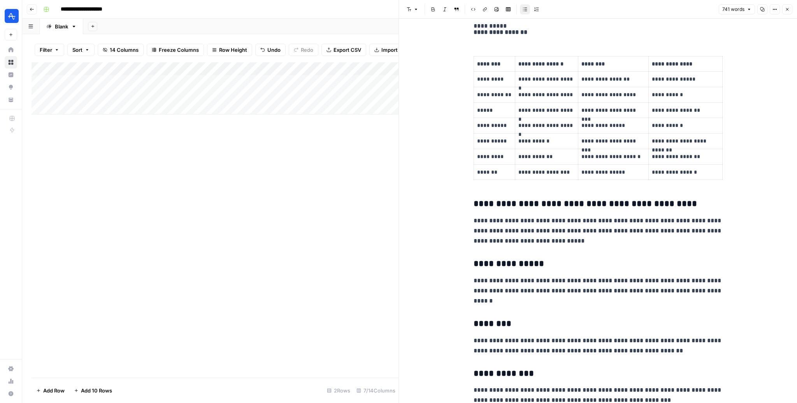
scroll to position [629, 0]
click at [787, 10] on icon "button" at bounding box center [787, 9] width 3 height 3
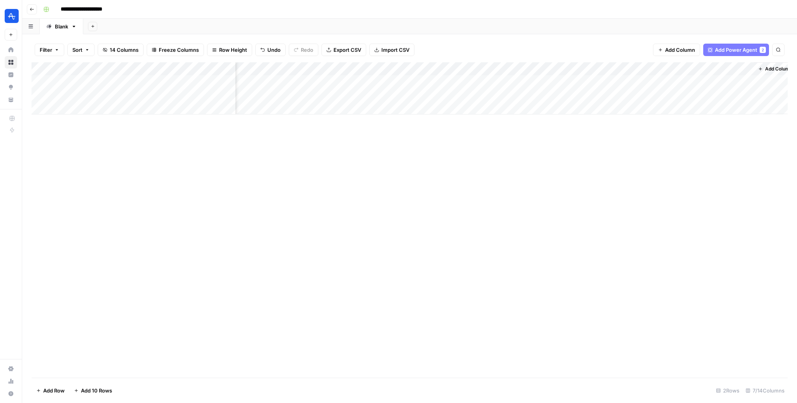
scroll to position [0, 107]
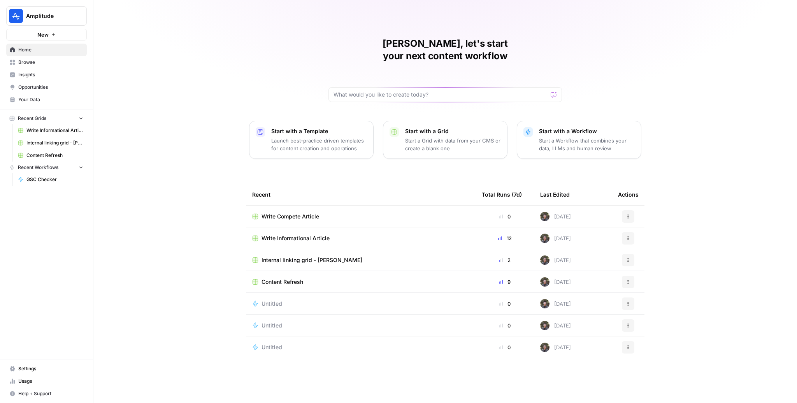
click at [54, 89] on span "Opportunities" at bounding box center [50, 87] width 65 height 7
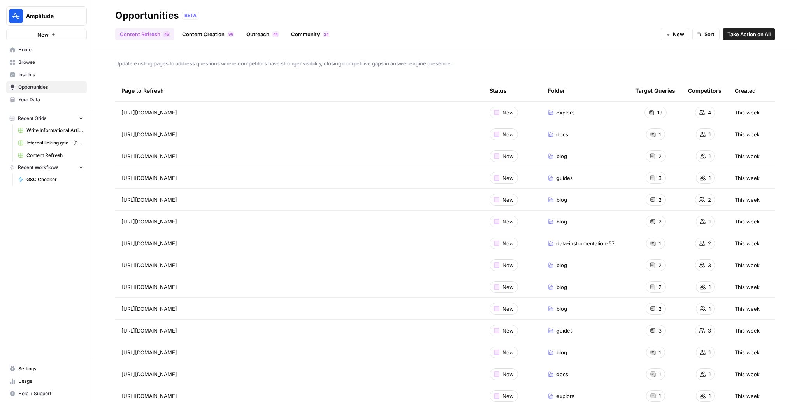
click at [38, 99] on span "Your Data" at bounding box center [50, 99] width 65 height 7
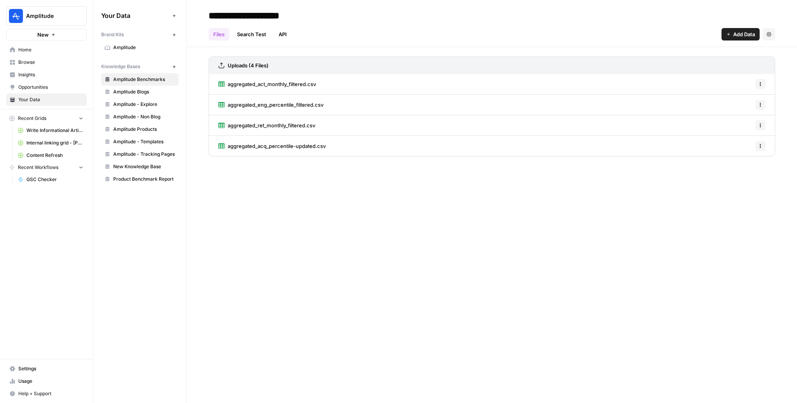
click at [172, 66] on icon "button" at bounding box center [174, 67] width 4 height 4
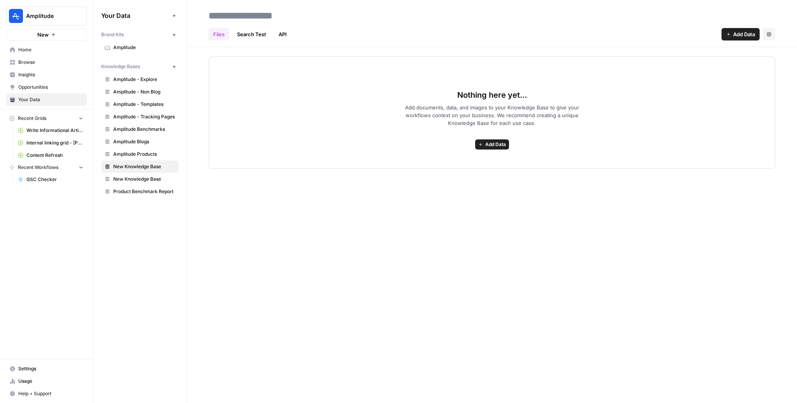
click at [740, 41] on header "Files Search Test API Add Data Settings" at bounding box center [492, 23] width 610 height 47
click at [738, 35] on span "Add Data" at bounding box center [744, 34] width 22 height 8
click at [700, 67] on span "Web Scrape" at bounding box center [714, 64] width 71 height 8
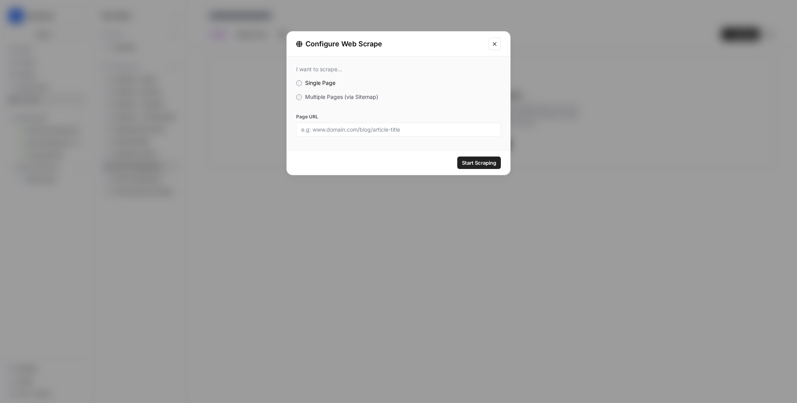
click at [318, 98] on span "Multiple Pages (via Sitemap)" at bounding box center [341, 96] width 73 height 7
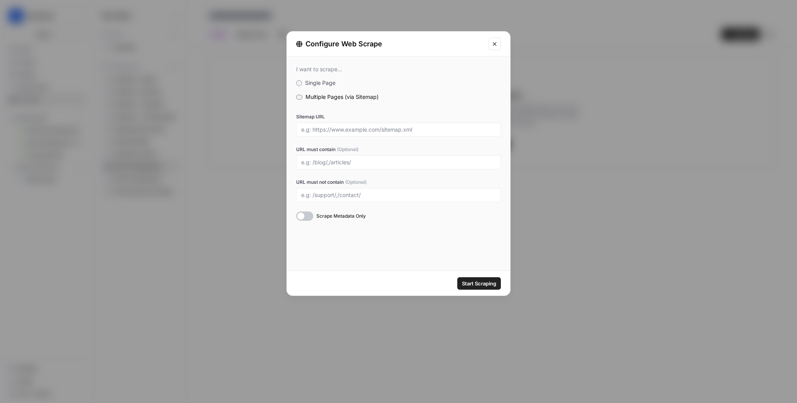
click at [360, 134] on div at bounding box center [398, 130] width 205 height 14
click at [341, 131] on input "Sitemap URL" at bounding box center [398, 129] width 195 height 7
paste input "[URL][DOMAIN_NAME]"
type input "[URL][DOMAIN_NAME]"
click at [323, 151] on label "URL must contain (Optional)" at bounding box center [398, 149] width 205 height 7
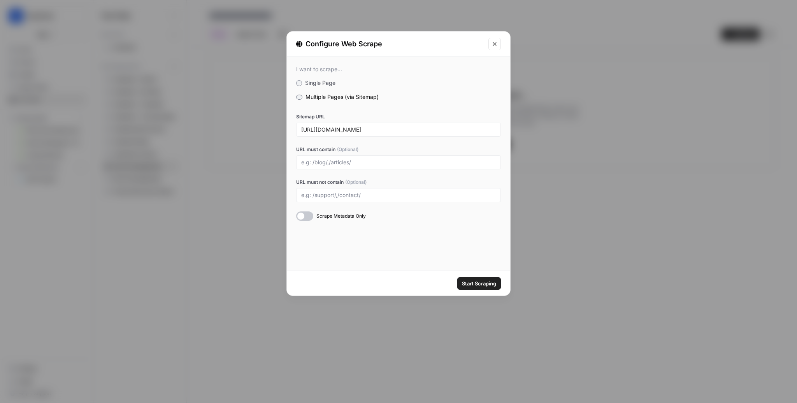
click at [323, 159] on input "URL must contain (Optional)" at bounding box center [398, 162] width 195 height 7
click at [321, 161] on input "URL must contain (Optional)" at bounding box center [398, 162] width 195 height 7
type input "/compare"
click at [375, 258] on div "I want to scrape... Single Page Multiple Pages (via Sitemap) Sitemap URL https:…" at bounding box center [398, 163] width 223 height 214
click at [490, 285] on span "Start Scraping" at bounding box center [479, 283] width 34 height 8
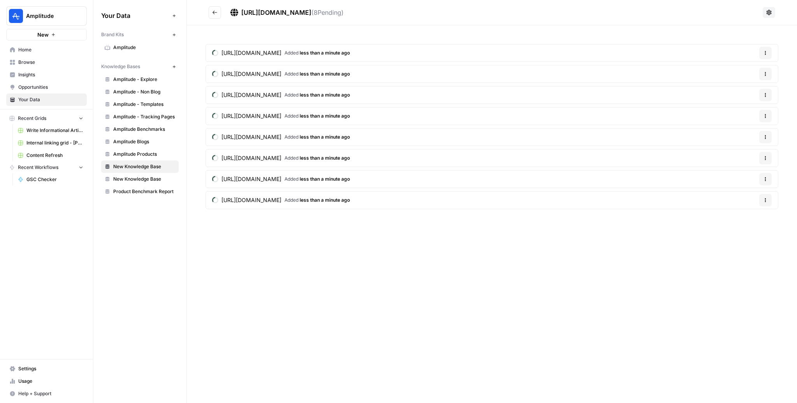
click at [283, 12] on span "https://amplitude.com/sitemap-root.xml" at bounding box center [276, 13] width 70 height 8
click at [216, 13] on icon "Go back" at bounding box center [214, 12] width 5 height 5
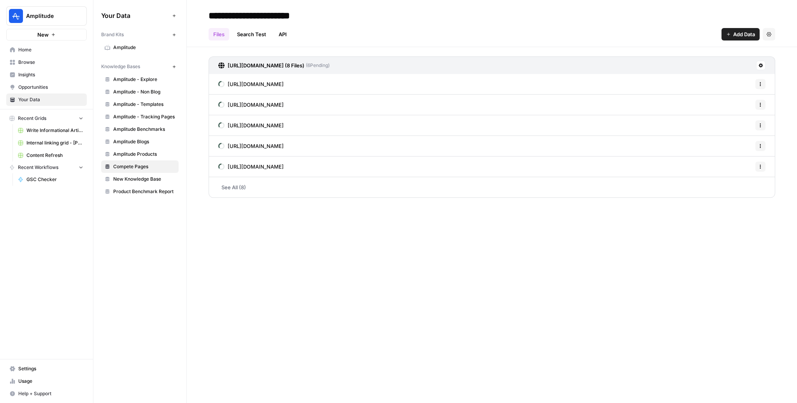
type input "**********"
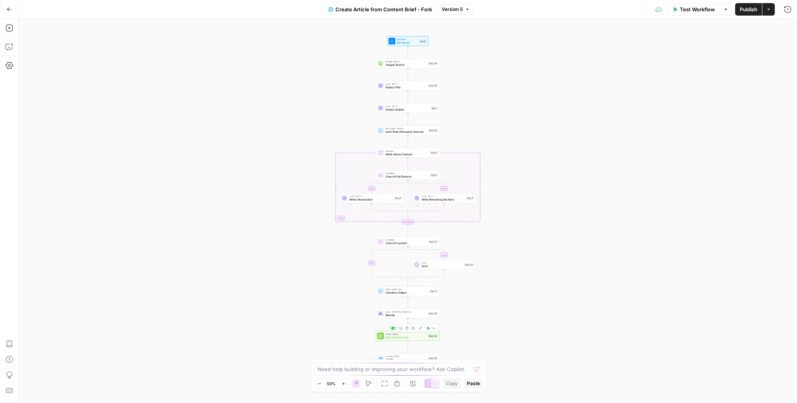
click at [401, 340] on div "Power Agent Add Internal Links Step 143 Copy step Delete step Add Note Edit Age…" at bounding box center [408, 336] width 64 height 10
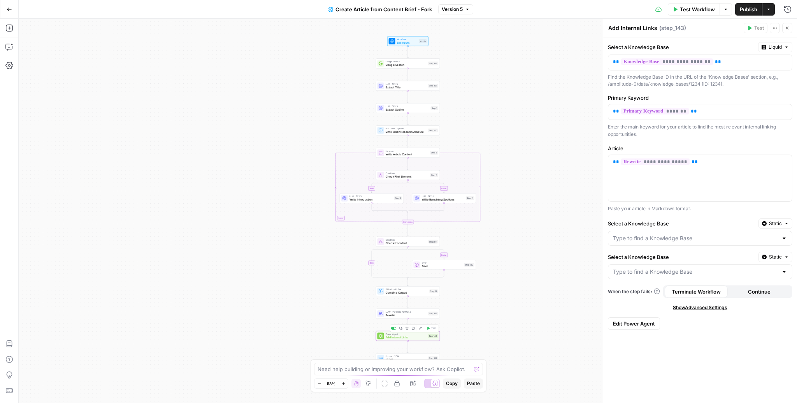
click at [407, 336] on span "Add Internal Links" at bounding box center [406, 337] width 41 height 4
click at [638, 317] on button "Edit Power Agent" at bounding box center [634, 323] width 52 height 12
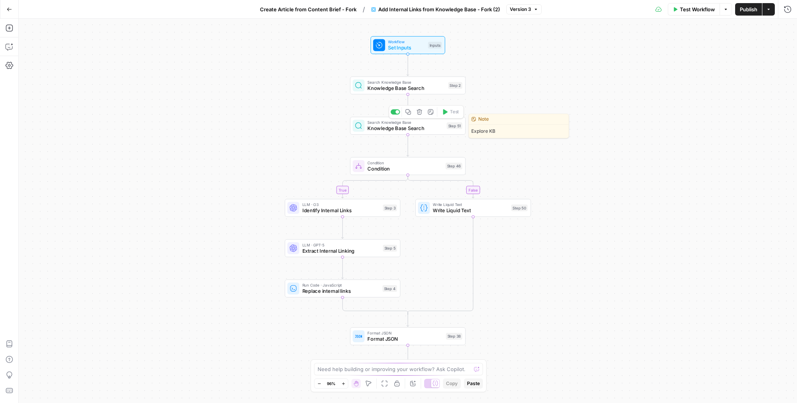
click at [388, 132] on div "Search Knowledge Base Knowledge Base Search Step 51 Copy step Delete step Edit …" at bounding box center [408, 126] width 116 height 18
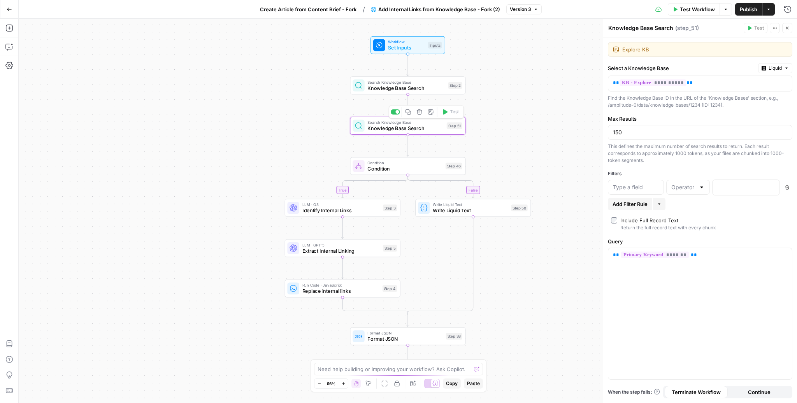
click at [240, 114] on div "true false Workflow Set Inputs Inputs Search Knowledge Base Knowledge Base Sear…" at bounding box center [408, 211] width 778 height 384
click at [9, 7] on icon "button" at bounding box center [9, 9] width 5 height 5
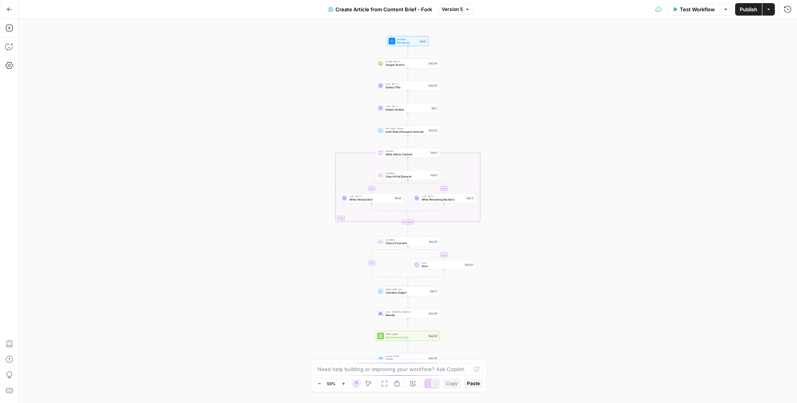
click at [11, 8] on icon "button" at bounding box center [9, 9] width 5 height 5
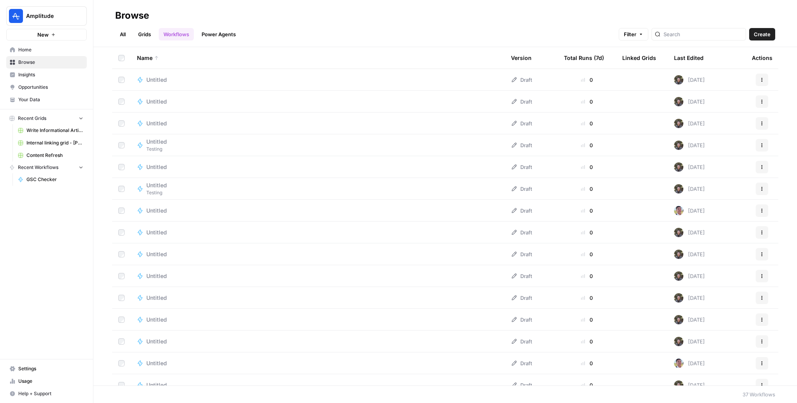
click at [125, 32] on link "All" at bounding box center [122, 34] width 15 height 12
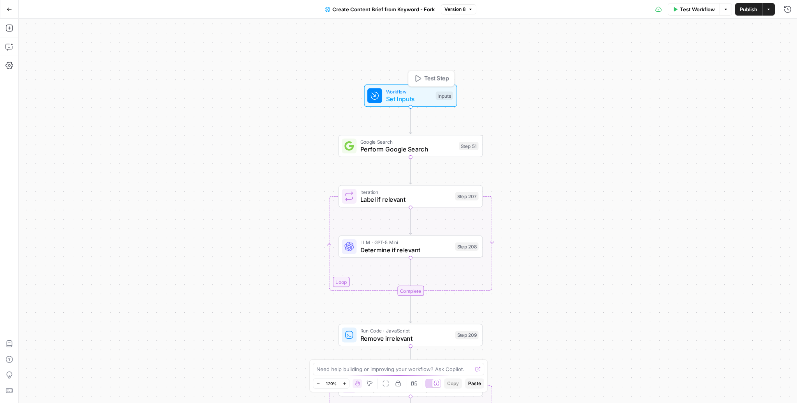
click at [413, 98] on span "Set Inputs" at bounding box center [409, 98] width 46 height 9
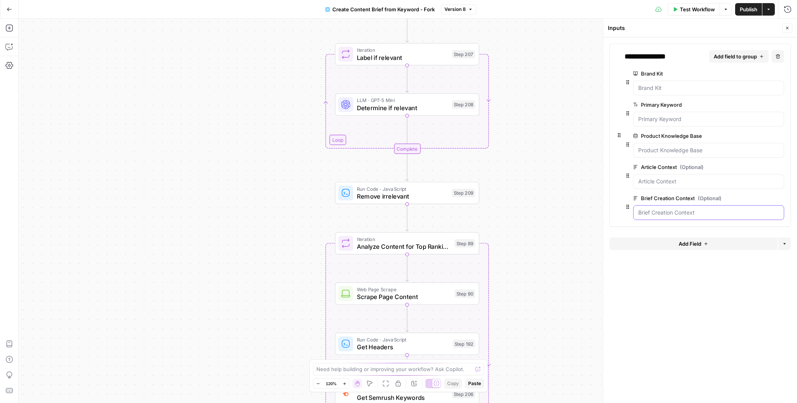
click at [700, 212] on Context "Brief Creation Context (Optional)" at bounding box center [708, 213] width 141 height 8
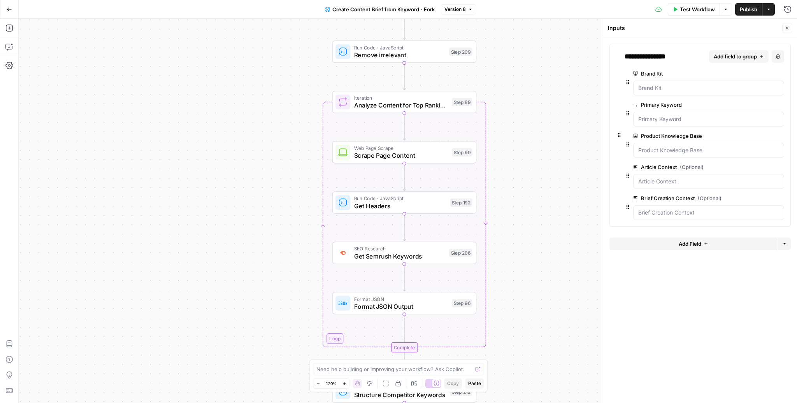
click at [5, 9] on button "Go Back" at bounding box center [9, 9] width 14 height 14
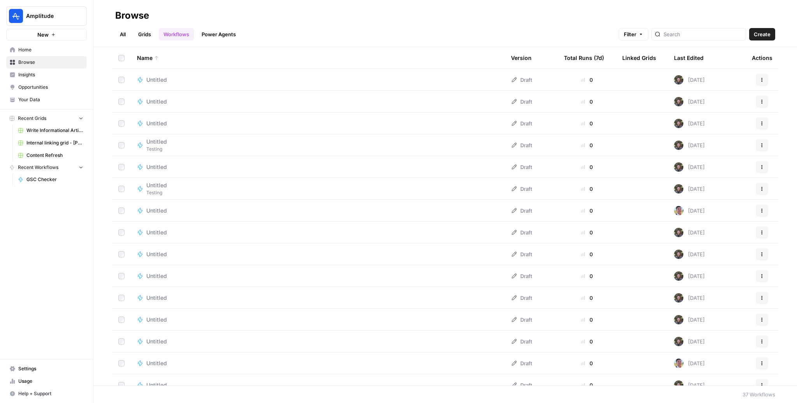
click at [126, 32] on link "All" at bounding box center [122, 34] width 15 height 12
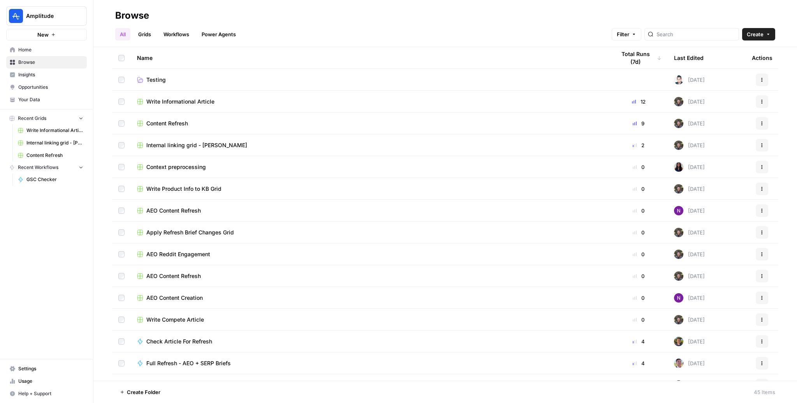
click at [162, 102] on span "Write Informational Article" at bounding box center [180, 102] width 68 height 8
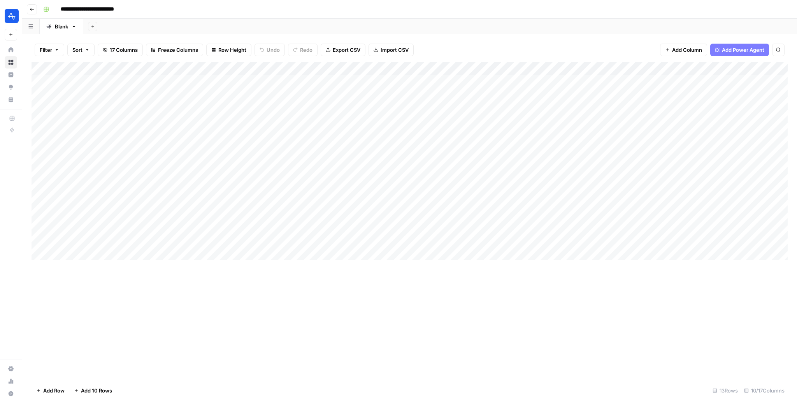
click at [338, 70] on div "Add Column" at bounding box center [410, 161] width 756 height 198
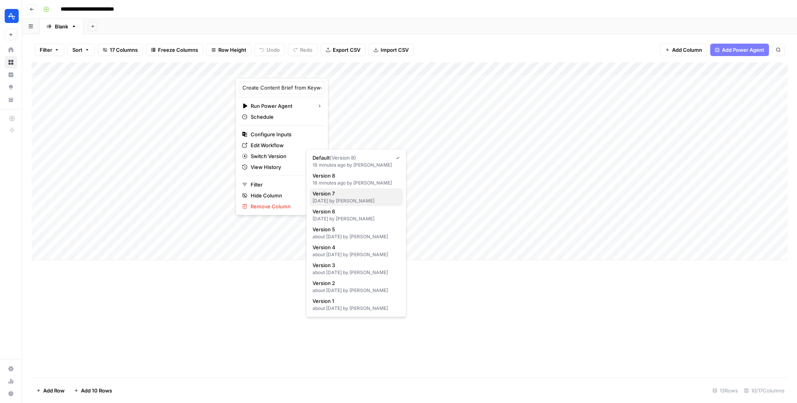
click at [348, 201] on div "3 days ago by Chris Tam" at bounding box center [356, 200] width 87 height 7
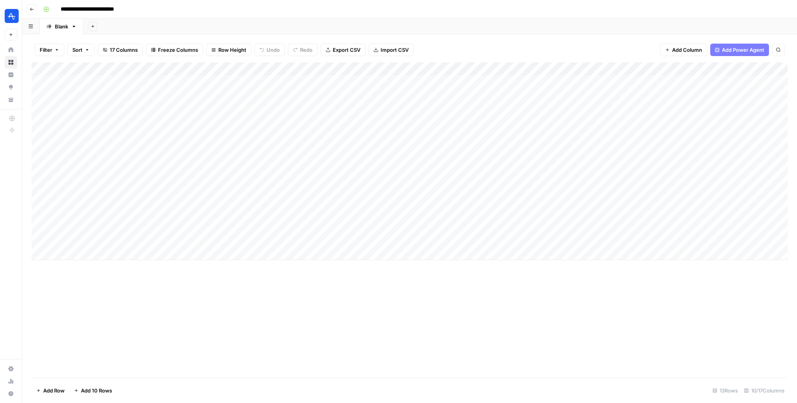
click at [338, 69] on div "Add Column" at bounding box center [410, 161] width 756 height 198
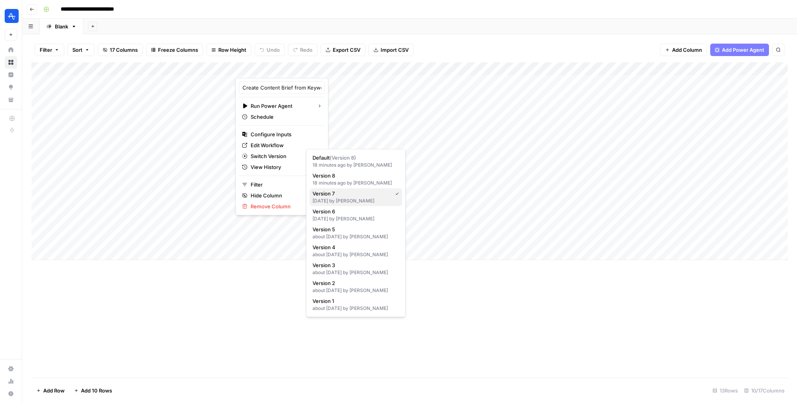
click at [338, 195] on span "Version 7" at bounding box center [351, 194] width 76 height 8
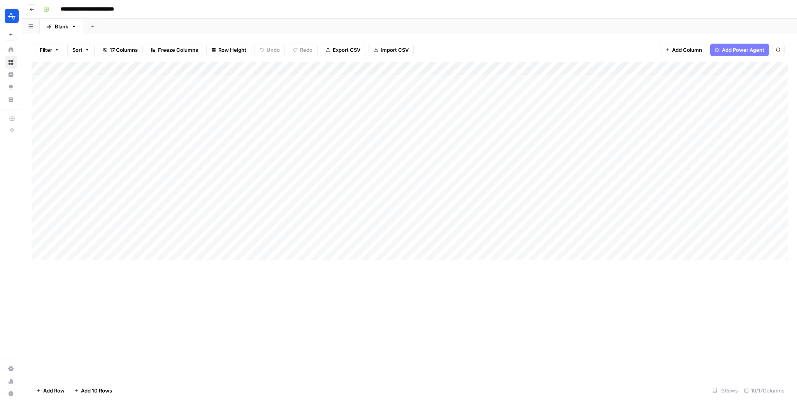
click at [335, 72] on div "Add Column" at bounding box center [410, 161] width 756 height 198
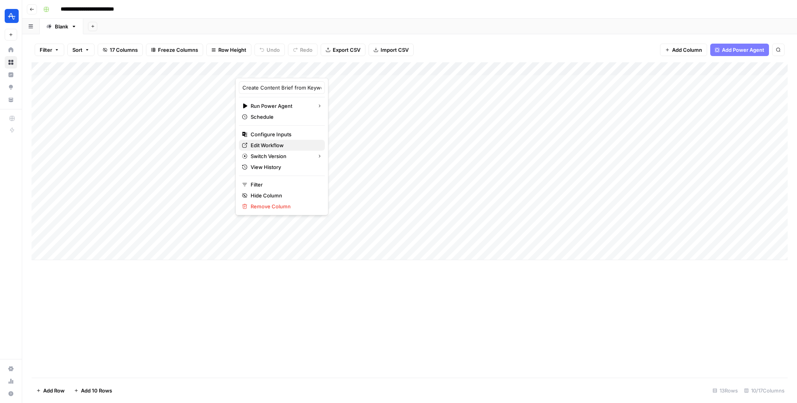
click at [268, 143] on span "Edit Workflow" at bounding box center [285, 145] width 68 height 8
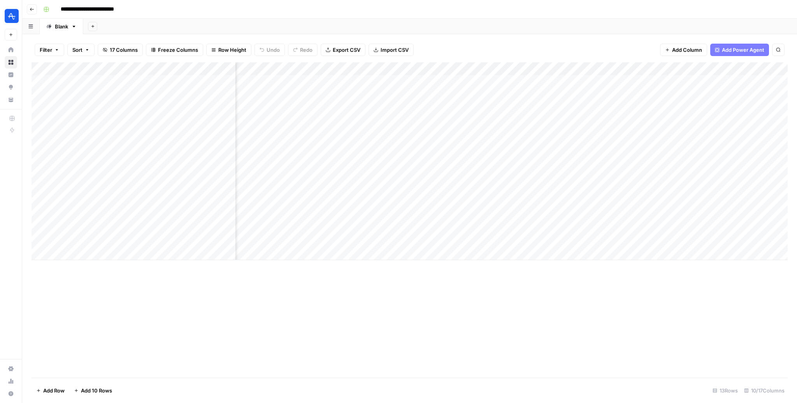
scroll to position [0, 117]
click at [657, 66] on div "Add Column" at bounding box center [410, 161] width 756 height 198
click at [515, 288] on div "Add Column" at bounding box center [410, 219] width 756 height 315
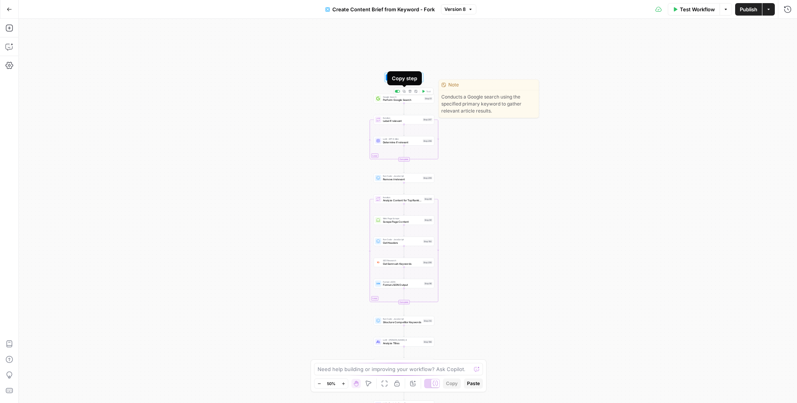
click at [400, 79] on div "Copy step" at bounding box center [404, 78] width 25 height 8
click at [395, 75] on span "Workflow" at bounding box center [403, 75] width 19 height 3
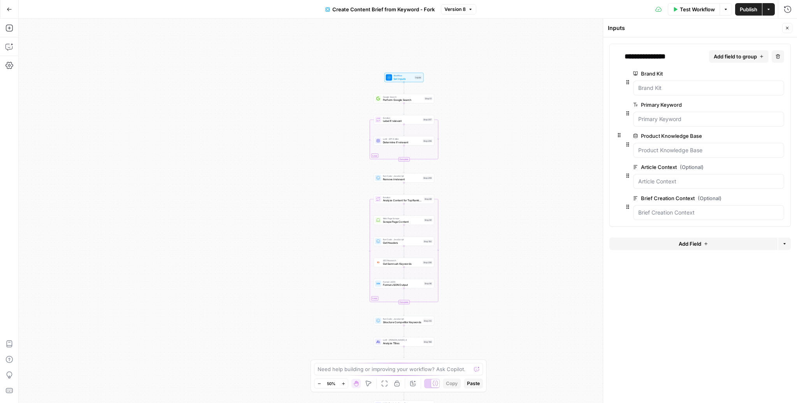
click at [333, 73] on div "Workflow Set Inputs Inputs Google Search Perform Google Search Step 51 Loop Ite…" at bounding box center [408, 211] width 778 height 384
click at [725, 7] on icon "button" at bounding box center [726, 9] width 5 height 5
click at [770, 9] on icon "button" at bounding box center [768, 9] width 5 height 5
click at [278, 259] on div "Workflow Set Inputs Inputs Google Search Perform Google Search Step 51 Loop Ite…" at bounding box center [408, 211] width 778 height 384
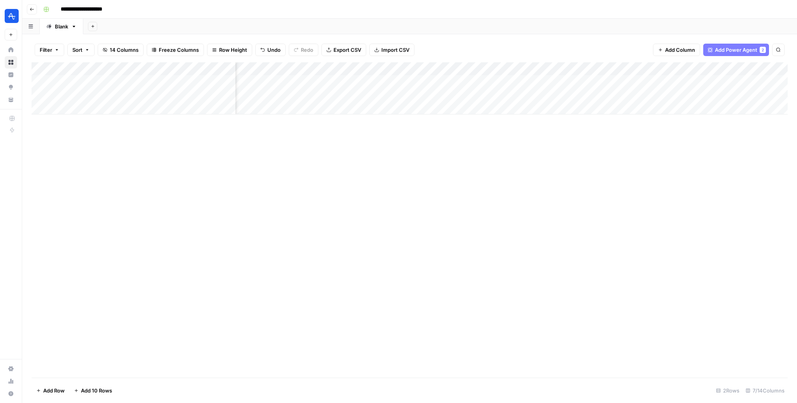
scroll to position [0, 107]
click at [582, 79] on div "Add Column" at bounding box center [410, 88] width 756 height 52
click at [655, 81] on div "Add Column" at bounding box center [410, 88] width 756 height 52
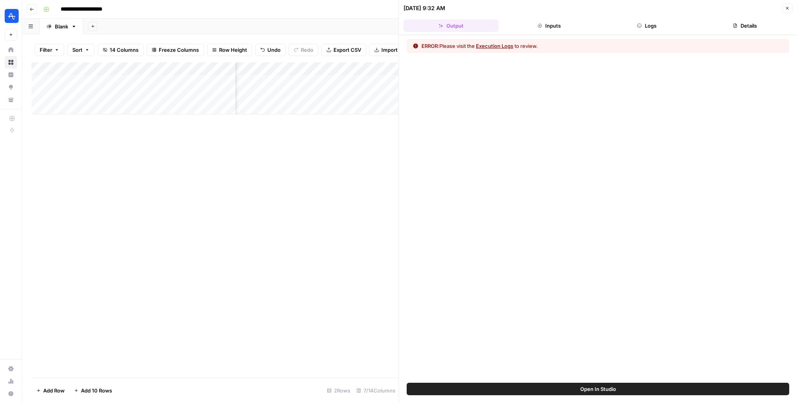
click at [509, 44] on button "Execution Logs" at bounding box center [494, 46] width 37 height 8
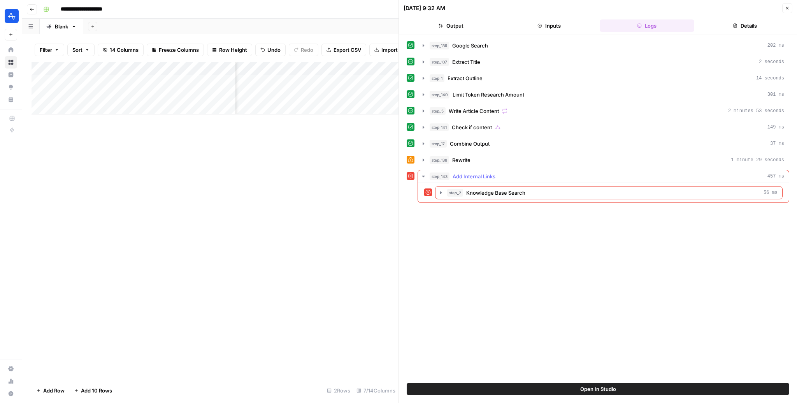
click at [633, 178] on div "step_143 Add Internal Links 457 ms" at bounding box center [607, 176] width 355 height 8
click at [616, 189] on div "step_139 Google Search 202 ms step_107 Extract Title 2 seconds step_1 Extract O…" at bounding box center [598, 209] width 383 height 340
click at [613, 179] on button "step_143 Add Internal Links 457 ms" at bounding box center [603, 176] width 371 height 12
click at [530, 193] on div "step_2 Knowledge Base Search 56 ms" at bounding box center [612, 193] width 330 height 8
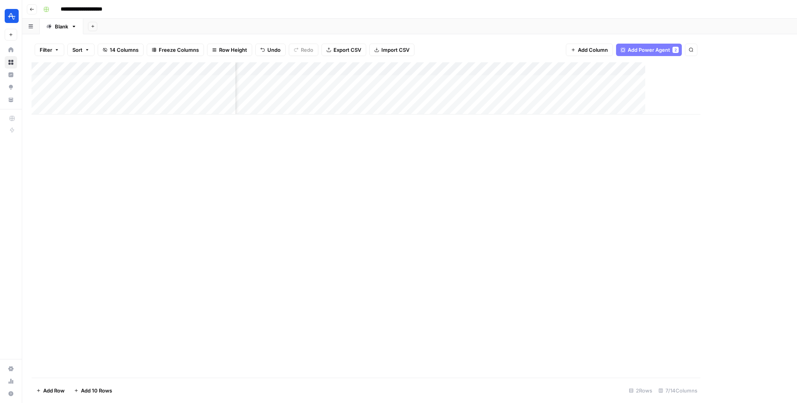
scroll to position [0, 98]
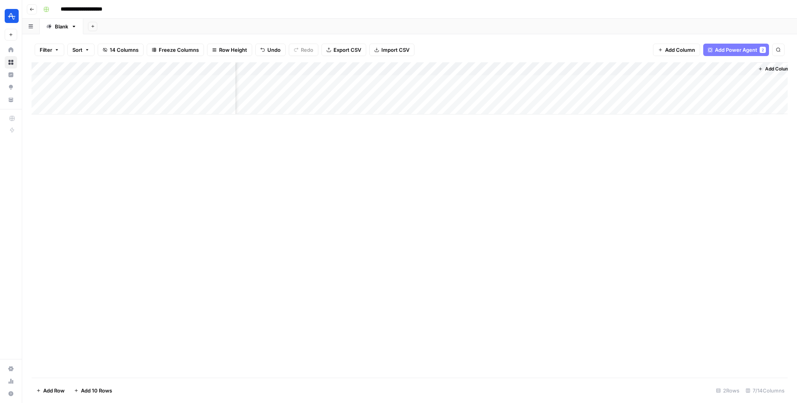
click at [669, 71] on div "Add Column" at bounding box center [410, 88] width 756 height 52
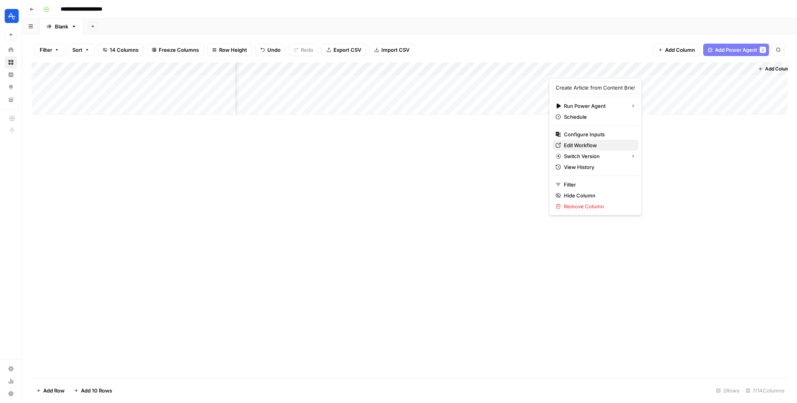
click at [587, 143] on span "Edit Workflow" at bounding box center [598, 145] width 68 height 8
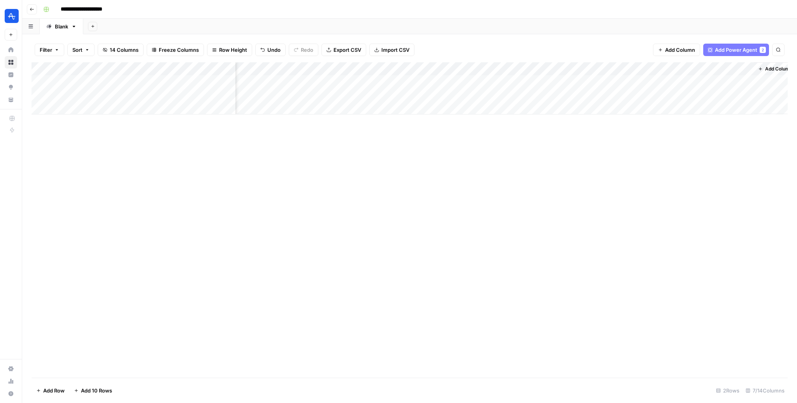
click at [583, 82] on div "Add Column" at bounding box center [410, 88] width 756 height 52
click at [663, 80] on div "Add Column" at bounding box center [410, 88] width 756 height 52
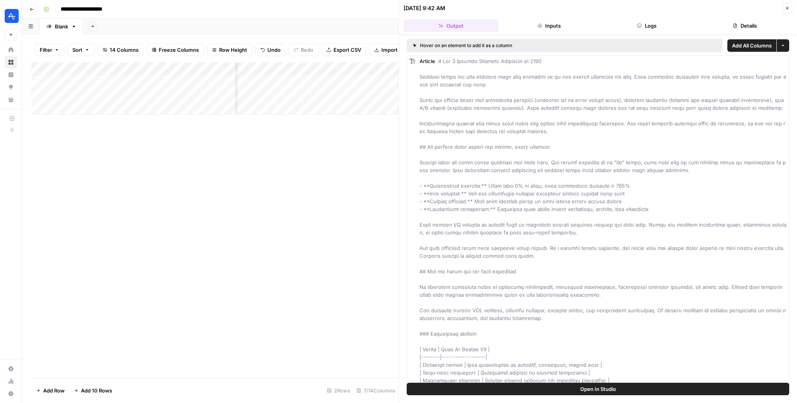
click at [555, 23] on button "Inputs" at bounding box center [549, 25] width 95 height 12
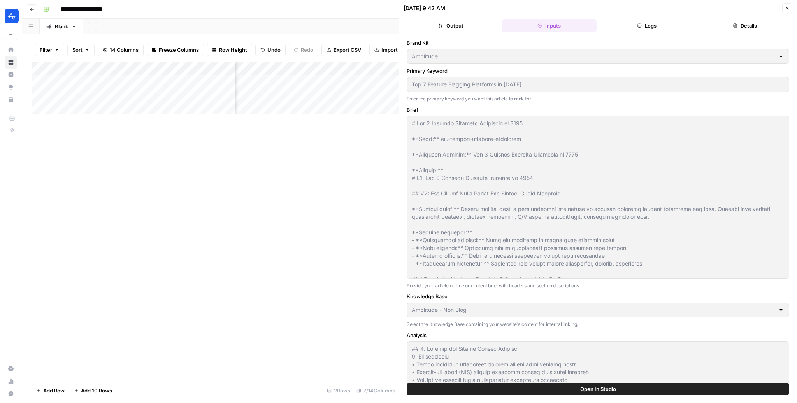
click at [632, 27] on button "Logs" at bounding box center [647, 25] width 95 height 12
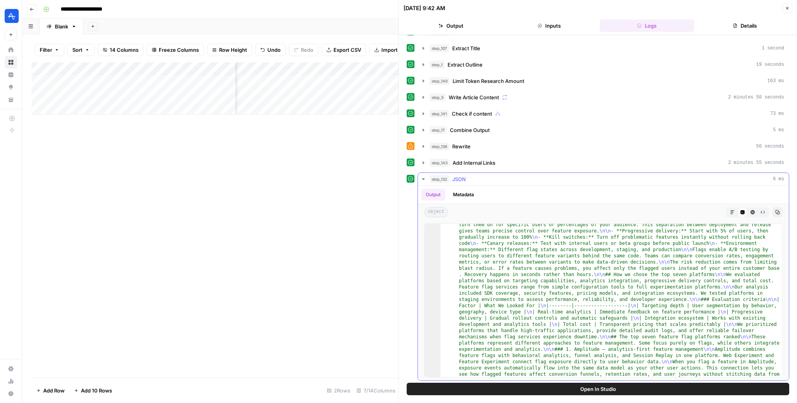
scroll to position [65, 0]
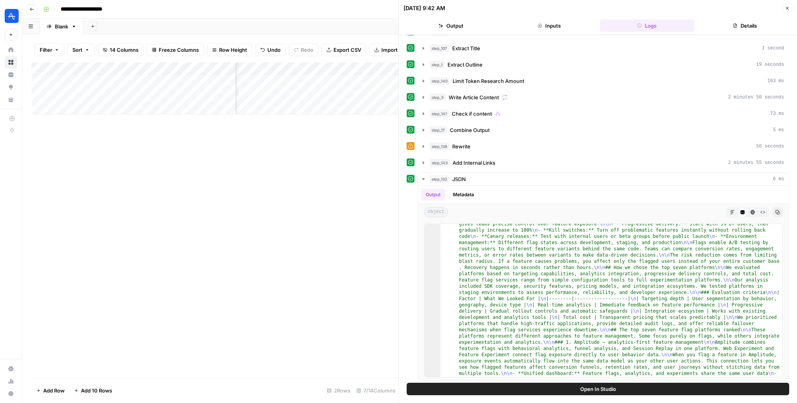
click at [788, 11] on button "Close" at bounding box center [787, 8] width 10 height 10
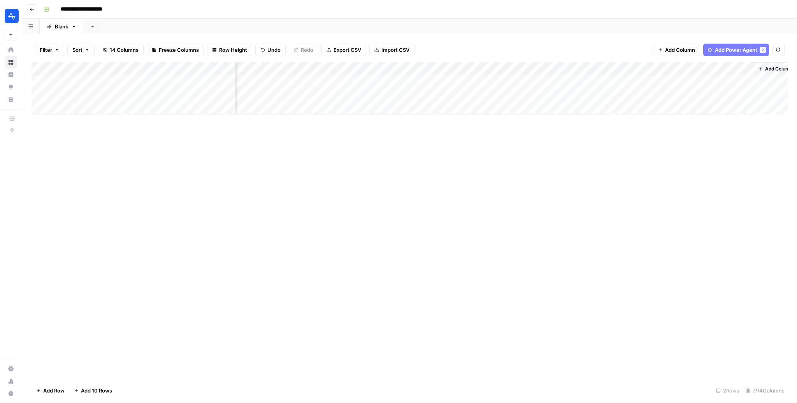
scroll to position [0, 107]
click at [534, 80] on div "Add Column" at bounding box center [410, 88] width 756 height 52
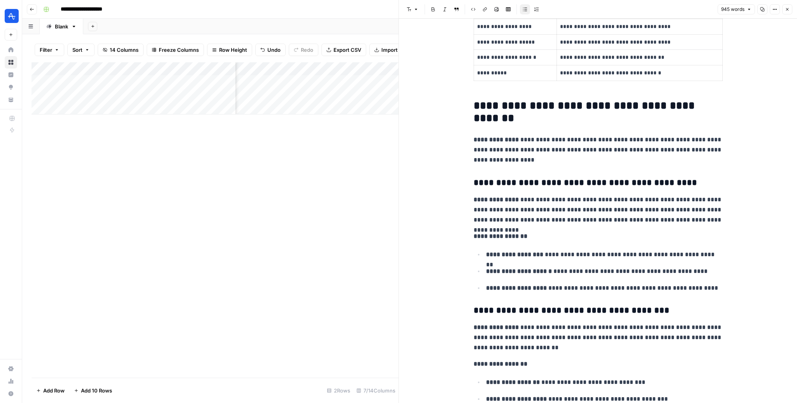
scroll to position [552, 0]
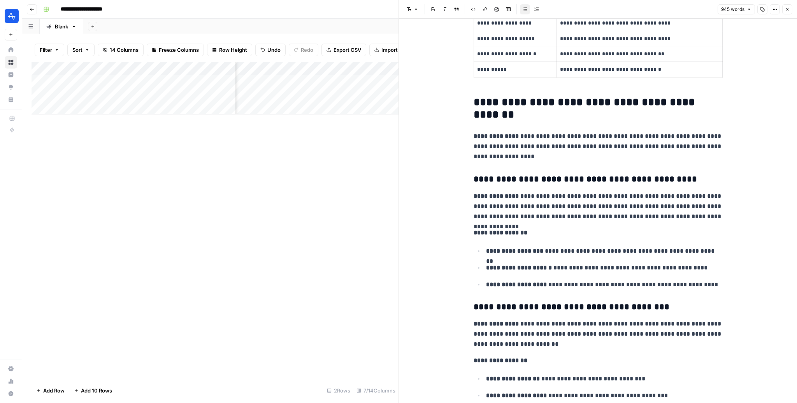
click at [789, 10] on icon "button" at bounding box center [787, 9] width 5 height 5
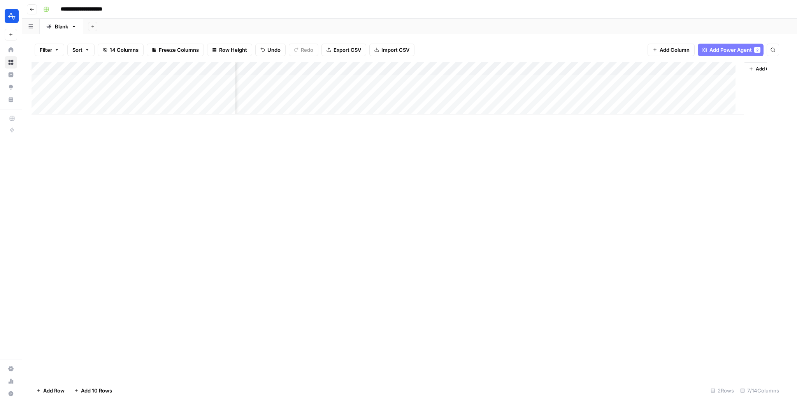
scroll to position [0, 98]
click at [676, 81] on div "Add Column" at bounding box center [410, 88] width 756 height 52
click at [666, 95] on div "Add Column" at bounding box center [410, 88] width 756 height 52
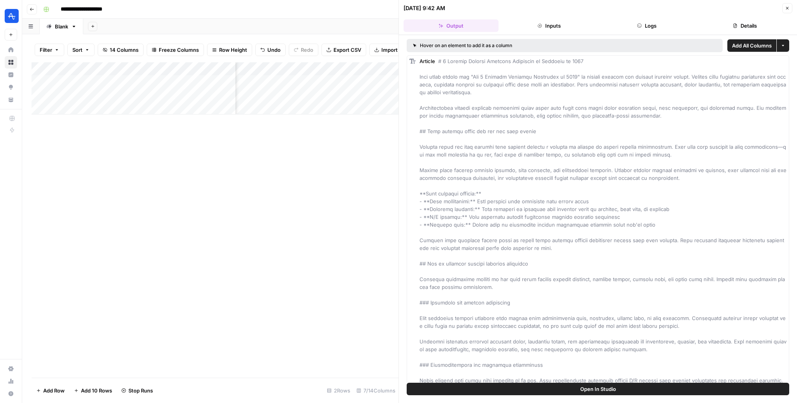
click at [792, 4] on button "Close" at bounding box center [787, 8] width 10 height 10
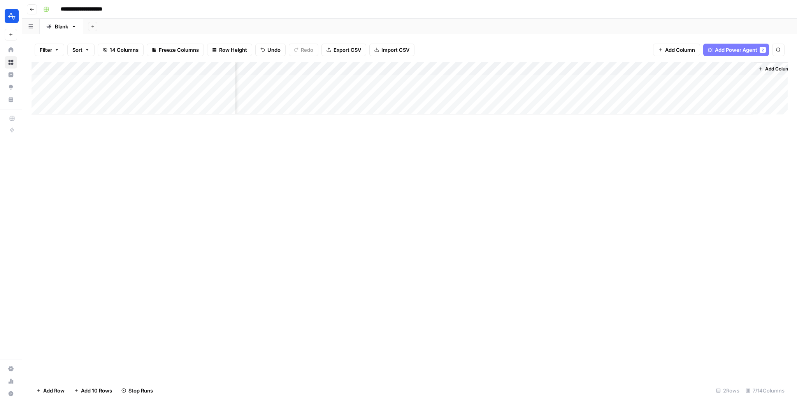
click at [557, 95] on div "Add Column" at bounding box center [410, 88] width 756 height 52
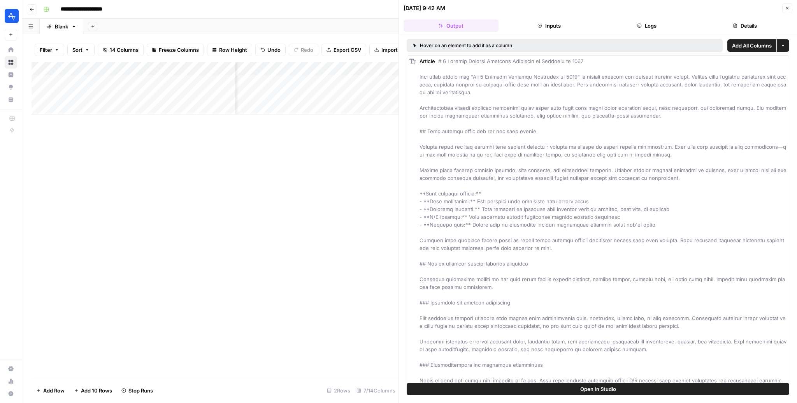
click at [657, 22] on button "Logs" at bounding box center [647, 25] width 95 height 12
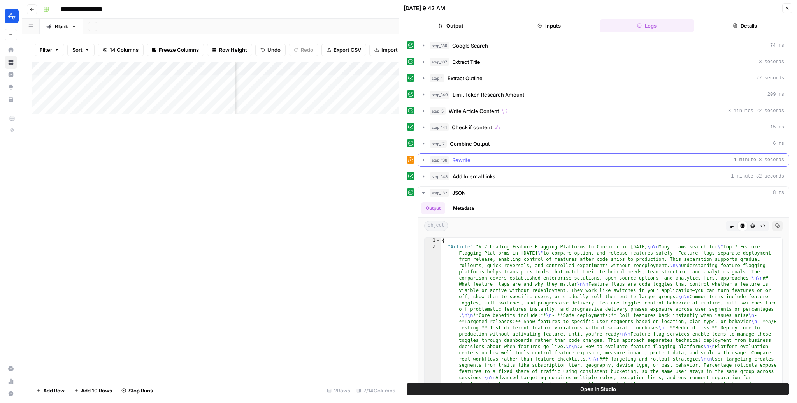
click at [488, 157] on div "step_138 Rewrite 1 minute 8 seconds" at bounding box center [607, 160] width 355 height 8
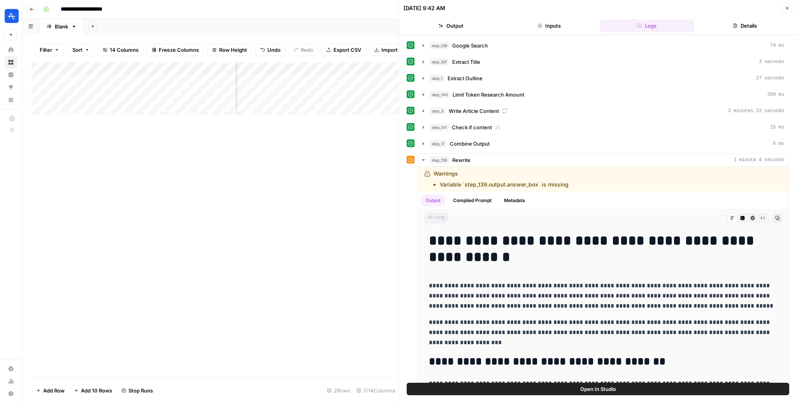
click at [411, 160] on icon at bounding box center [410, 159] width 5 height 5
click at [789, 7] on icon "button" at bounding box center [787, 8] width 5 height 5
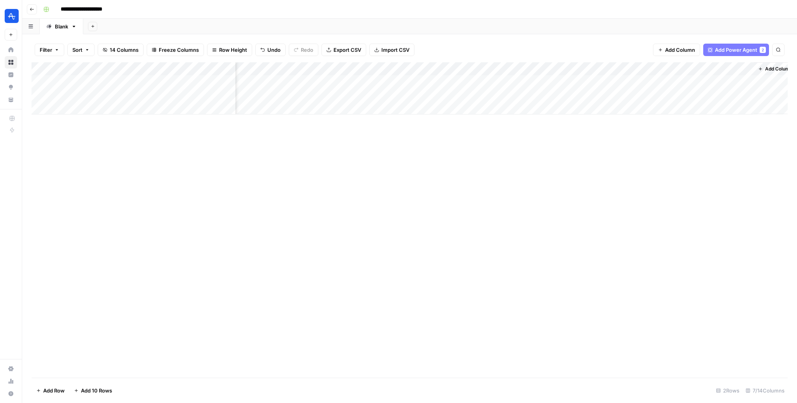
scroll to position [0, 107]
click at [760, 71] on span "Add Column" at bounding box center [769, 68] width 27 height 7
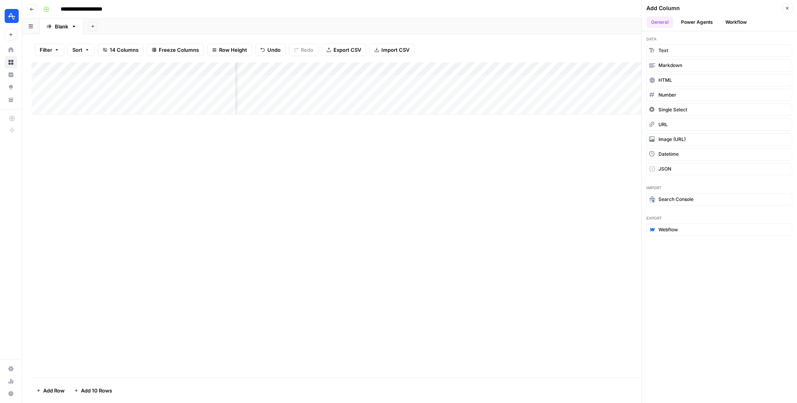
click at [668, 44] on button "Text" at bounding box center [719, 50] width 146 height 12
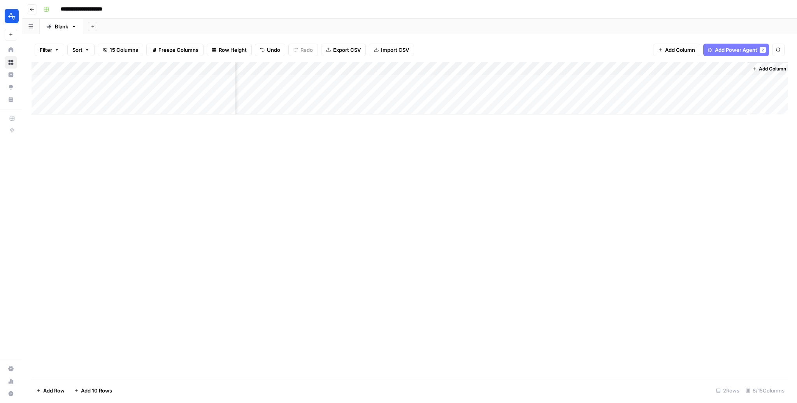
scroll to position [0, 220]
click at [737, 70] on div "Add Column" at bounding box center [410, 88] width 756 height 52
click at [578, 158] on div "Add Column" at bounding box center [410, 219] width 756 height 315
click at [543, 93] on div "Add Column" at bounding box center [410, 88] width 756 height 52
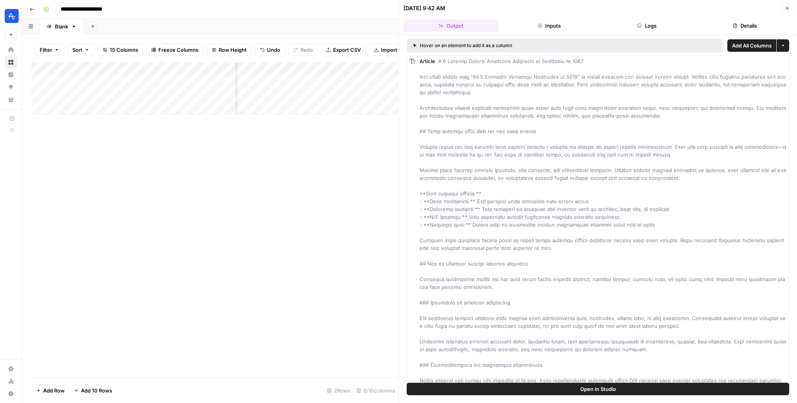
click at [787, 10] on icon "button" at bounding box center [787, 8] width 5 height 5
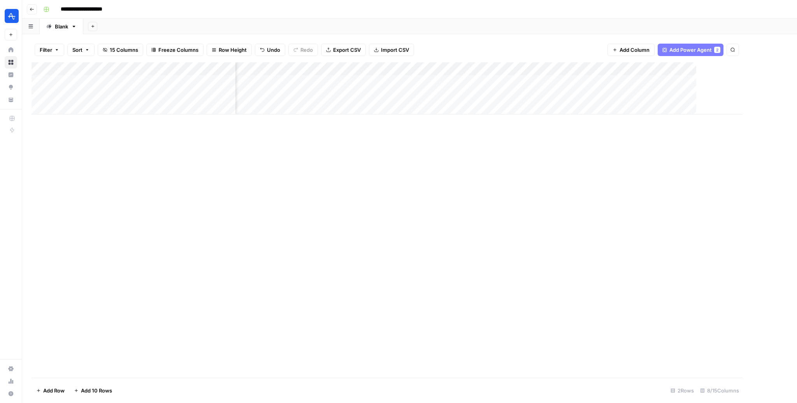
scroll to position [0, 210]
click at [631, 95] on div "Add Column" at bounding box center [410, 88] width 756 height 52
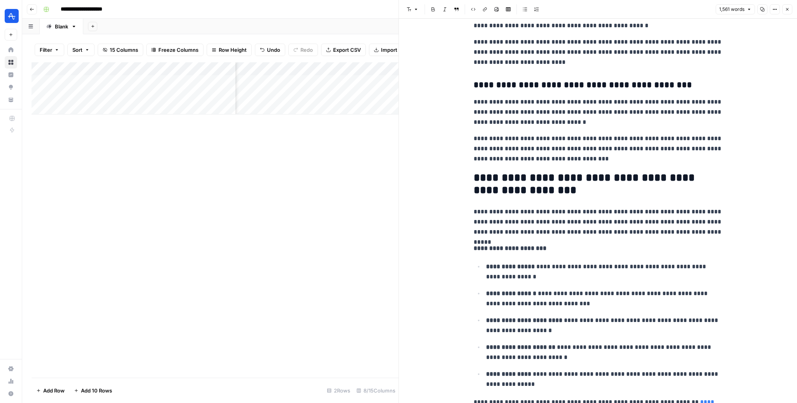
scroll to position [2296, 0]
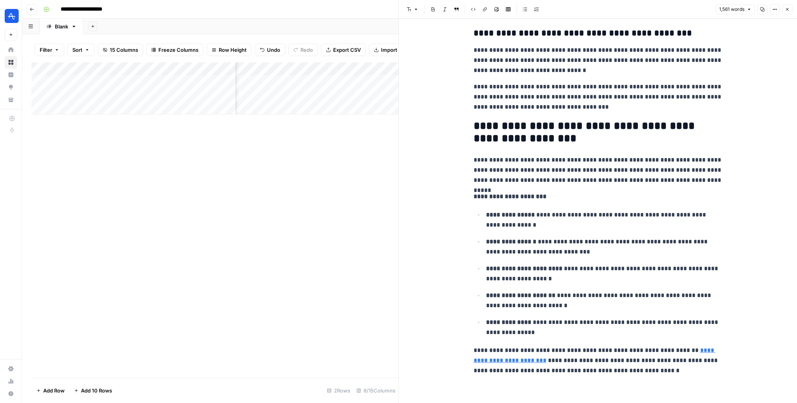
click at [787, 10] on icon "button" at bounding box center [787, 9] width 5 height 5
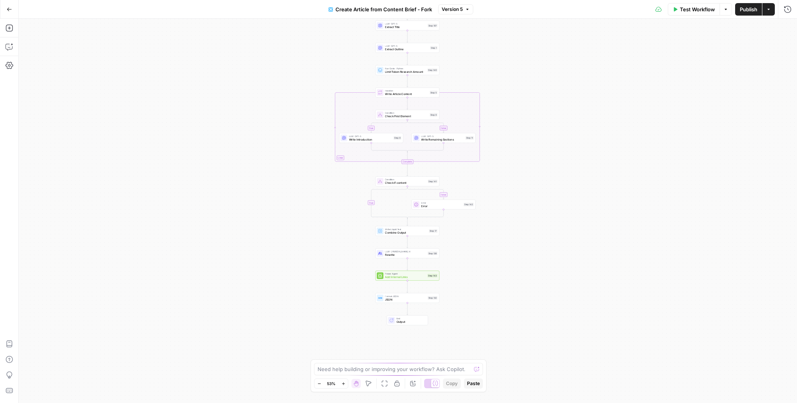
click at [407, 278] on span "Add Internal Links" at bounding box center [405, 277] width 41 height 4
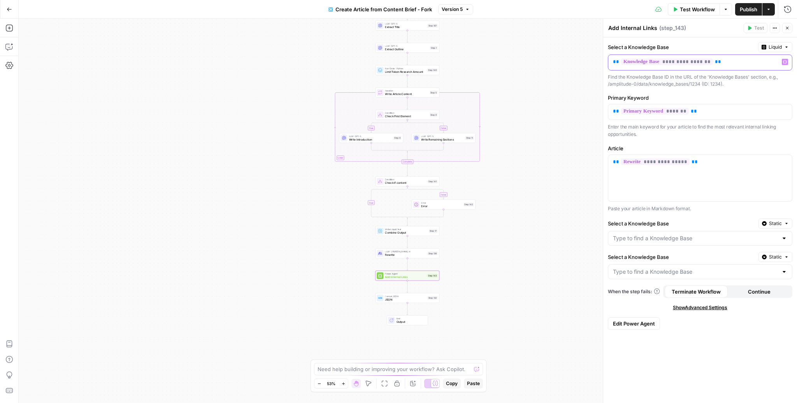
click at [737, 65] on p "**********" at bounding box center [700, 62] width 175 height 8
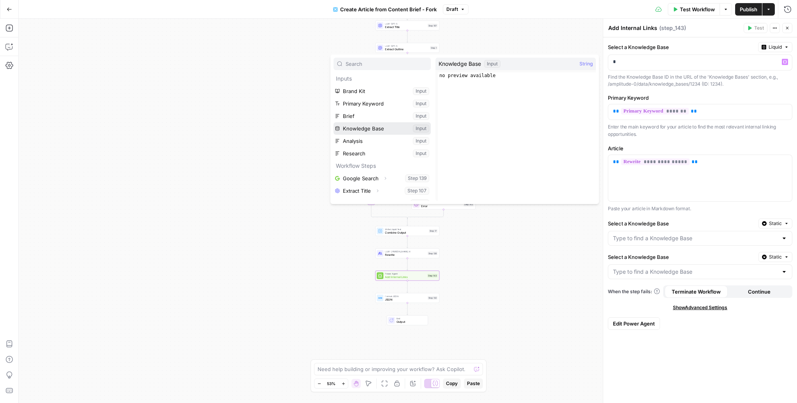
click at [370, 126] on button "Select variable Knowledge Base" at bounding box center [382, 128] width 97 height 12
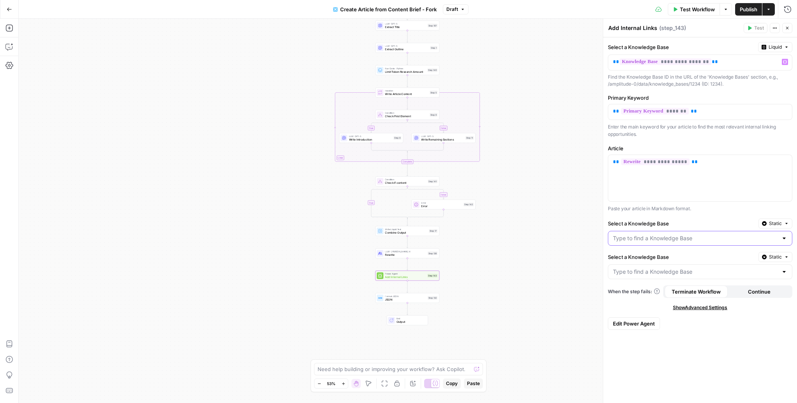
click at [710, 238] on input "Select a Knowledge Base" at bounding box center [695, 238] width 165 height 8
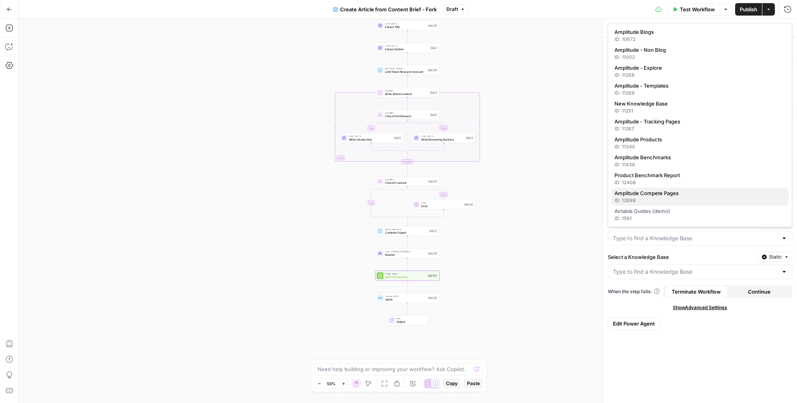
click at [673, 198] on div "ID: 12699" at bounding box center [700, 200] width 171 height 7
type input "Amplitude Compete Pages"
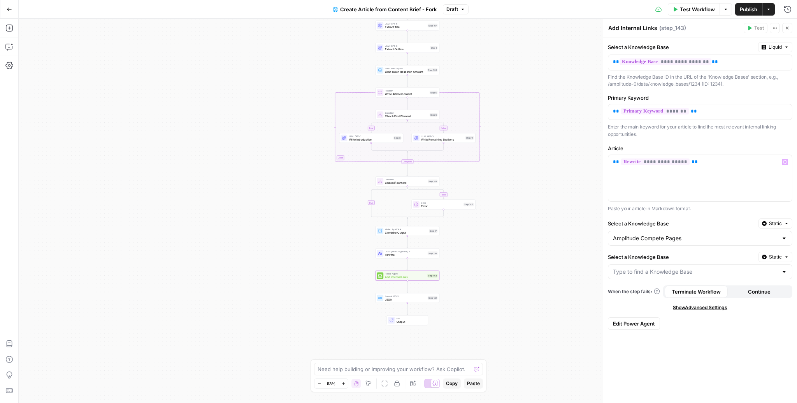
click at [657, 263] on div "Select a Knowledge Base Static" at bounding box center [700, 265] width 184 height 27
click at [655, 268] on input "Select a Knowledge Base" at bounding box center [695, 272] width 165 height 8
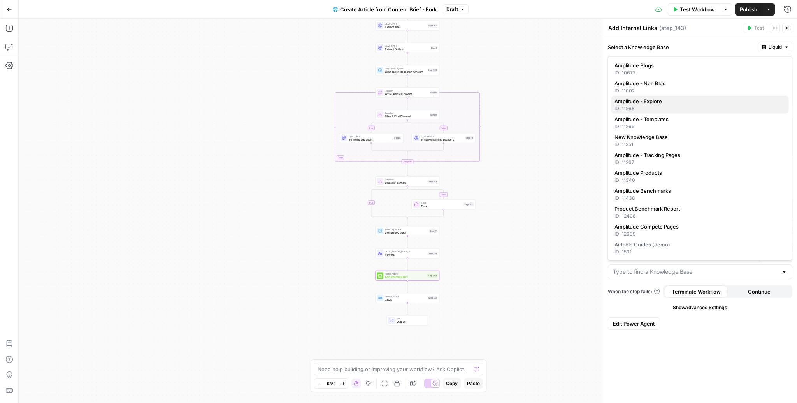
click at [646, 103] on span "Amplitude - Explore" at bounding box center [699, 101] width 168 height 8
type input "Amplitude - Explore"
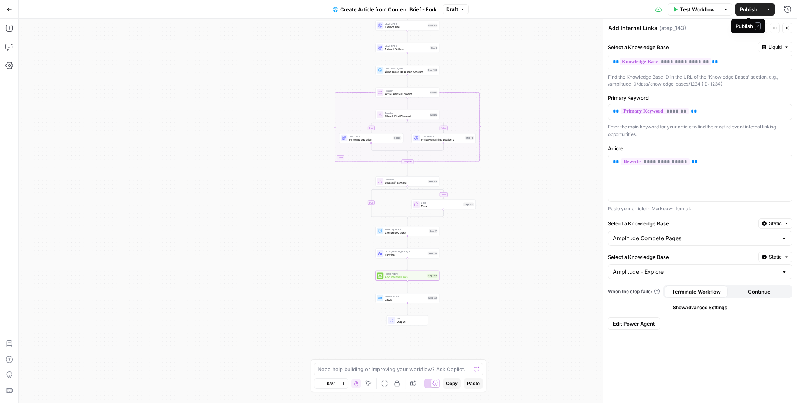
click at [752, 8] on span "Publish" at bounding box center [749, 9] width 18 height 8
click at [402, 278] on span "Add Internal Links" at bounding box center [405, 277] width 41 height 4
click at [627, 320] on span "Edit Power Agent" at bounding box center [634, 324] width 42 height 8
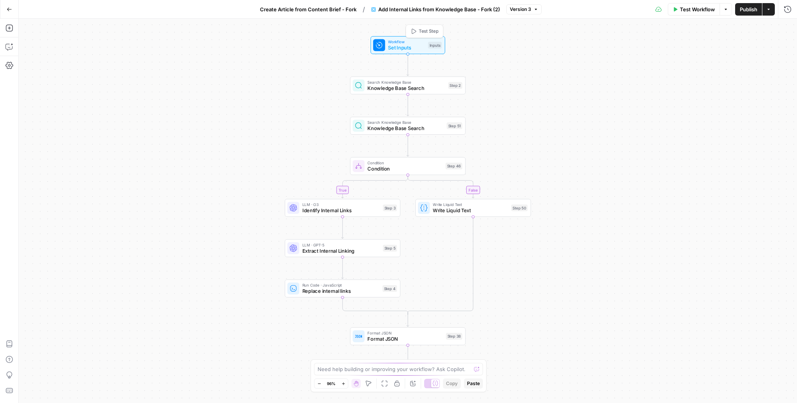
click at [401, 46] on span "Set Inputs" at bounding box center [406, 47] width 37 height 7
click at [786, 49] on icon "button" at bounding box center [786, 48] width 4 height 4
click at [769, 5] on button "Actions" at bounding box center [768, 9] width 12 height 12
click at [517, 6] on span "Version 3" at bounding box center [520, 9] width 21 height 7
click at [747, 12] on span "Publish" at bounding box center [749, 9] width 18 height 8
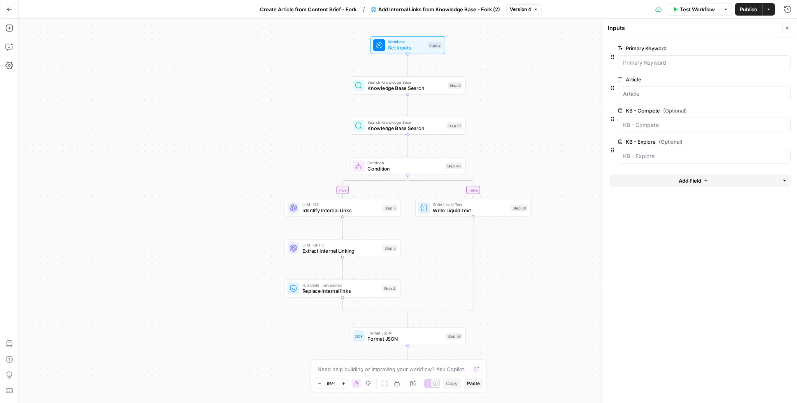
click at [751, 11] on span "Publish" at bounding box center [749, 9] width 18 height 8
click at [4, 8] on button "Go Back" at bounding box center [9, 9] width 14 height 14
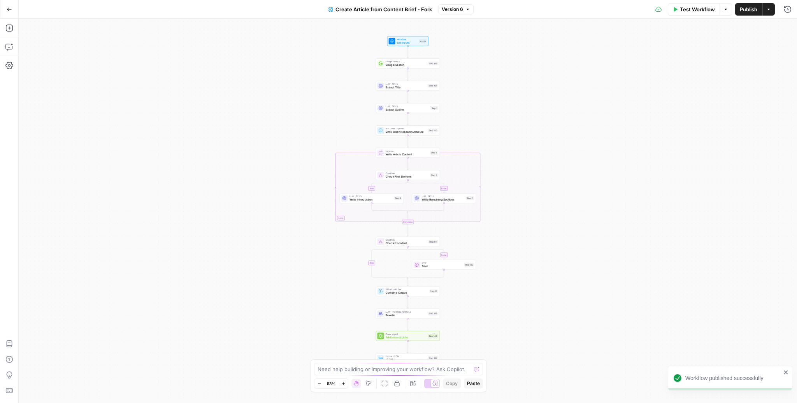
click at [768, 12] on button "Actions" at bounding box center [768, 9] width 12 height 12
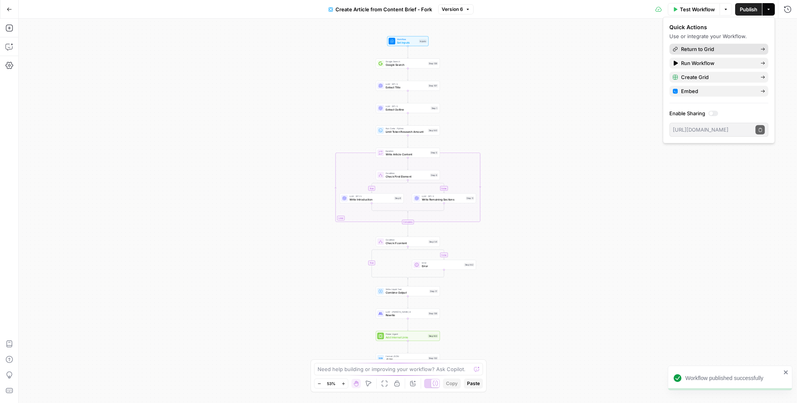
click at [713, 51] on span "Return to Grid" at bounding box center [717, 49] width 73 height 8
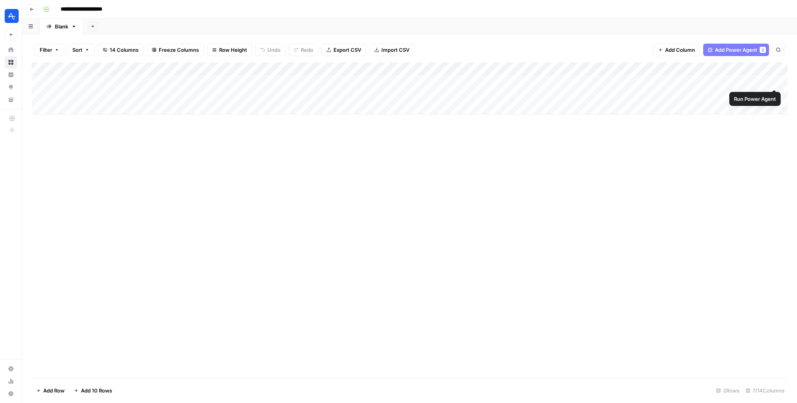
click at [773, 80] on div "Add Column" at bounding box center [410, 88] width 756 height 52
click at [774, 92] on div "Add Column" at bounding box center [410, 88] width 756 height 52
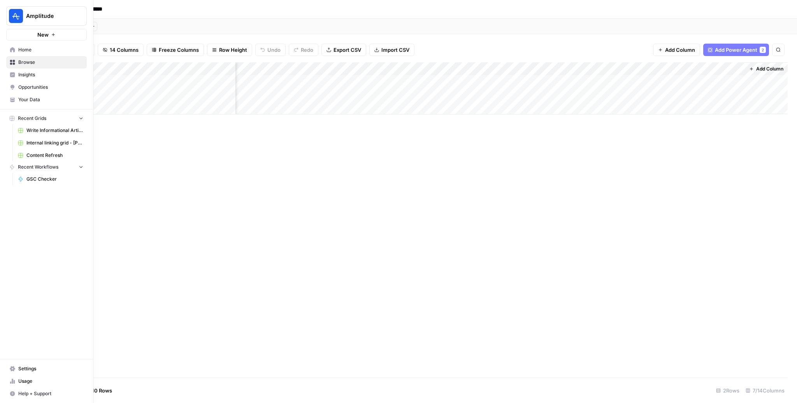
click at [11, 52] on icon at bounding box center [12, 49] width 5 height 5
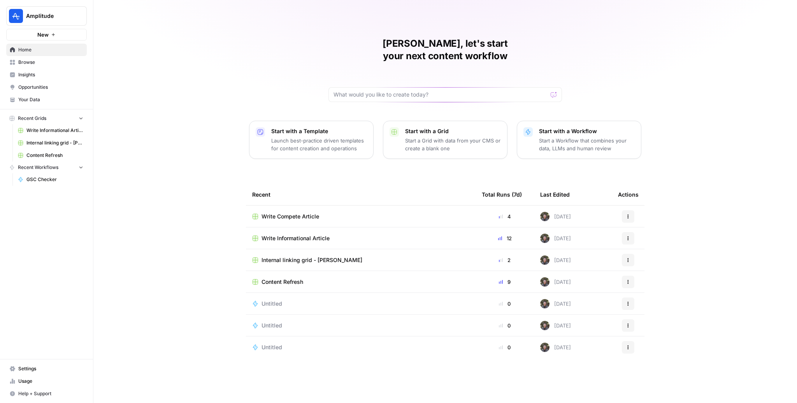
click at [285, 278] on span "Content Refresh" at bounding box center [283, 282] width 42 height 8
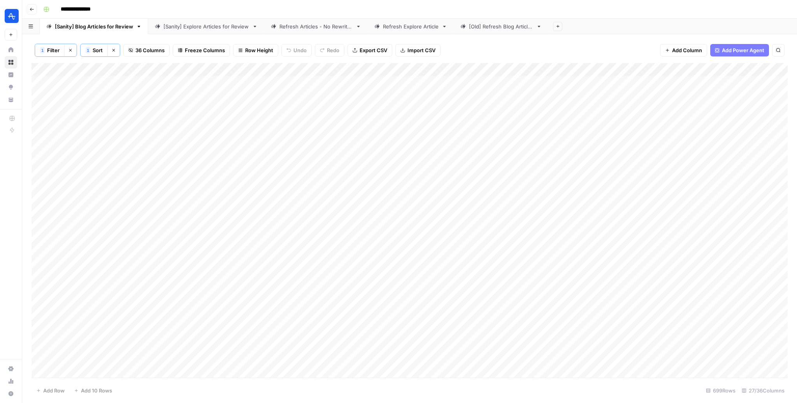
click at [195, 26] on div "[Sanity] Explore Articles for Review" at bounding box center [206, 27] width 86 height 8
click at [481, 82] on div "Add Column" at bounding box center [410, 220] width 756 height 315
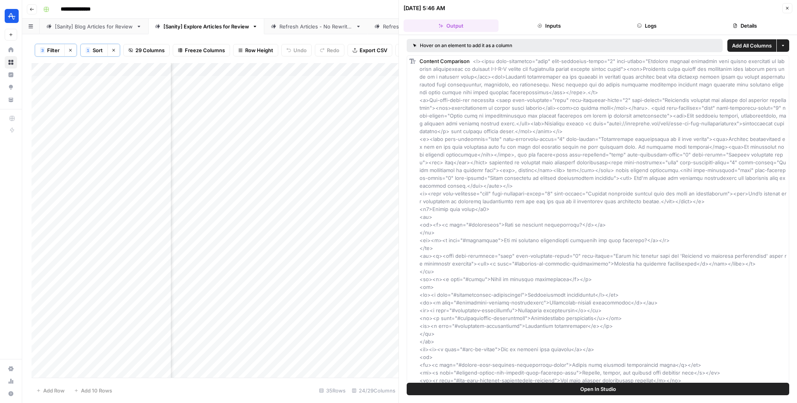
click at [787, 9] on icon "button" at bounding box center [787, 8] width 5 height 5
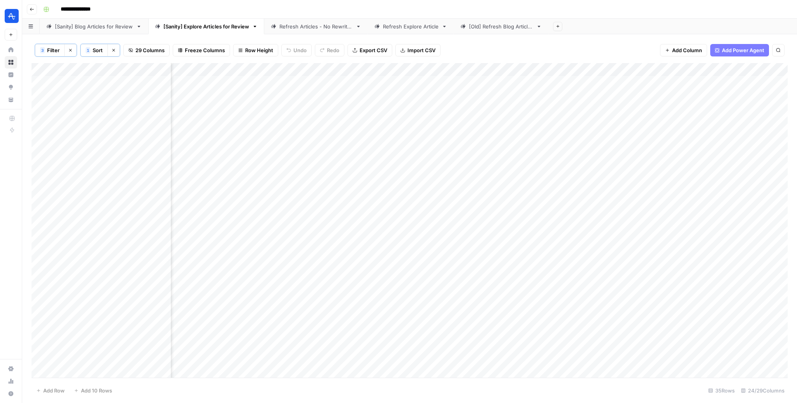
click at [619, 81] on div "Add Column" at bounding box center [410, 220] width 756 height 315
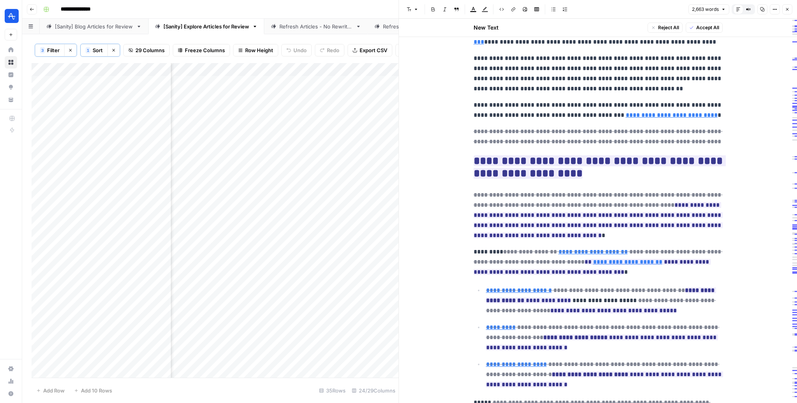
scroll to position [3873, 0]
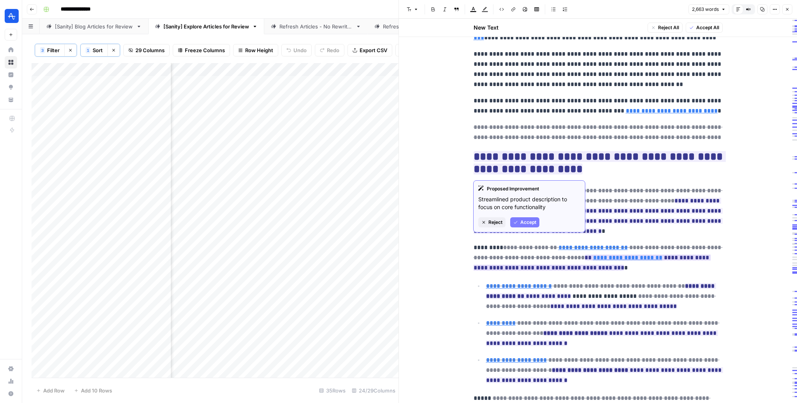
click at [636, 255] on link "**********" at bounding box center [627, 258] width 69 height 6
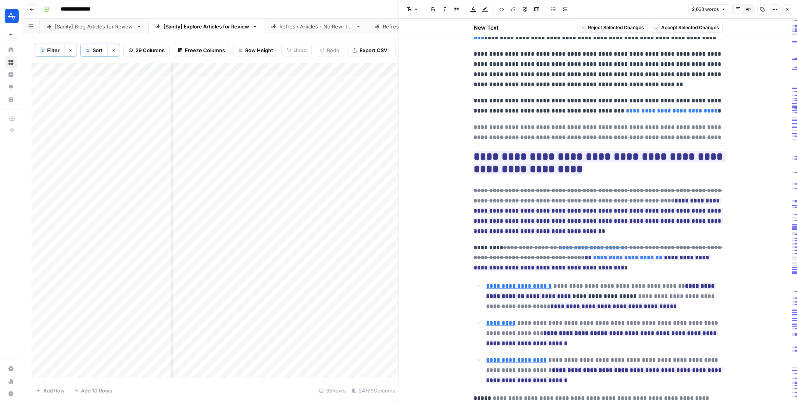
click at [787, 10] on icon "button" at bounding box center [787, 9] width 5 height 5
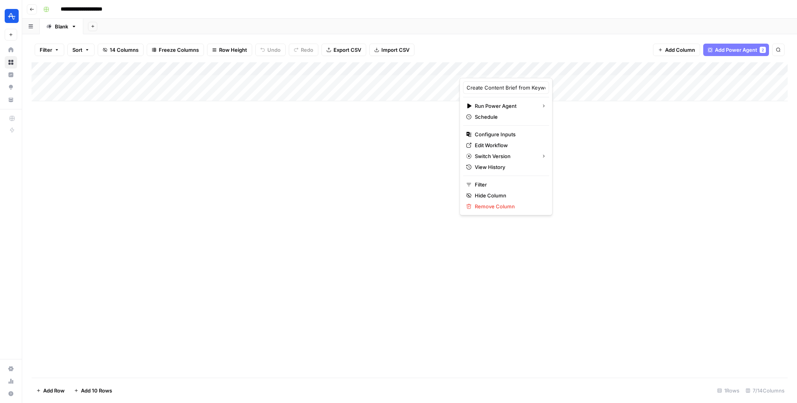
click at [265, 252] on div "Add Column" at bounding box center [410, 219] width 756 height 315
